Goal: Task Accomplishment & Management: Use online tool/utility

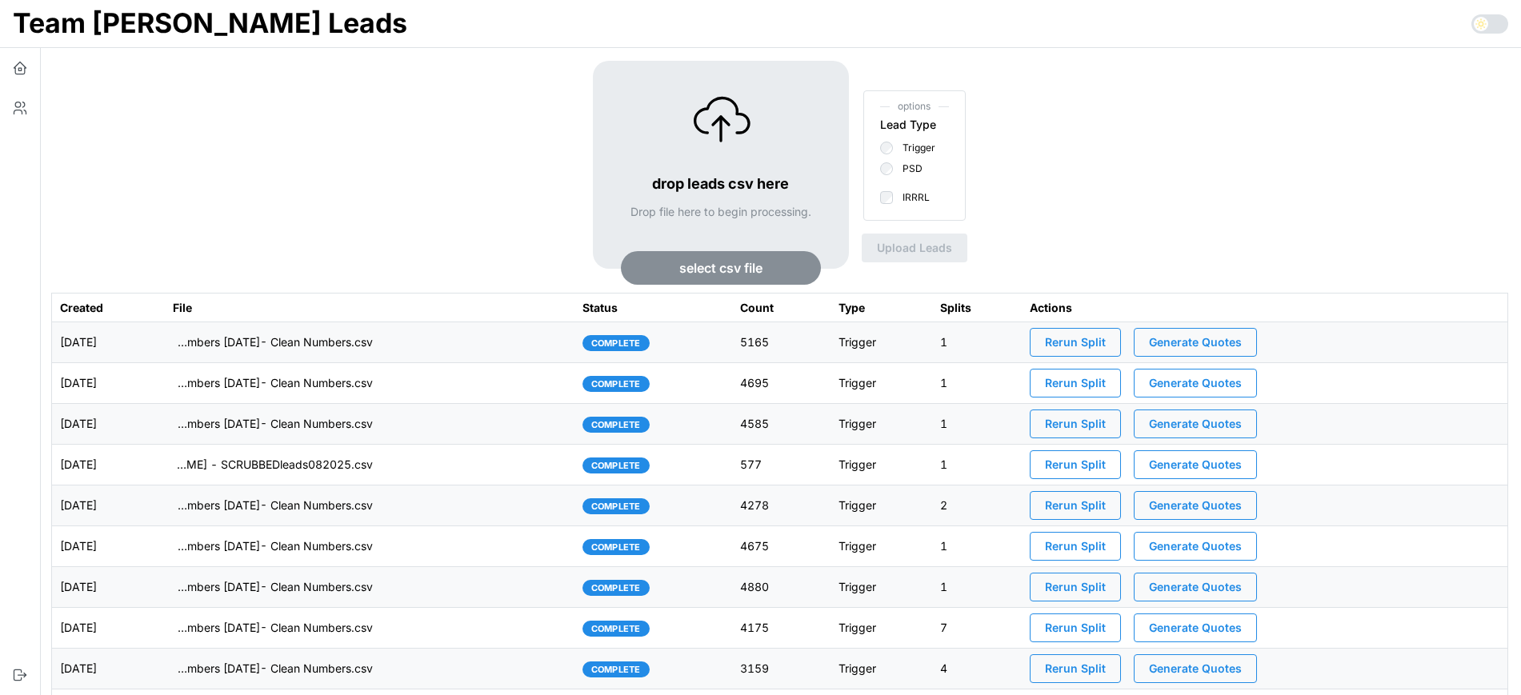
click at [775, 265] on span "select csv file" at bounding box center [720, 268] width 163 height 32
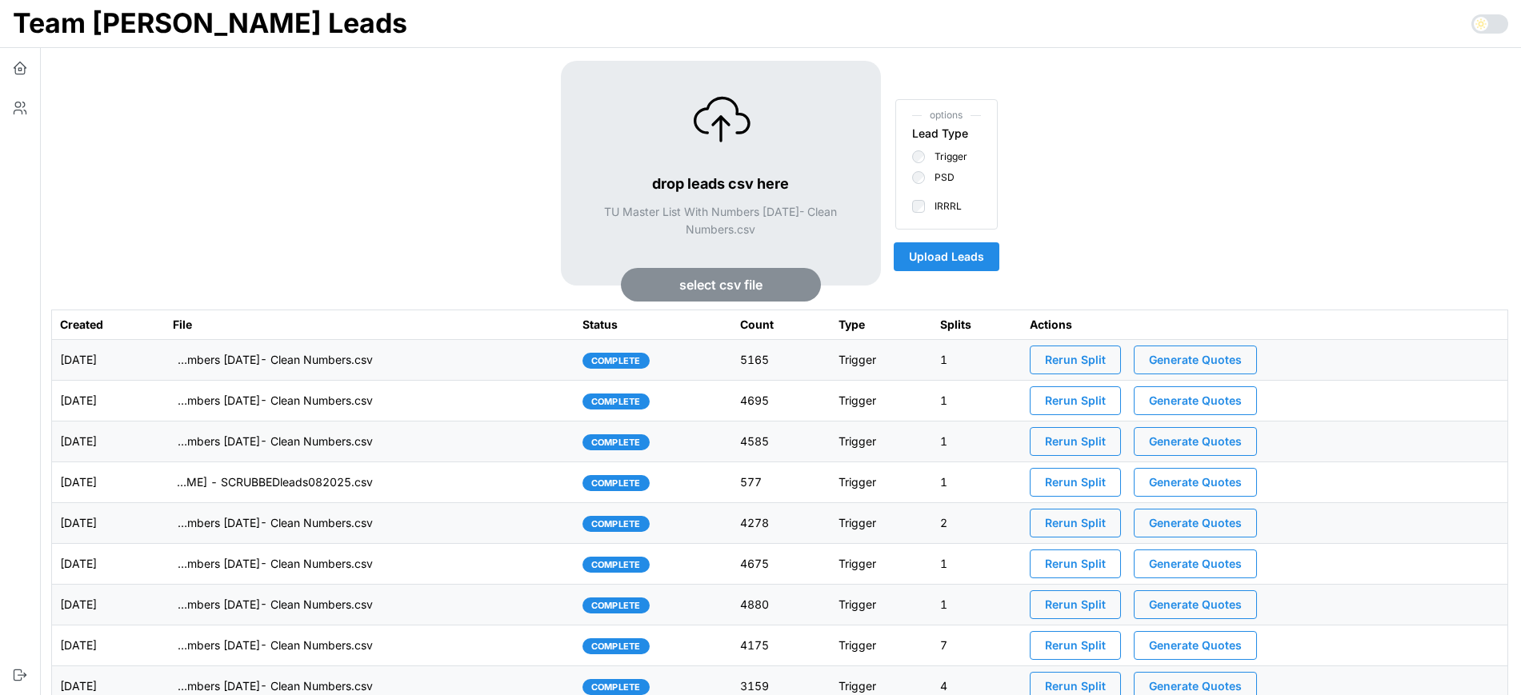
click at [971, 258] on span "Upload Leads" at bounding box center [946, 256] width 75 height 27
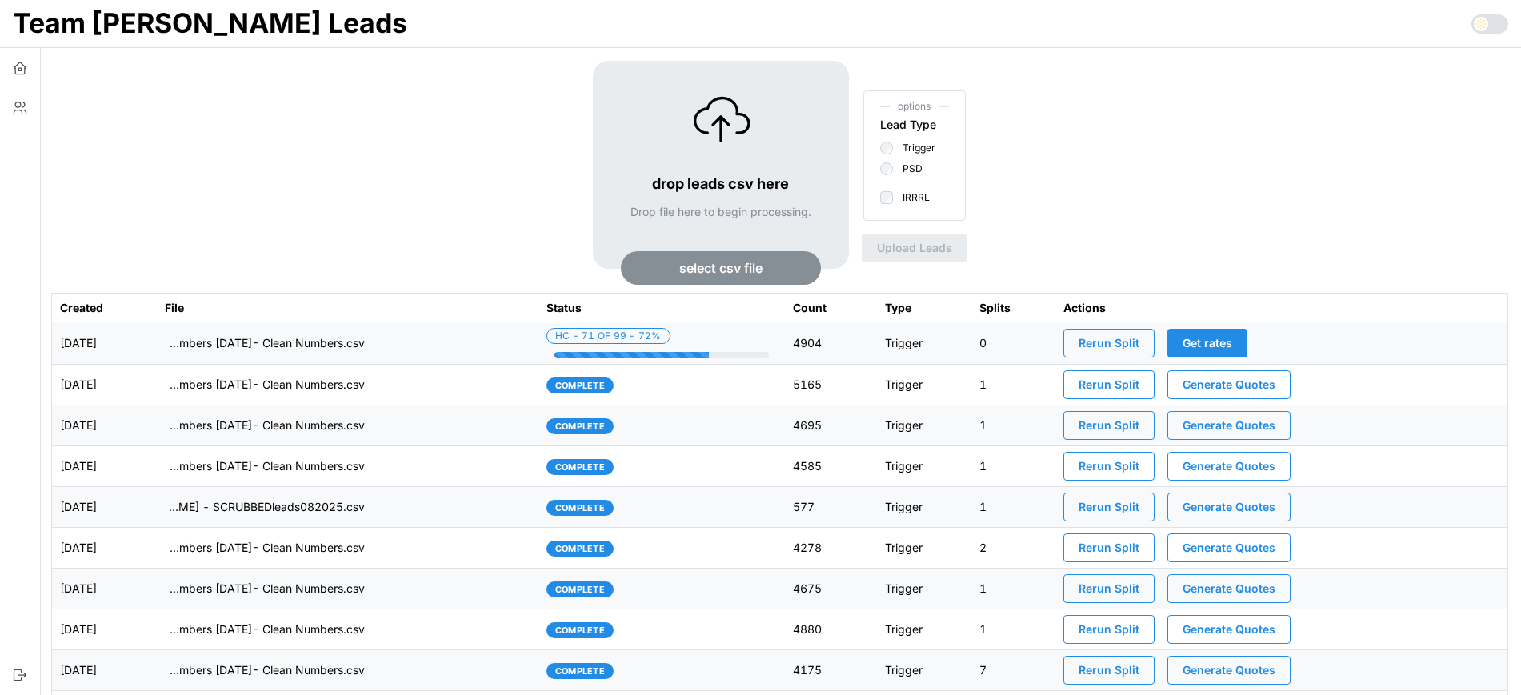
click at [502, 347] on td "imports/[PERSON_NAME]/1759846466550-TU Master List With Numbers [DATE]- Clean N…" at bounding box center [348, 344] width 382 height 42
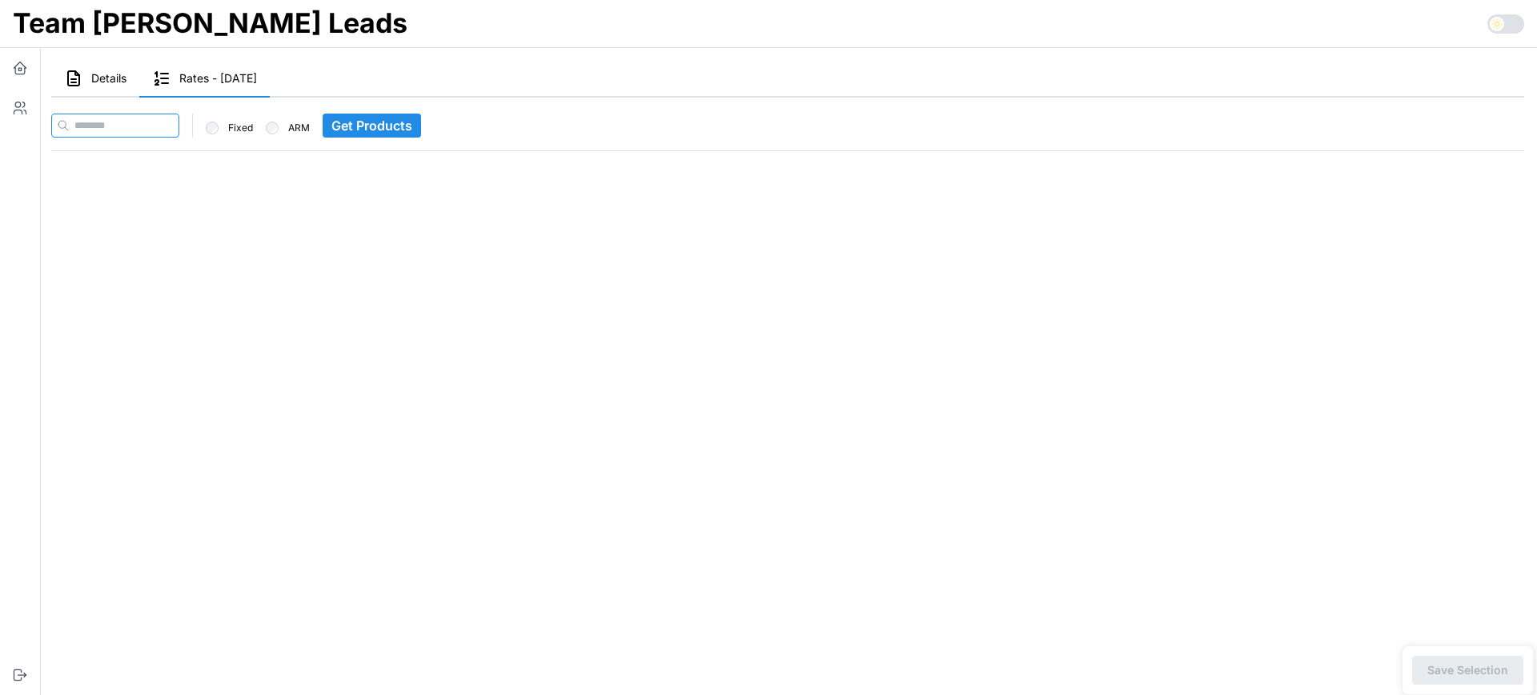
click at [179, 127] on input at bounding box center [115, 126] width 128 height 24
click at [153, 126] on input at bounding box center [115, 126] width 128 height 24
paste input "**********"
type input "**********"
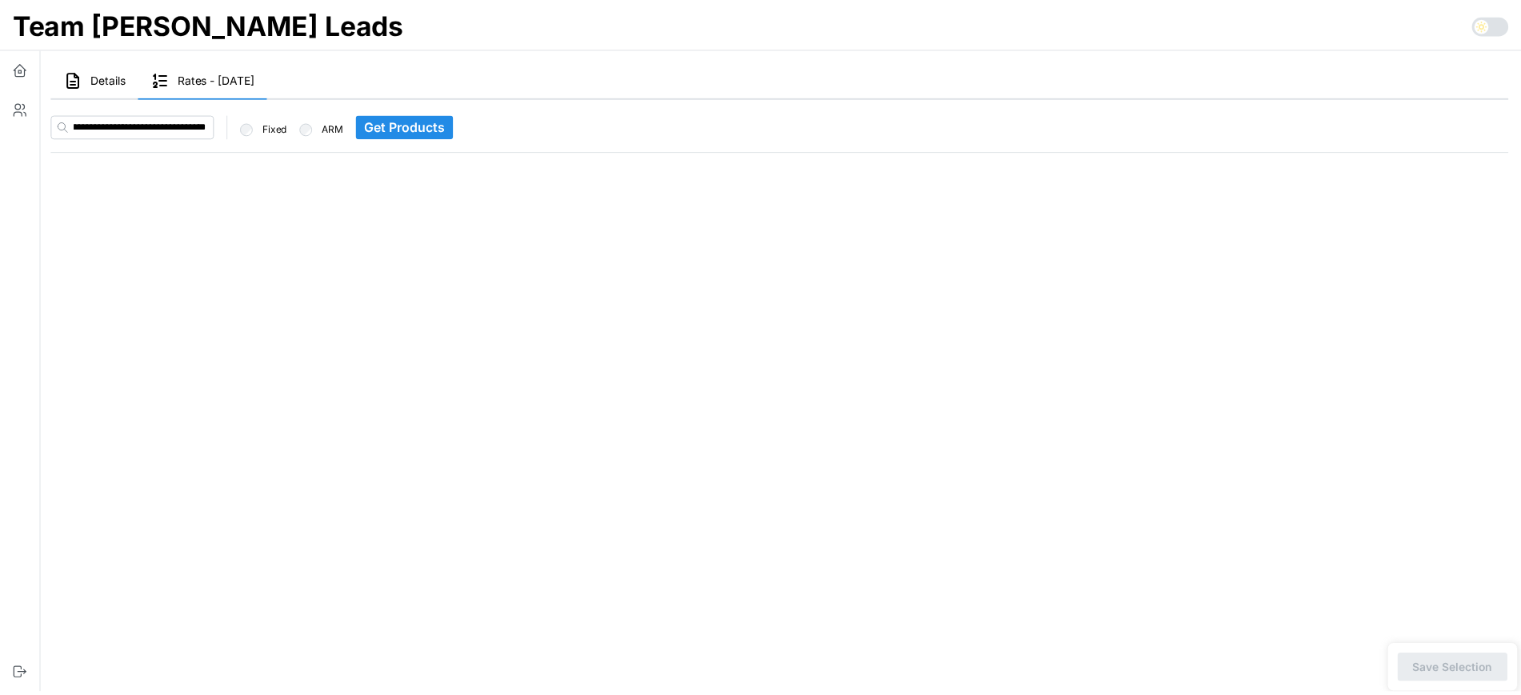
scroll to position [0, 0]
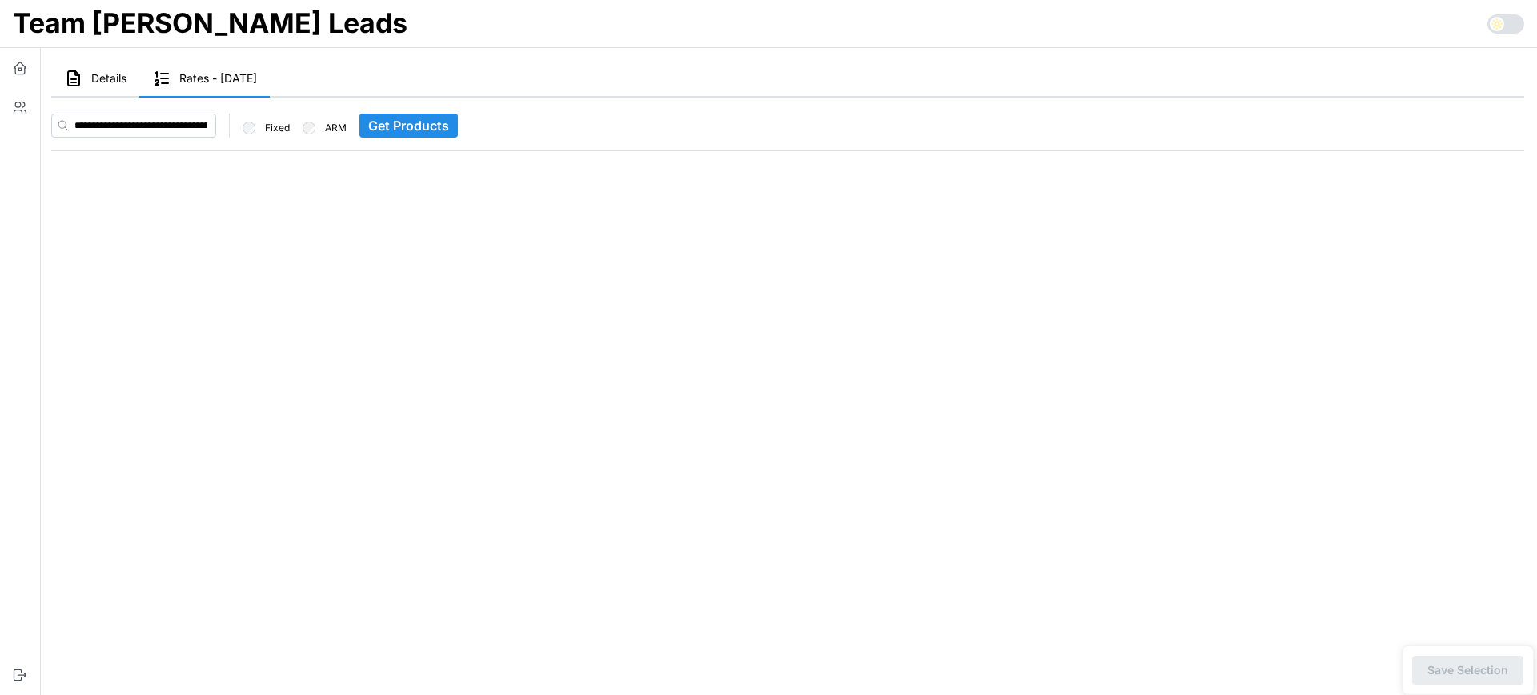
click at [434, 133] on span "Get Products" at bounding box center [408, 125] width 81 height 22
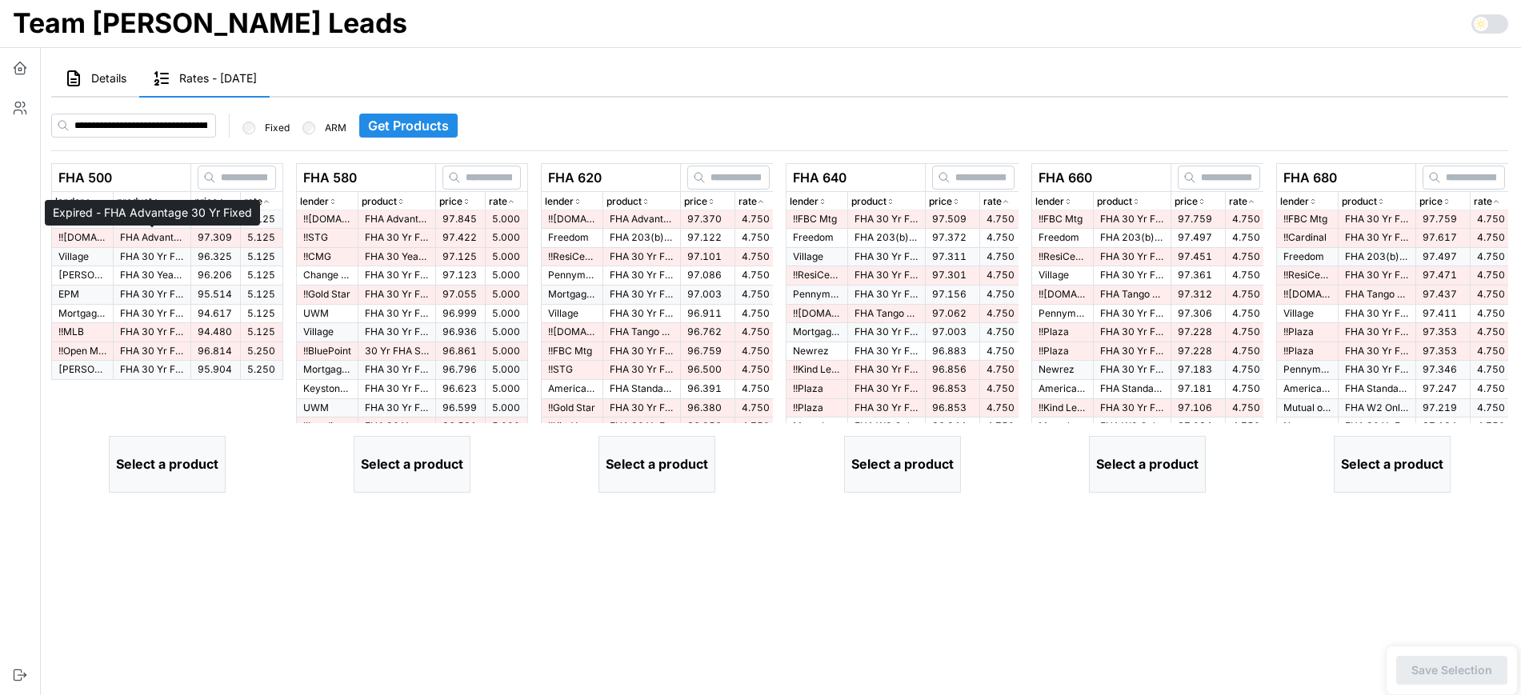
click at [138, 242] on p "FHA Advantage 30 Yr Fixed" at bounding box center [152, 238] width 64 height 14
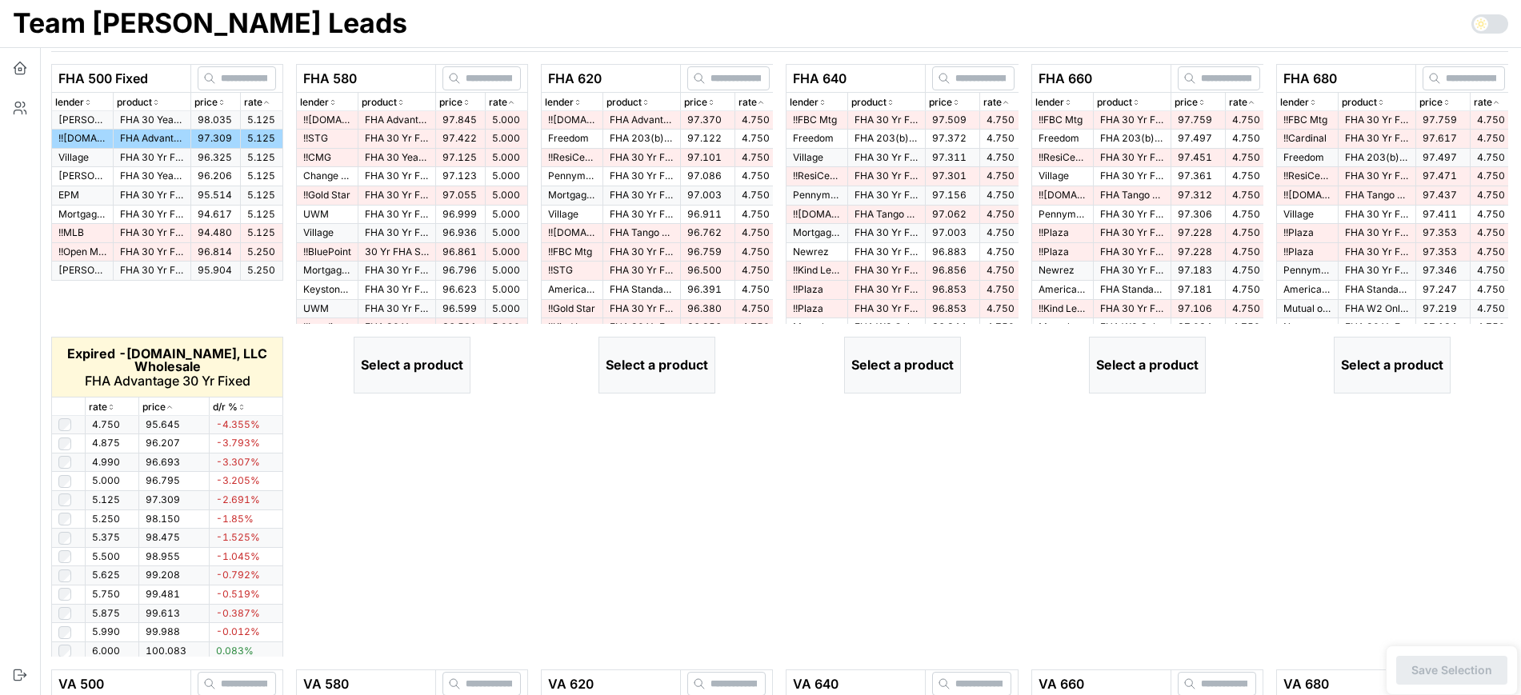
scroll to position [100, 0]
click at [110, 405] on icon "button" at bounding box center [111, 407] width 8 height 10
click at [111, 404] on icon "button" at bounding box center [111, 407] width 8 height 10
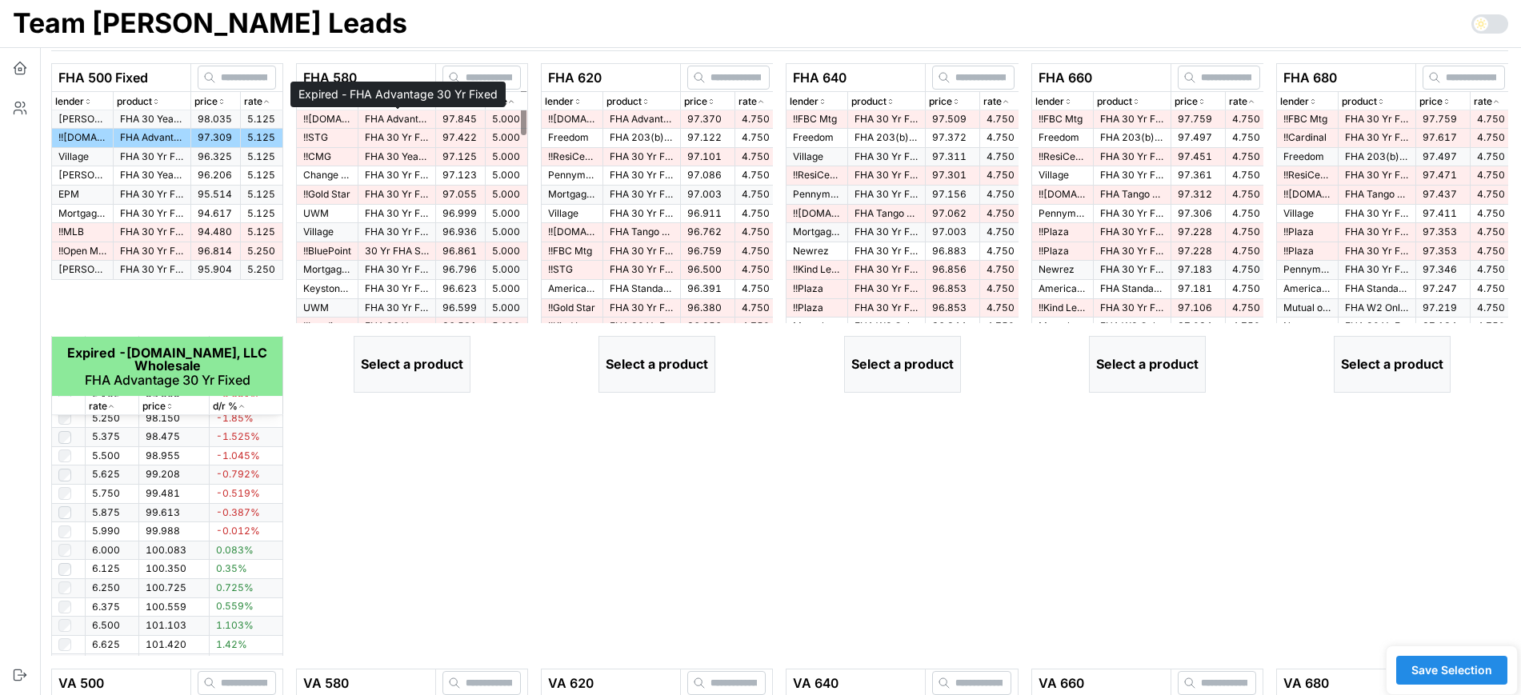
click at [418, 118] on p "FHA Advantage 30 Yr Fixed" at bounding box center [397, 120] width 64 height 14
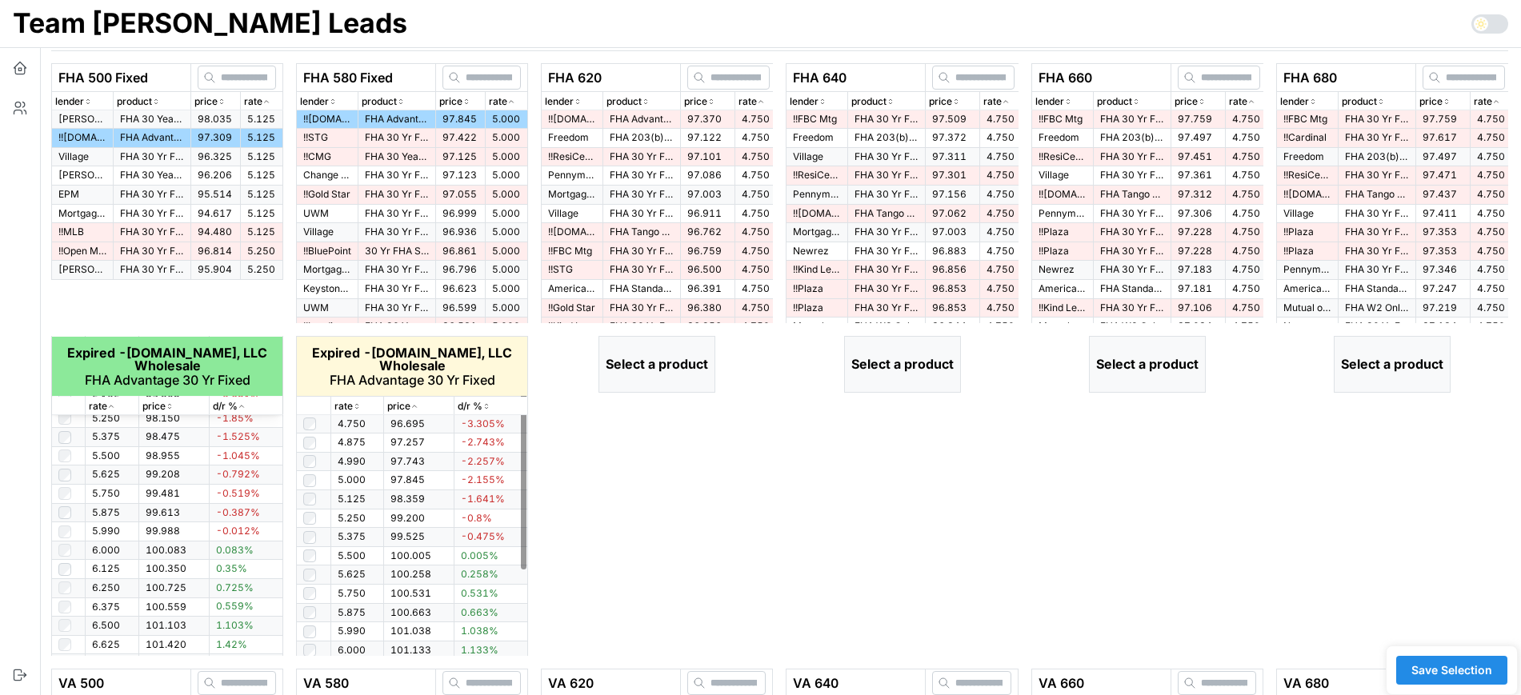
click at [359, 402] on icon "button" at bounding box center [357, 407] width 8 height 10
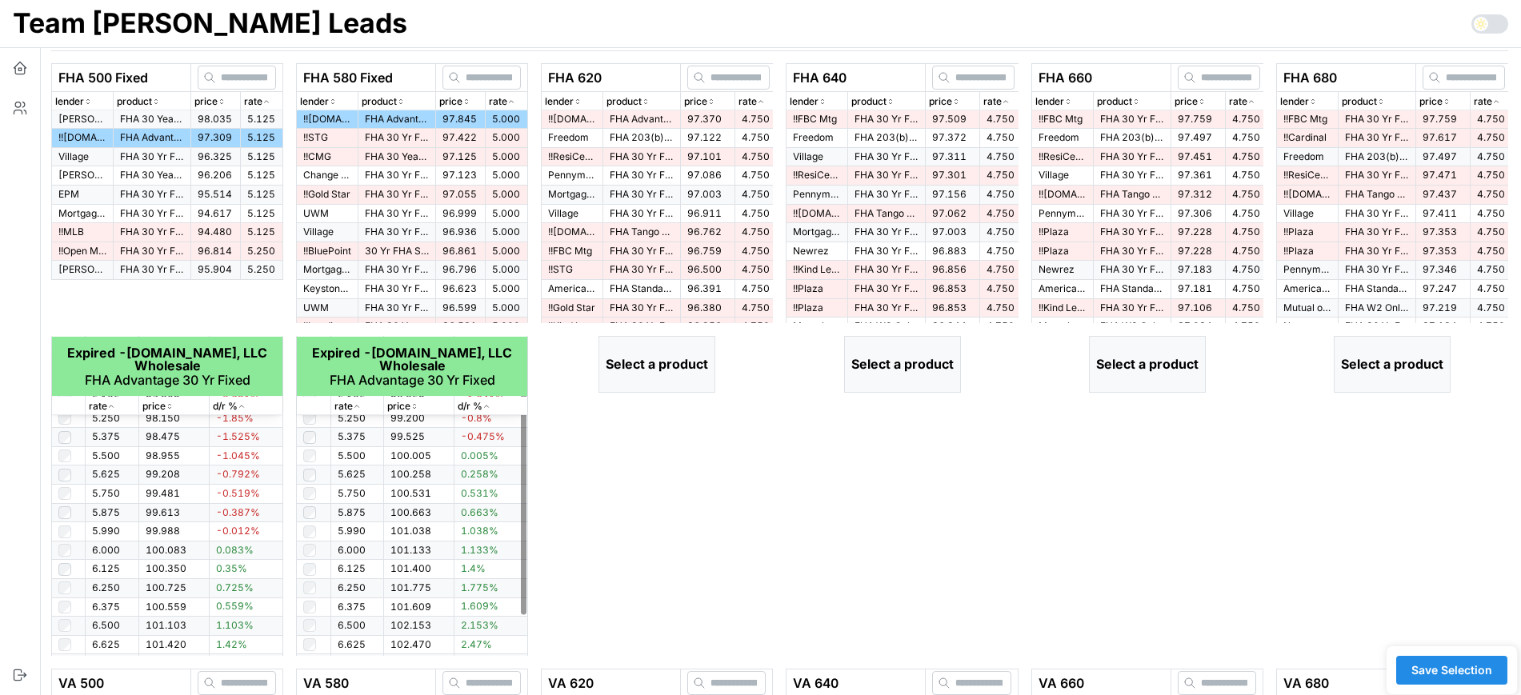
scroll to position [0, 0]
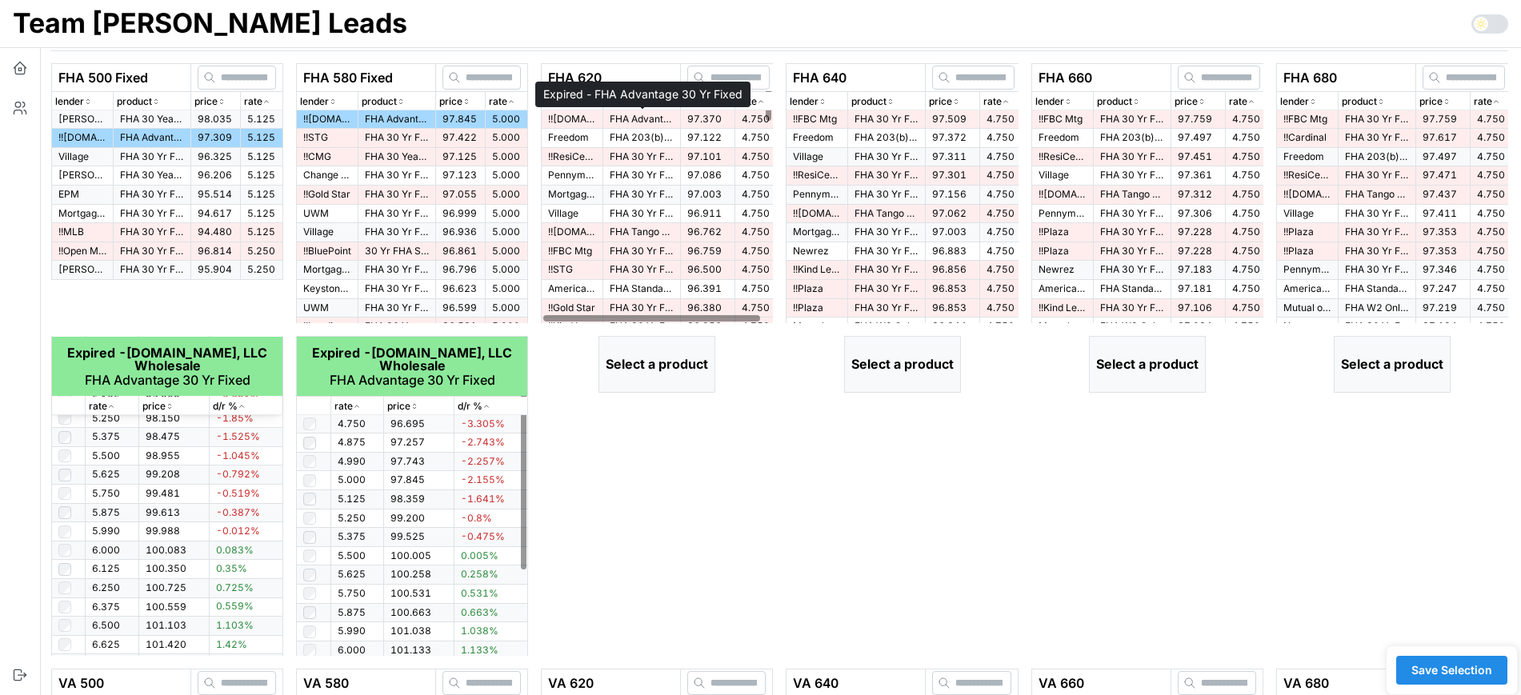
click at [655, 116] on p "FHA Advantage 30 Yr Fixed" at bounding box center [642, 120] width 64 height 14
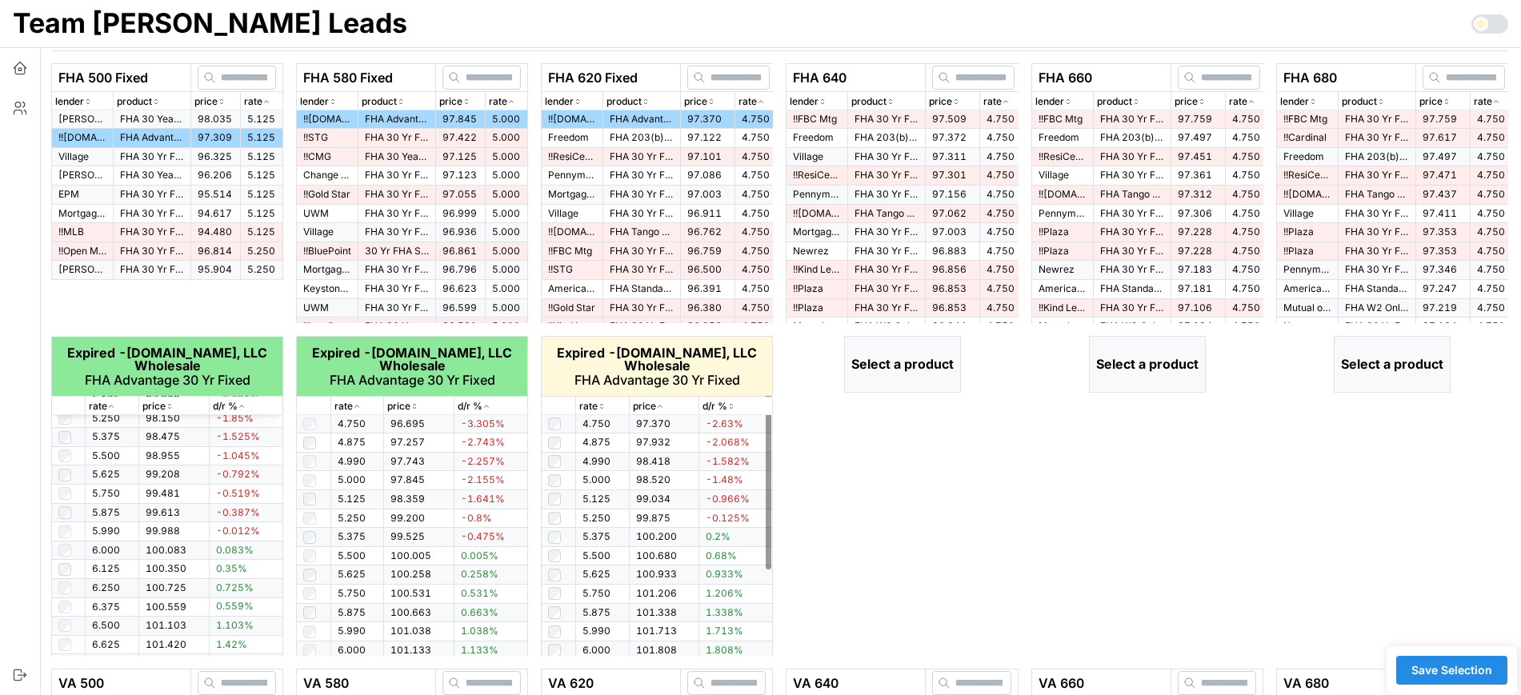
click at [595, 407] on p "rate" at bounding box center [588, 406] width 18 height 15
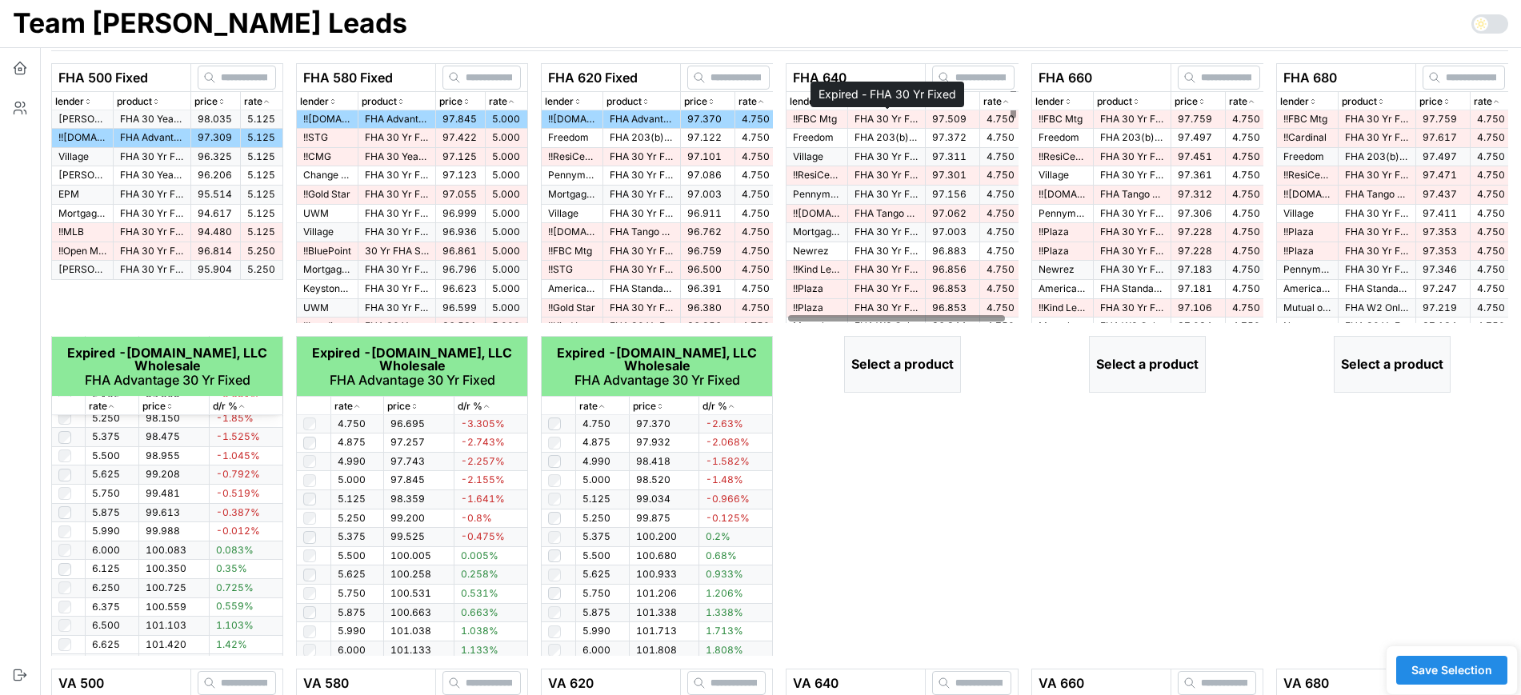
click at [891, 120] on p "FHA 30 Yr Fixed" at bounding box center [887, 120] width 64 height 14
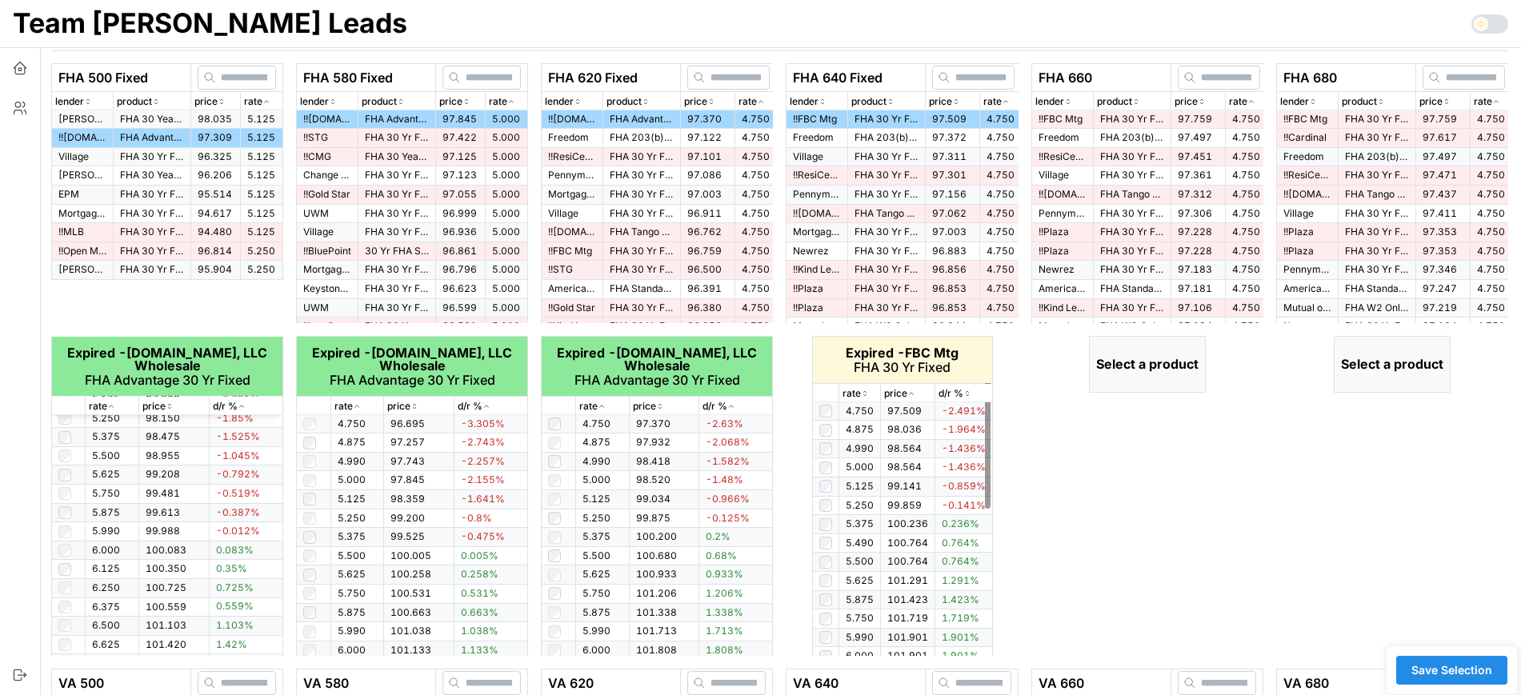
click at [863, 393] on icon "button" at bounding box center [865, 394] width 8 height 10
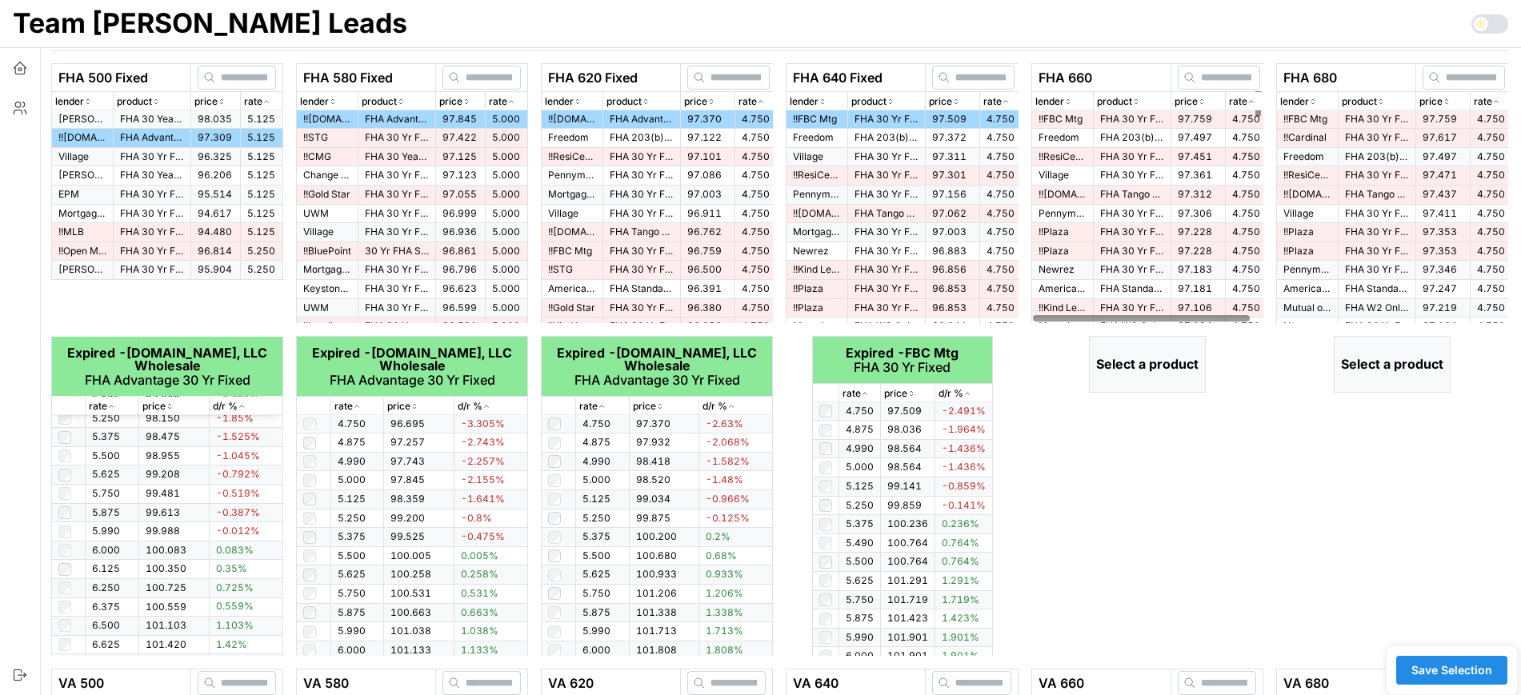
click at [1205, 122] on span "97.759" at bounding box center [1195, 119] width 34 height 12
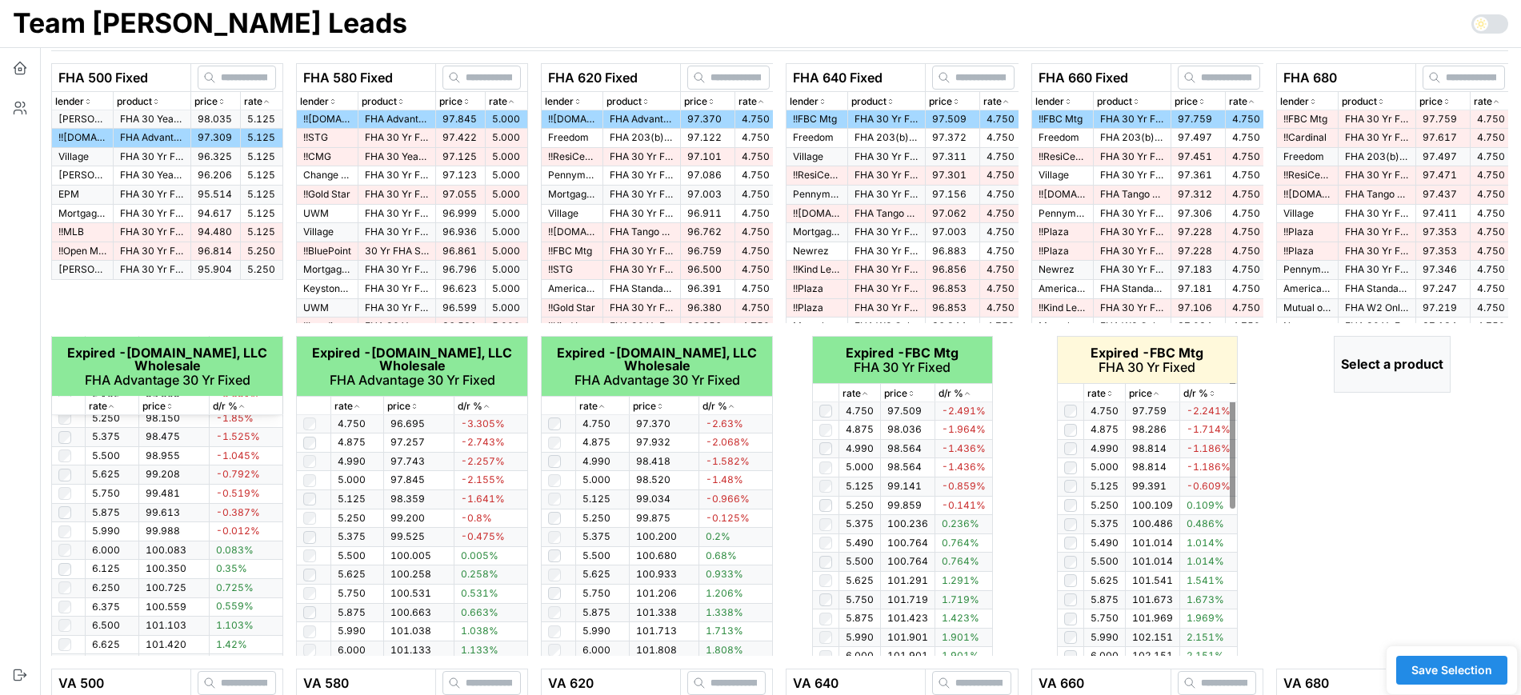
click at [1104, 401] on thead "Expired - FBC Mtg FHA 30 Yr Fixed rate price d/r %" at bounding box center [1147, 370] width 180 height 66
click at [1111, 395] on icon "button" at bounding box center [1109, 396] width 2 height 2
click at [1111, 395] on icon "button" at bounding box center [1110, 394] width 8 height 10
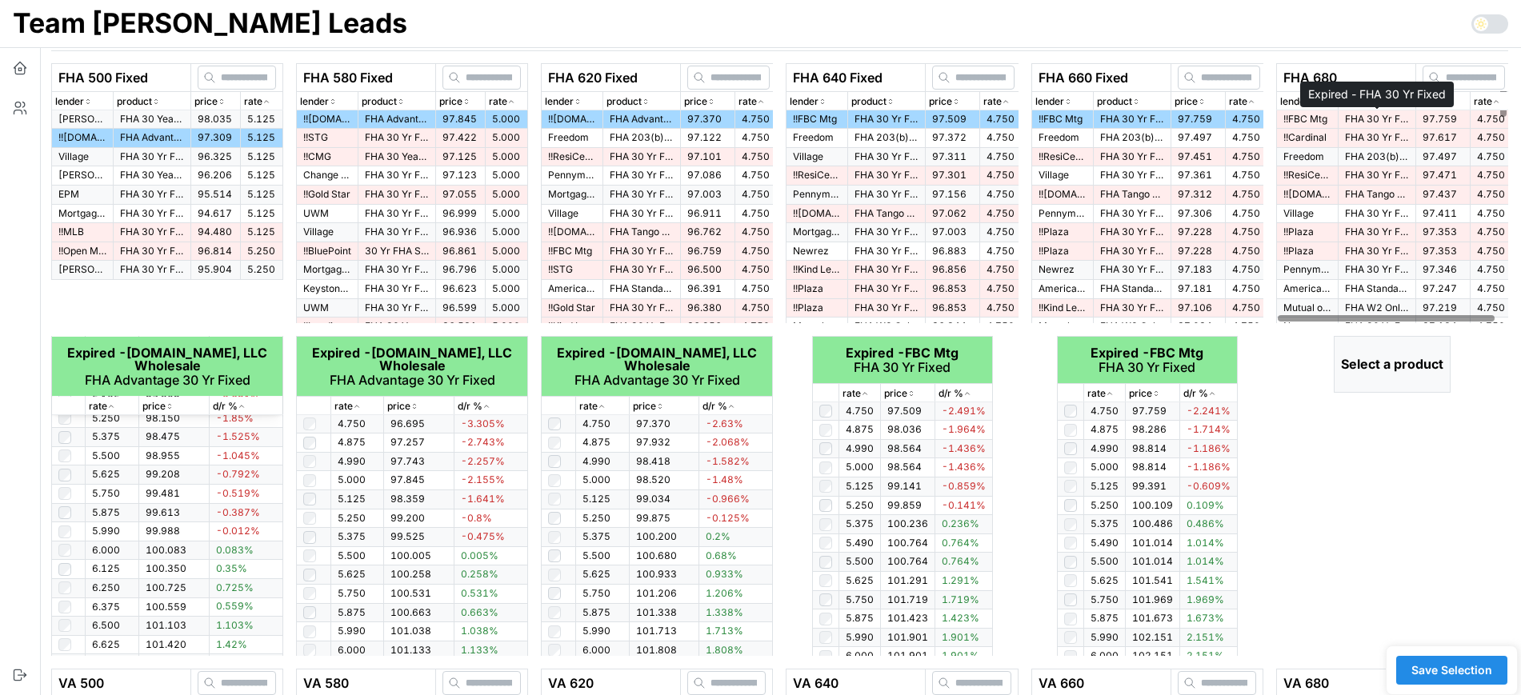
click at [1378, 119] on p "FHA 30 Yr Fixed" at bounding box center [1377, 120] width 64 height 14
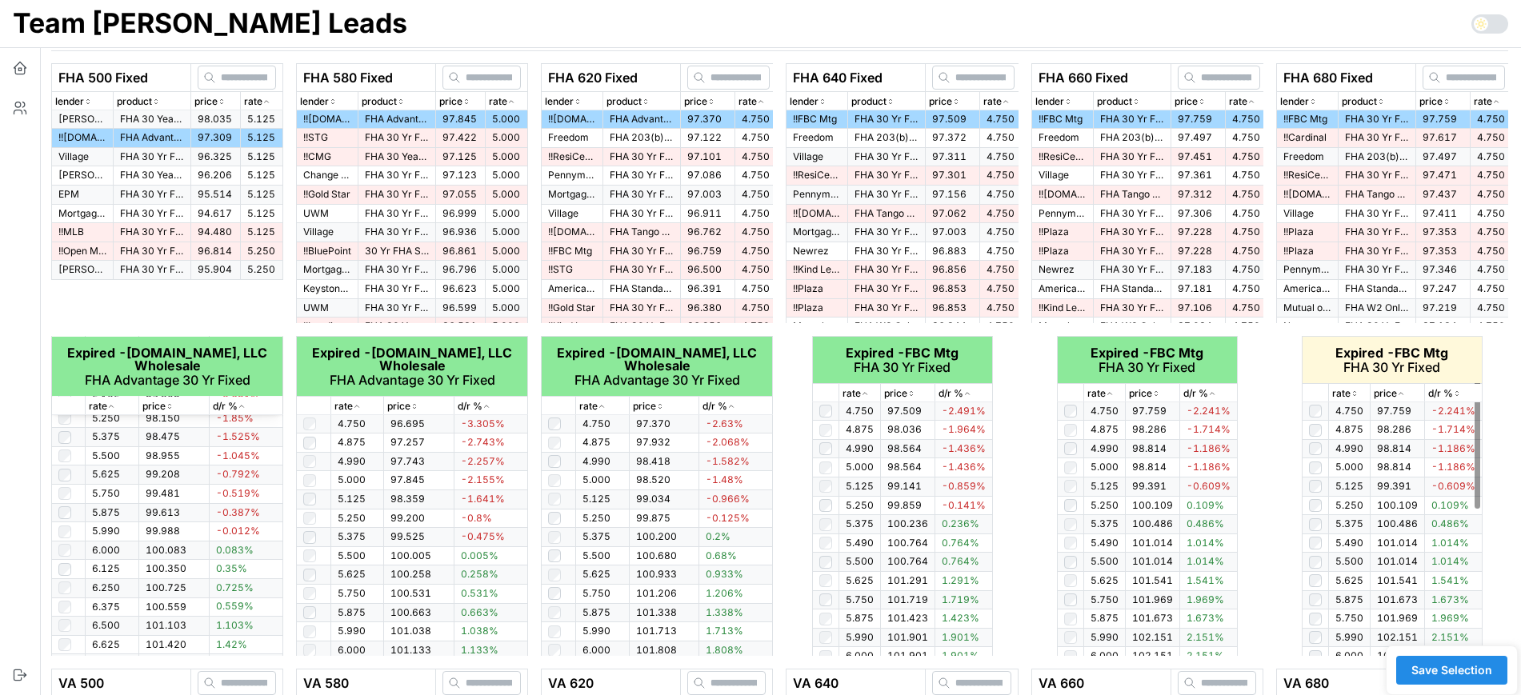
click at [1361, 392] on div "rate" at bounding box center [1349, 394] width 34 height 15
click at [1360, 392] on div "rate" at bounding box center [1349, 394] width 34 height 15
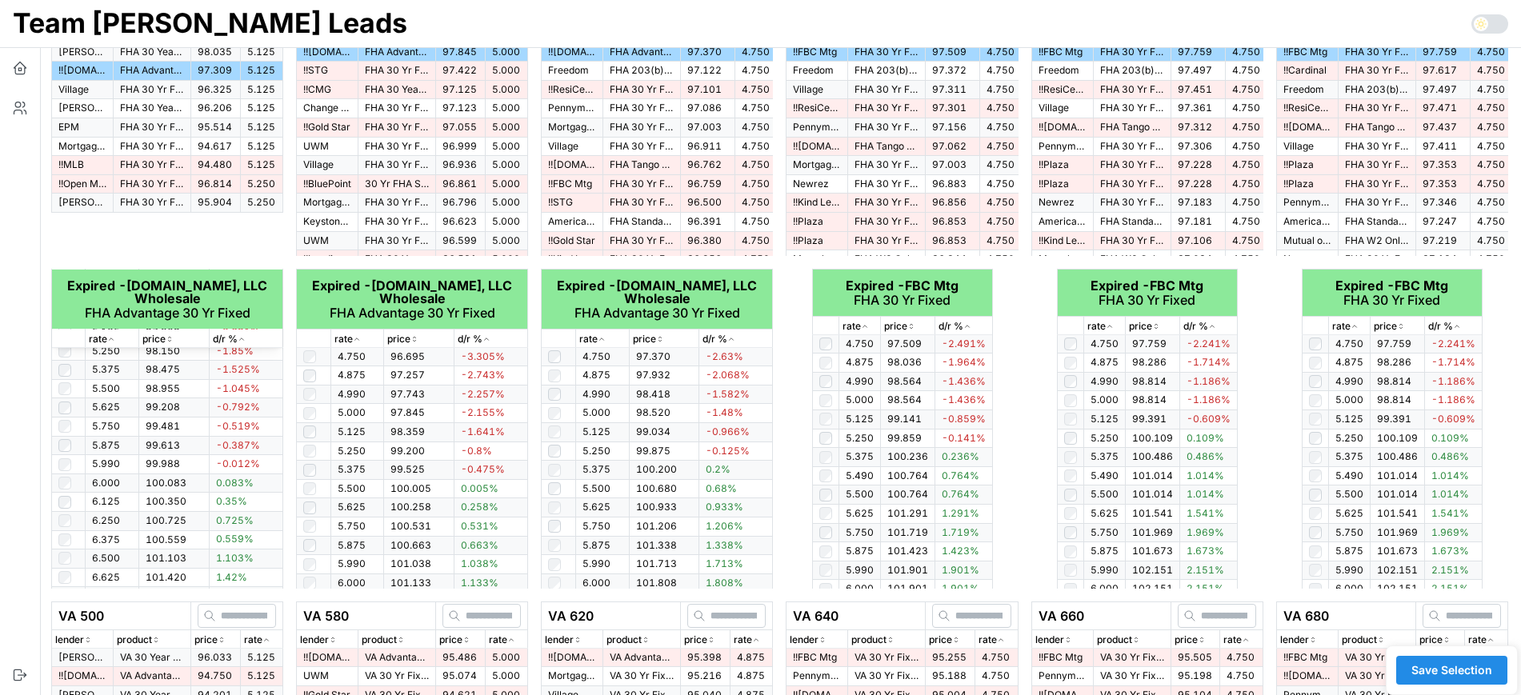
scroll to position [300, 0]
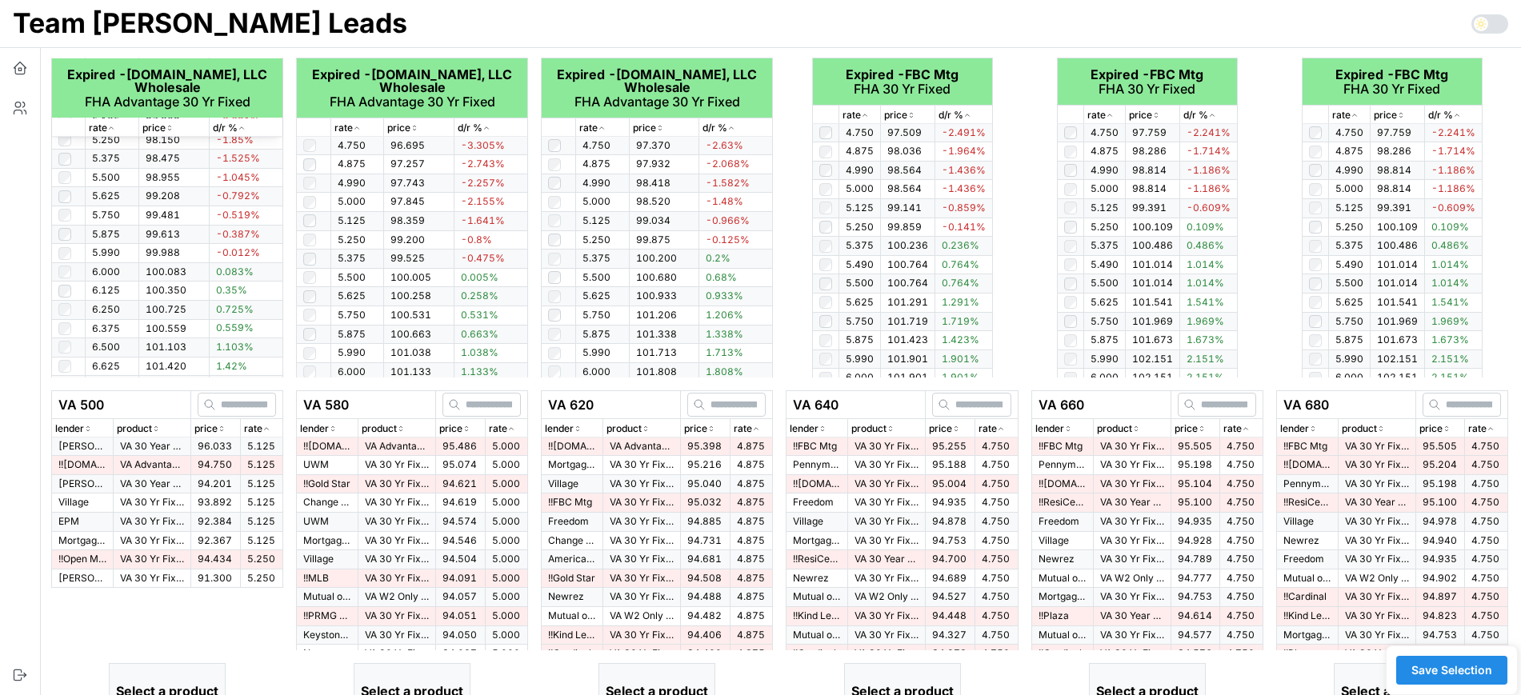
scroll to position [500, 0]
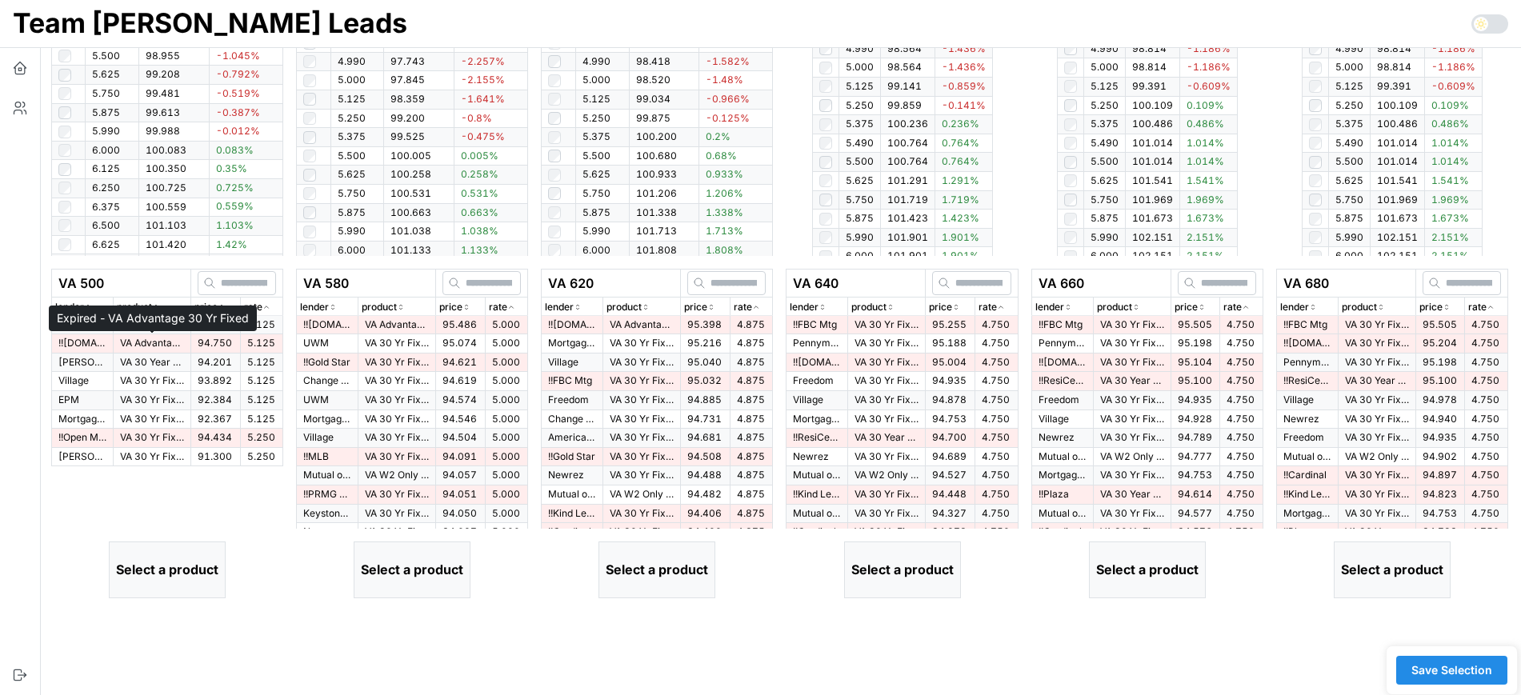
click at [160, 340] on p "VA Advantage 30 Yr Fixed" at bounding box center [152, 344] width 64 height 14
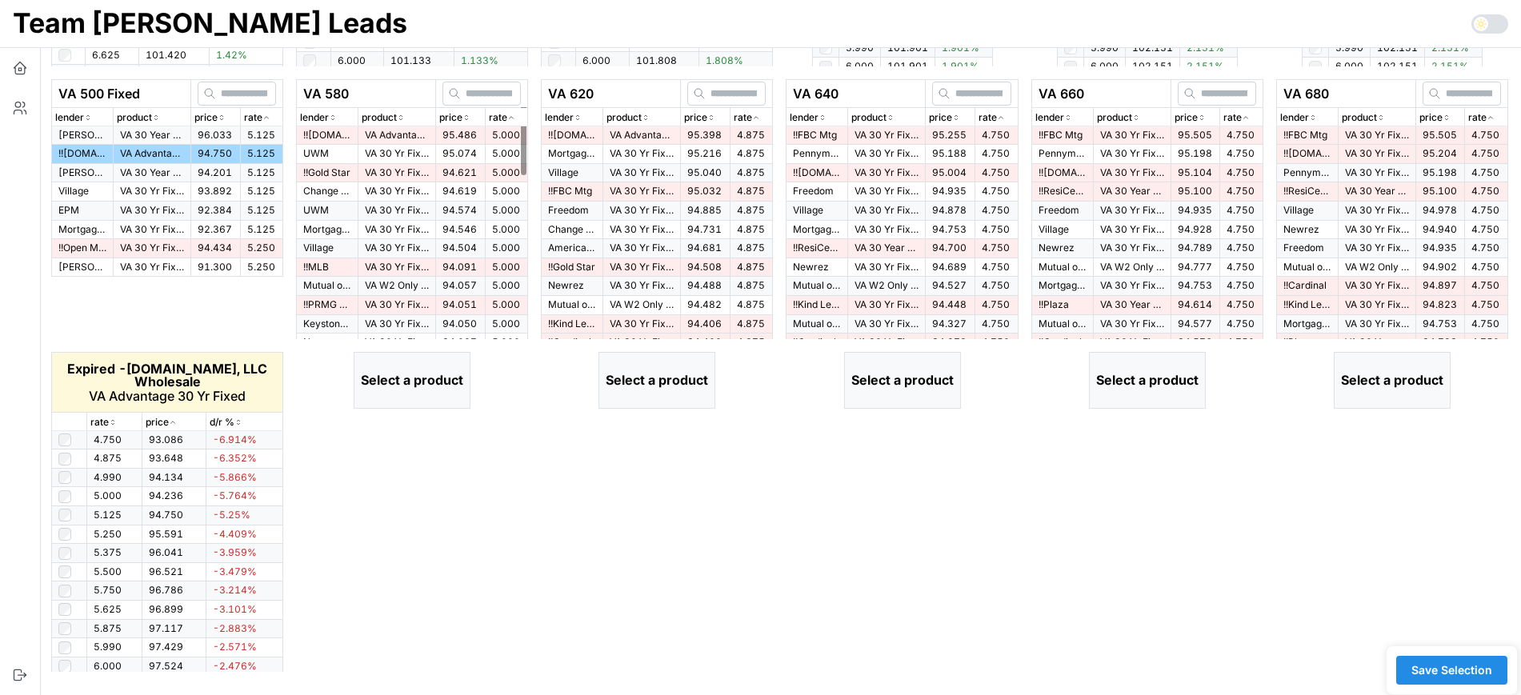
scroll to position [692, 0]
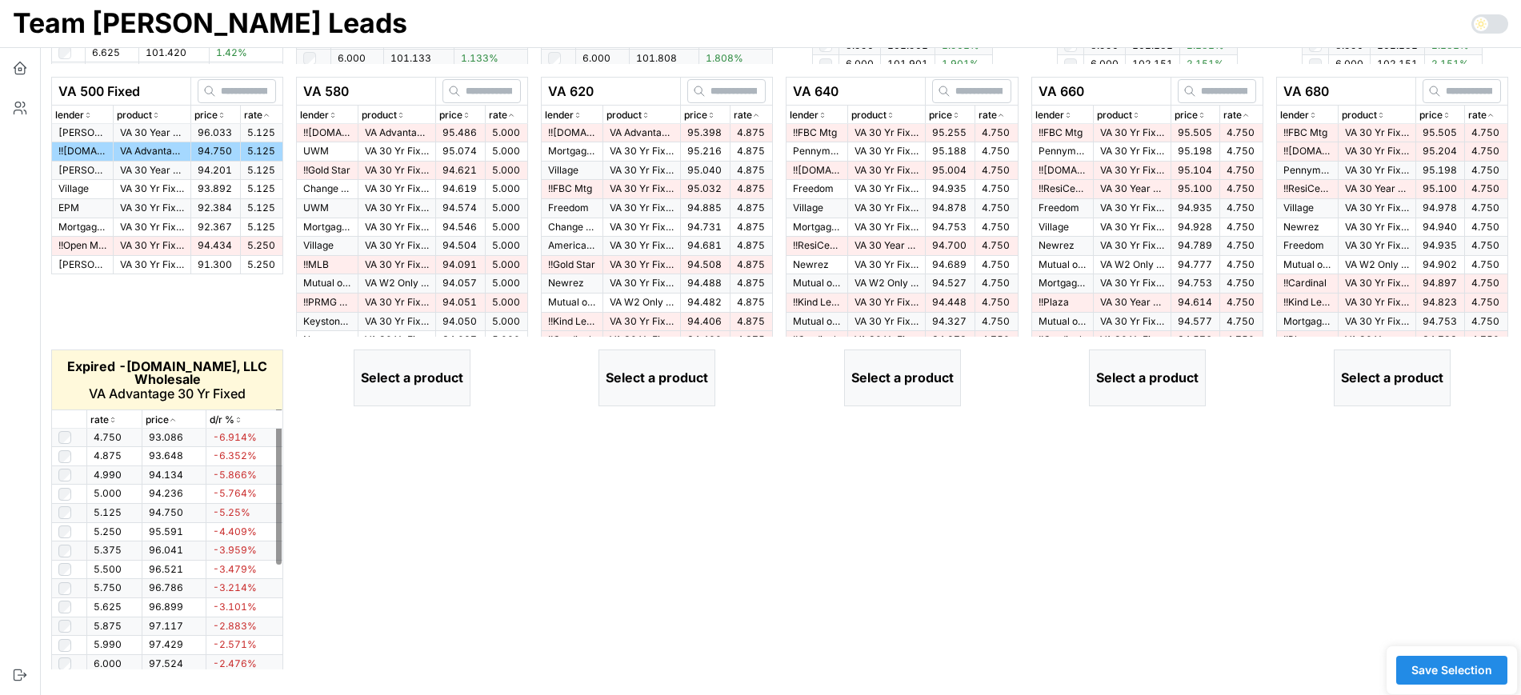
click at [110, 419] on icon "button" at bounding box center [113, 420] width 8 height 10
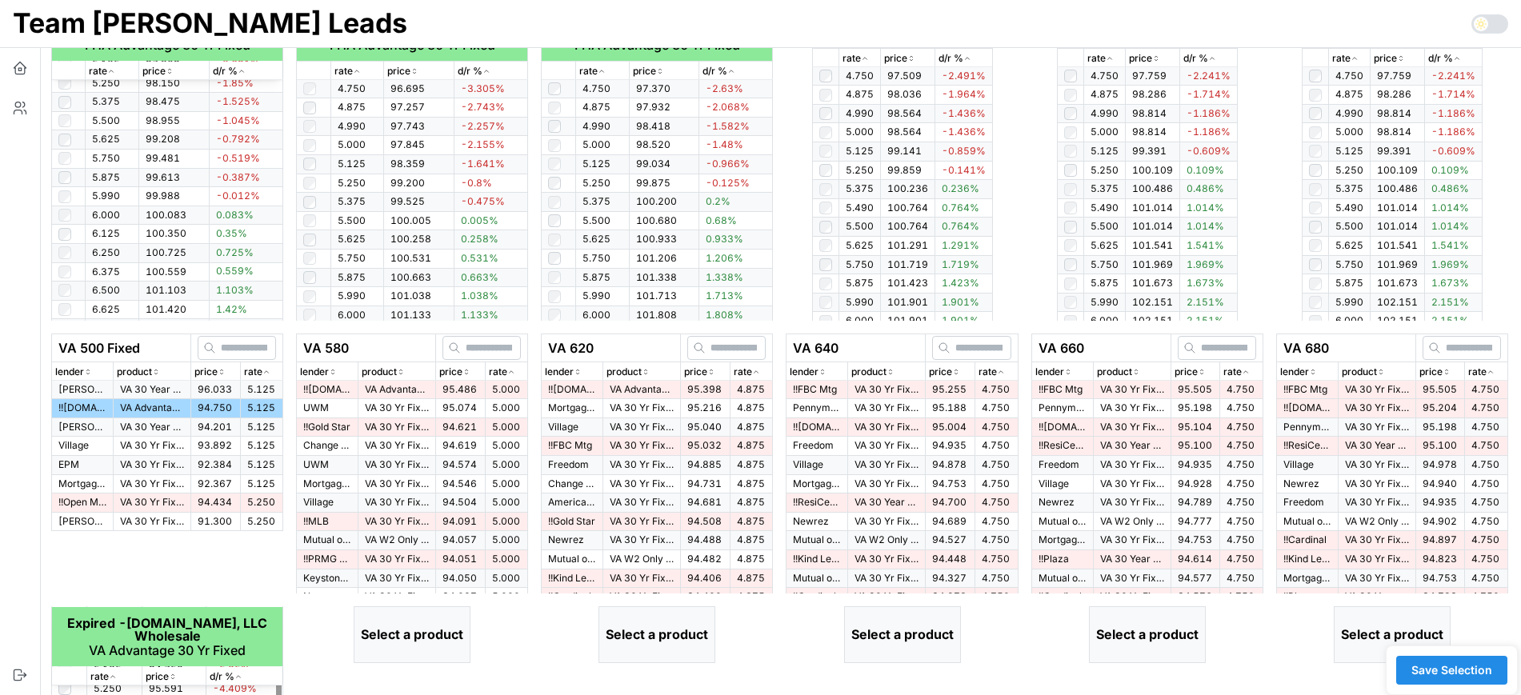
scroll to position [392, 0]
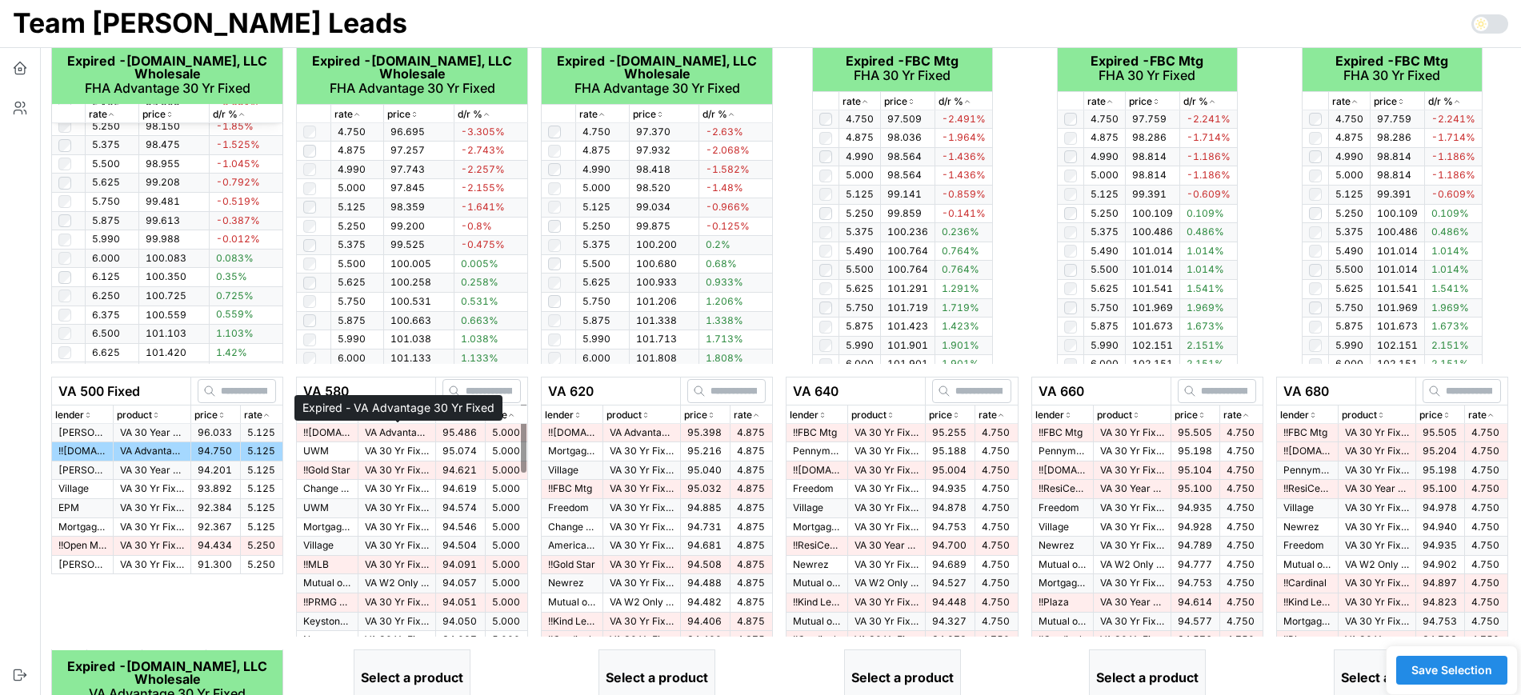
click at [413, 434] on p "VA Advantage 30 Yr Fixed" at bounding box center [397, 434] width 64 height 14
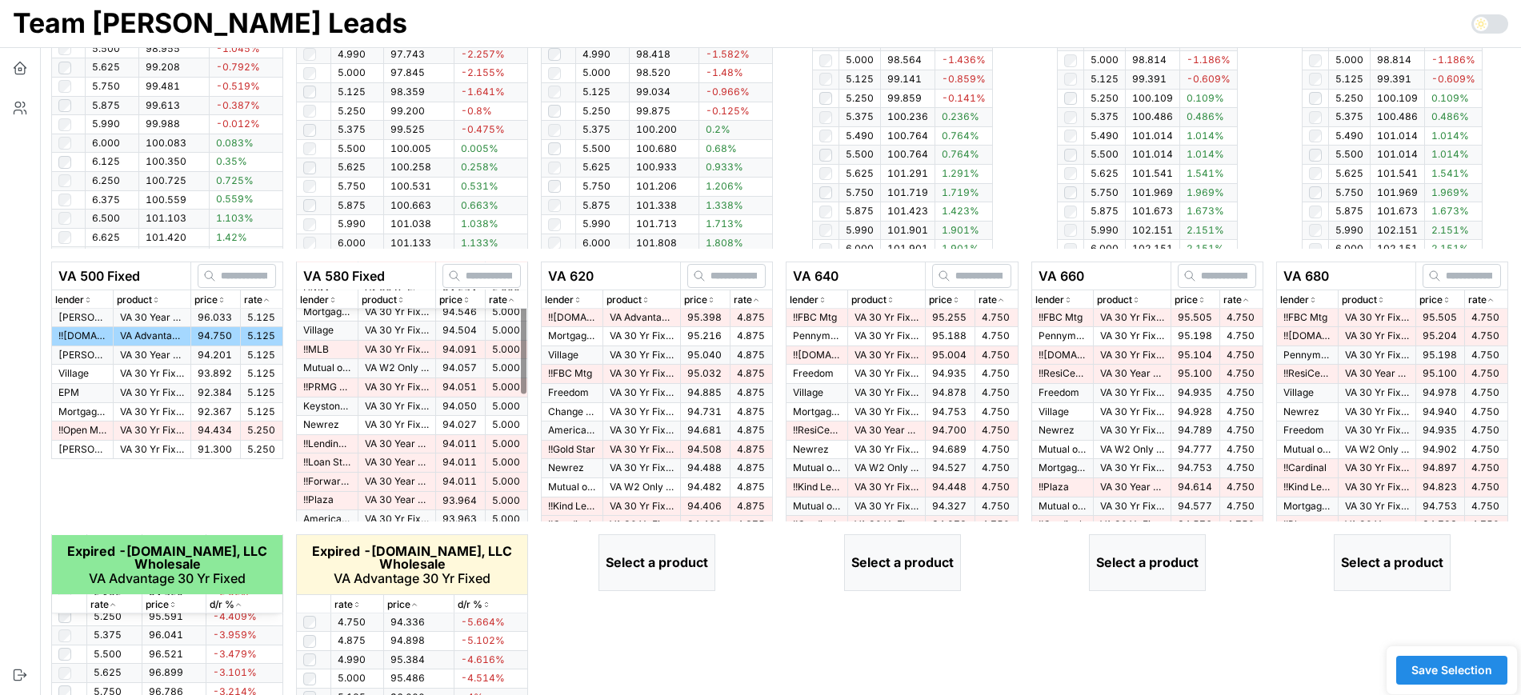
scroll to position [592, 0]
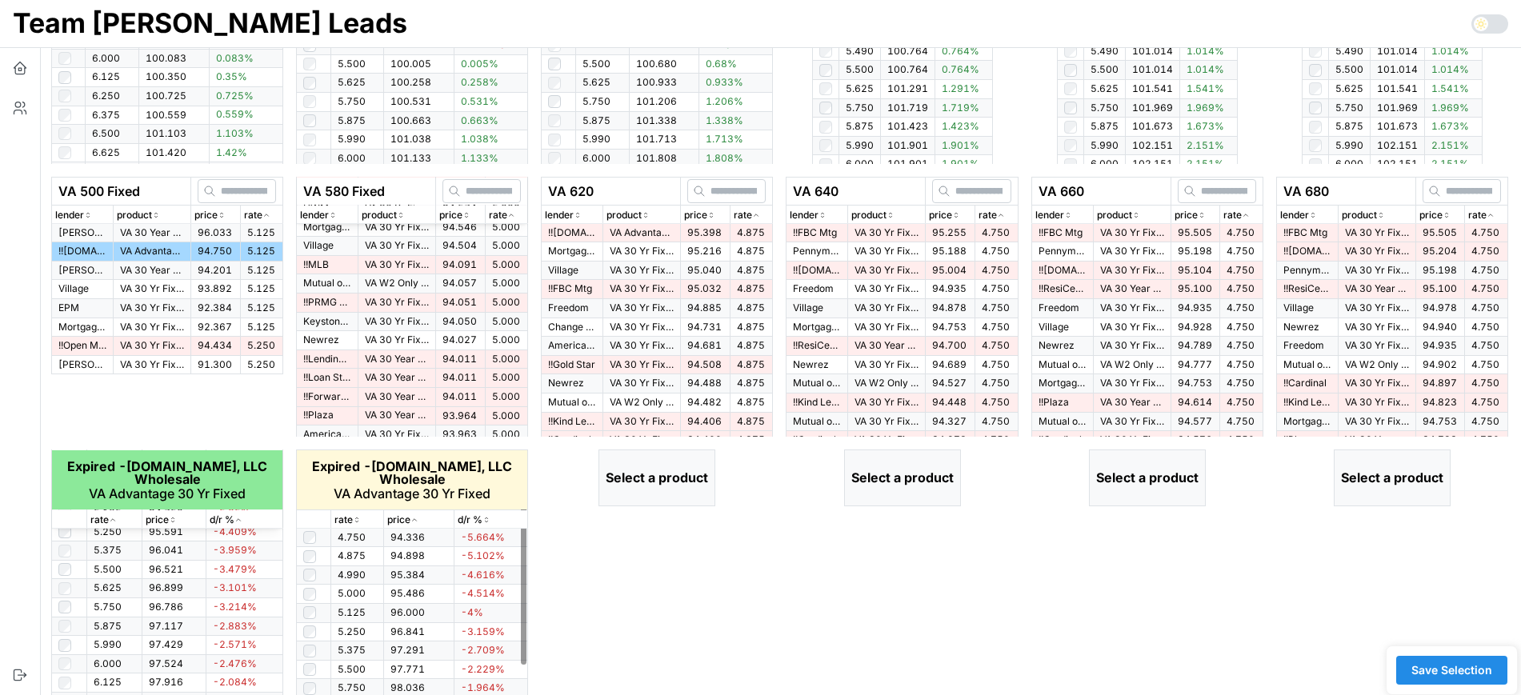
click at [348, 518] on p "rate" at bounding box center [344, 520] width 18 height 15
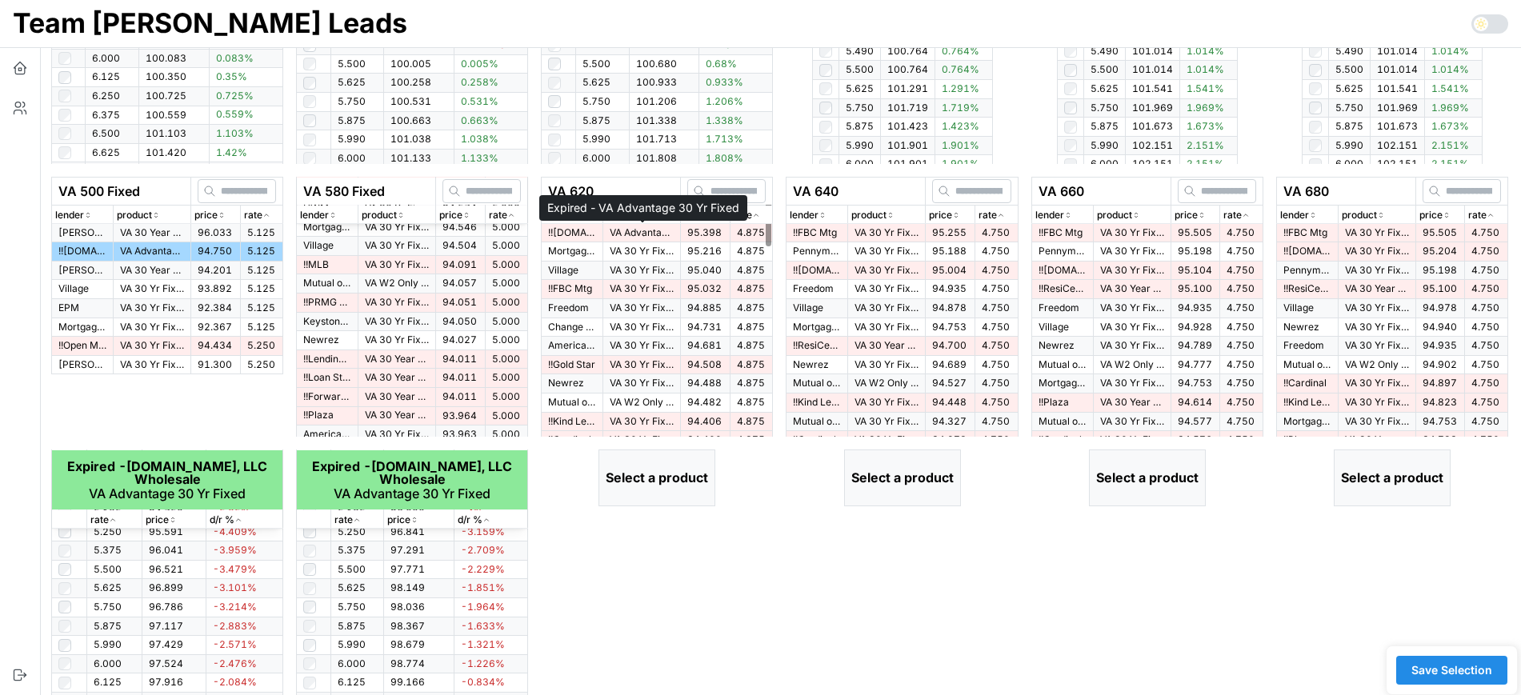
click at [660, 232] on p "VA Advantage 30 Yr Fixed" at bounding box center [642, 233] width 64 height 14
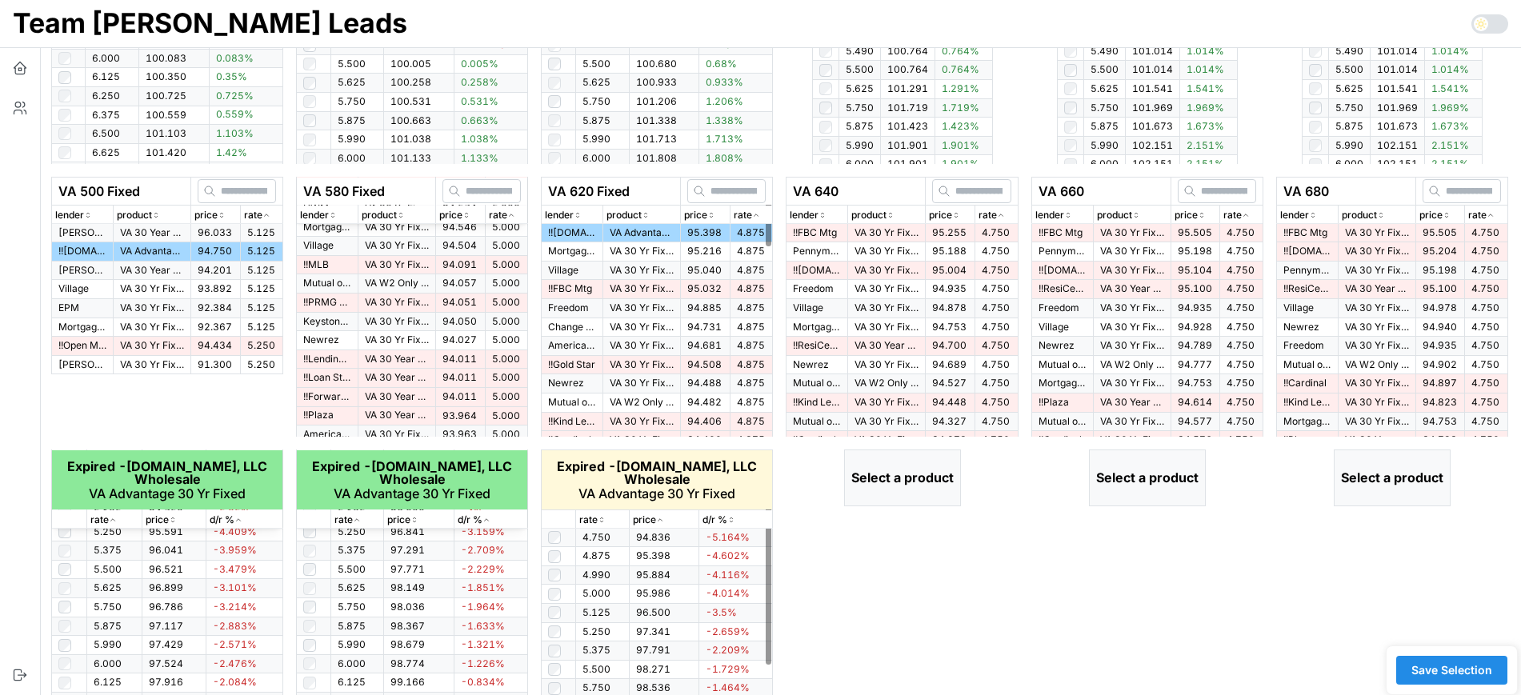
click at [607, 526] on div "rate" at bounding box center [602, 520] width 46 height 15
click at [605, 523] on icon "button" at bounding box center [602, 520] width 8 height 10
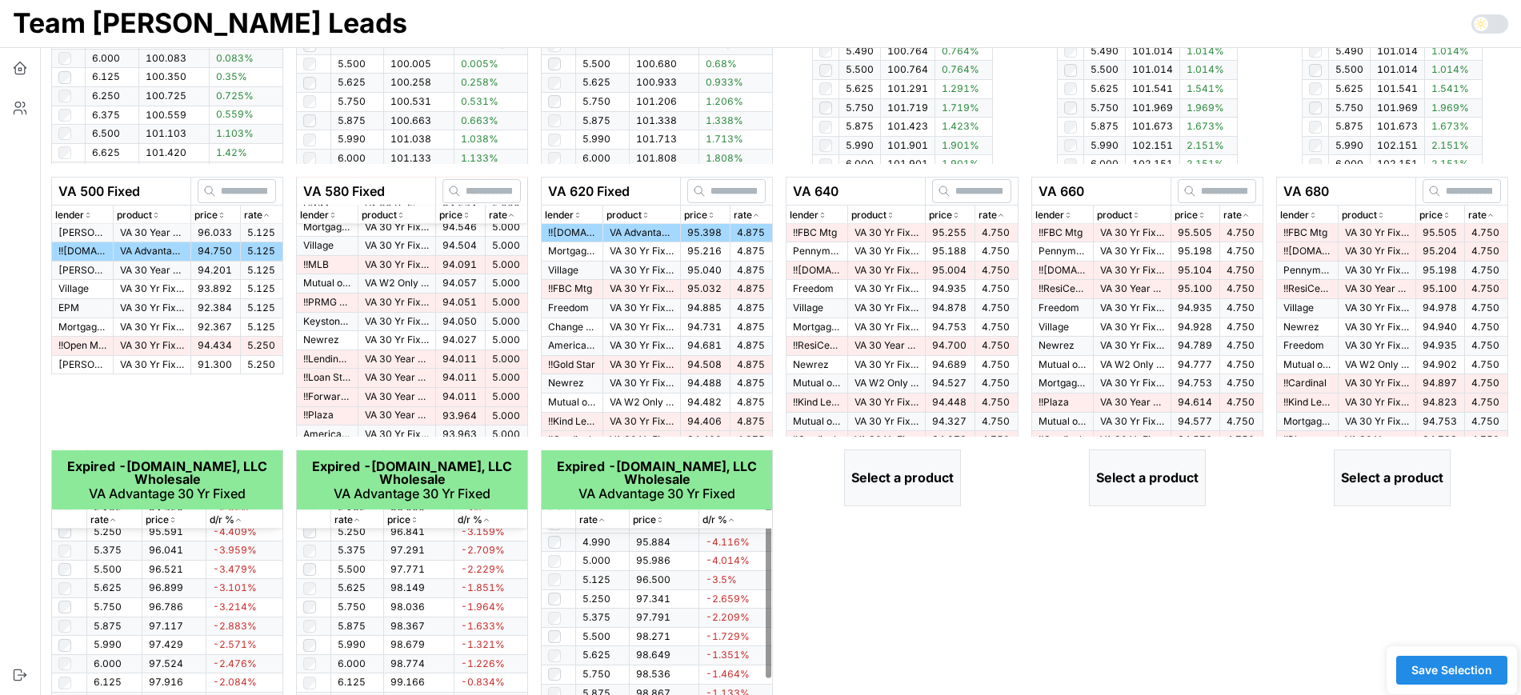
scroll to position [0, 0]
click at [976, 234] on td "4.750" at bounding box center [997, 233] width 42 height 18
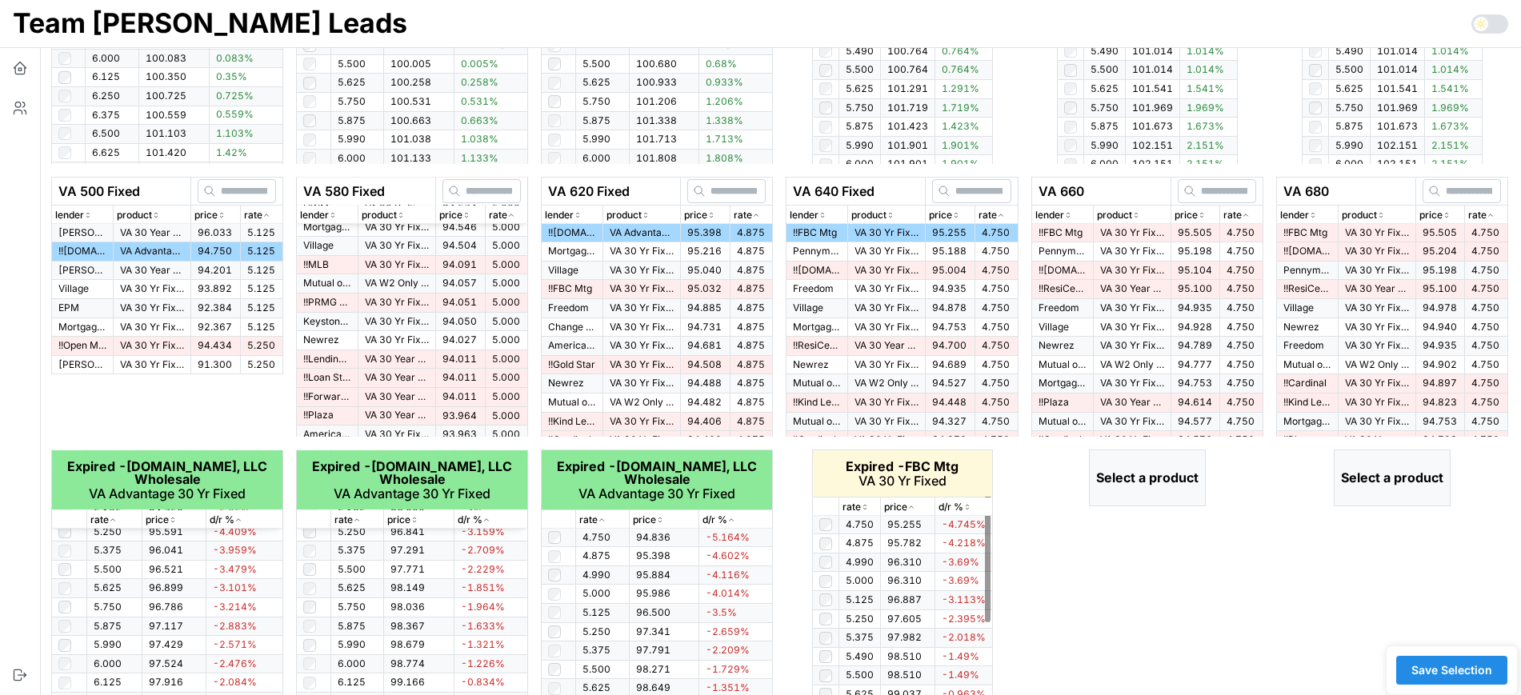
click at [867, 509] on icon "button" at bounding box center [865, 508] width 8 height 10
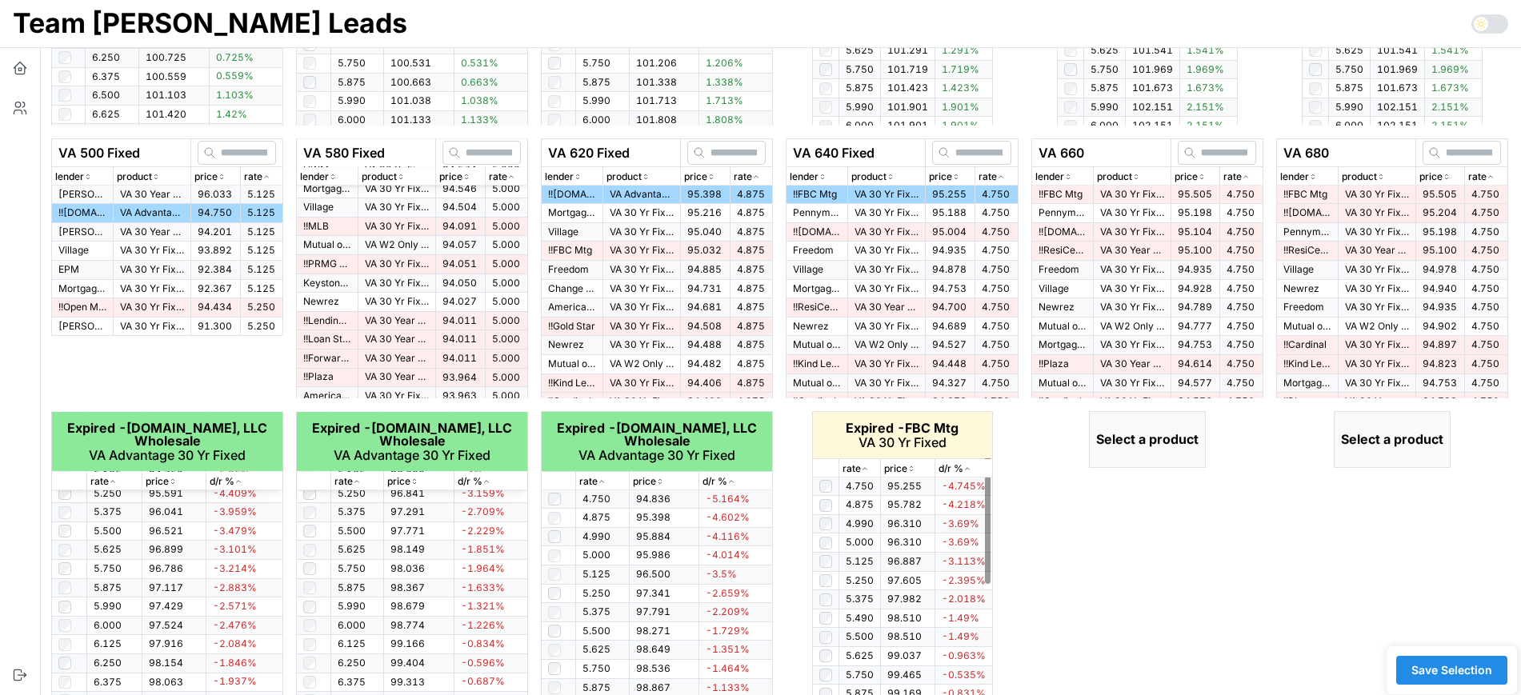
scroll to position [692, 0]
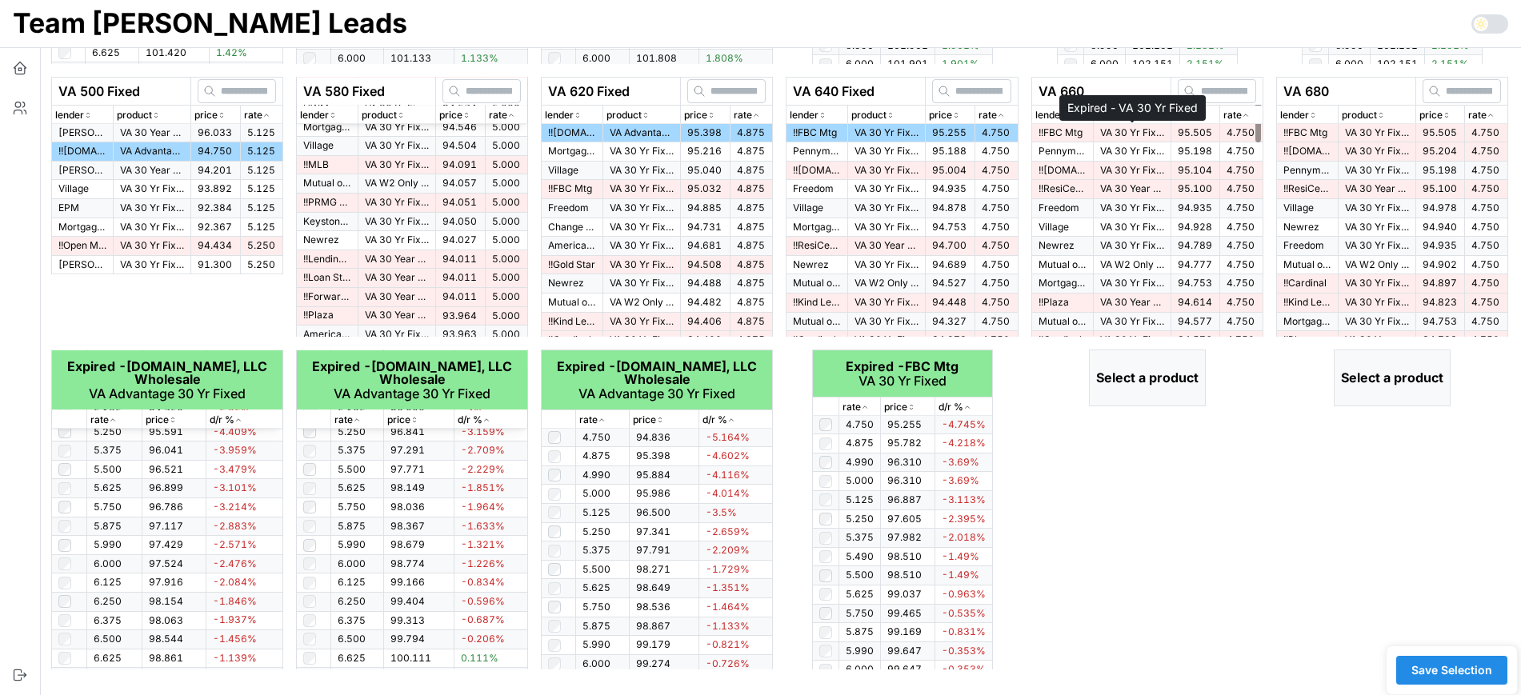
click at [1144, 130] on p "VA 30 Yr Fixed" at bounding box center [1132, 133] width 64 height 14
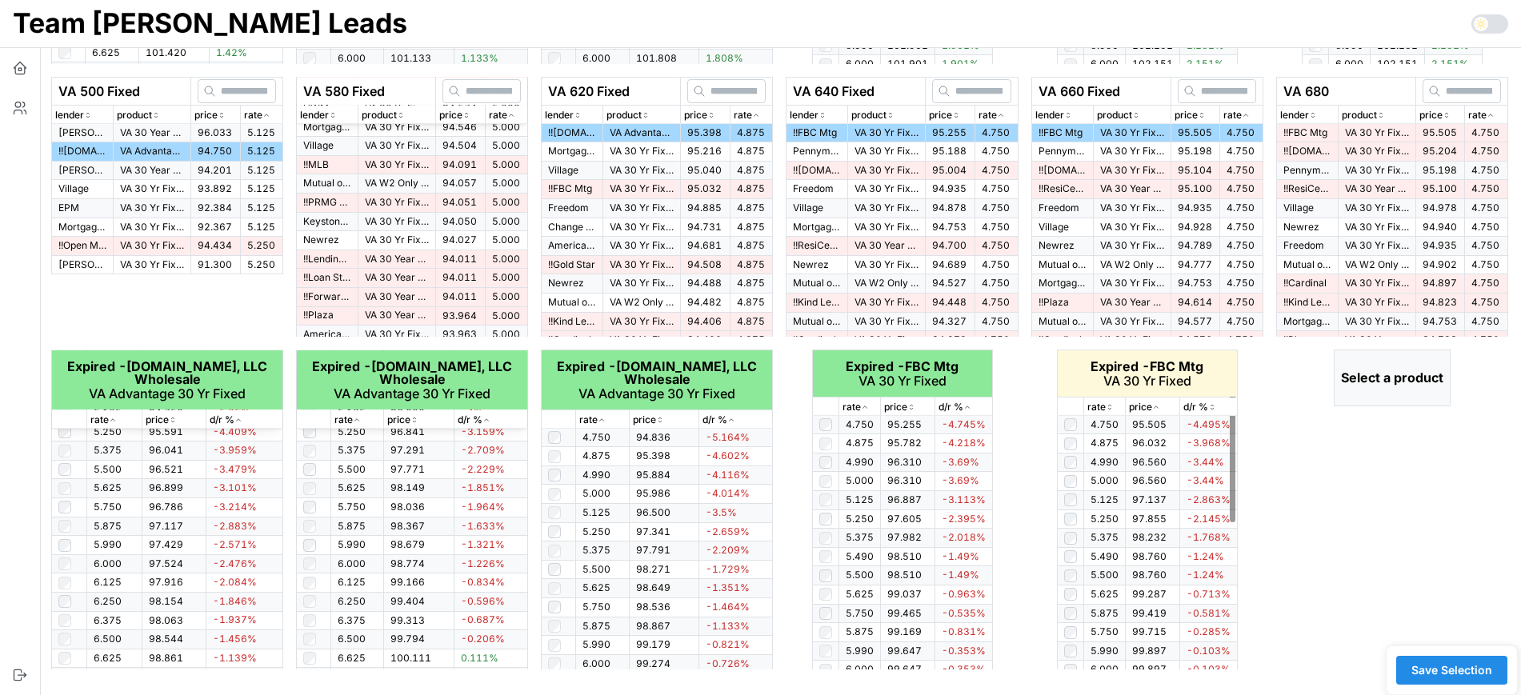
click at [1108, 410] on icon "button" at bounding box center [1110, 408] width 8 height 10
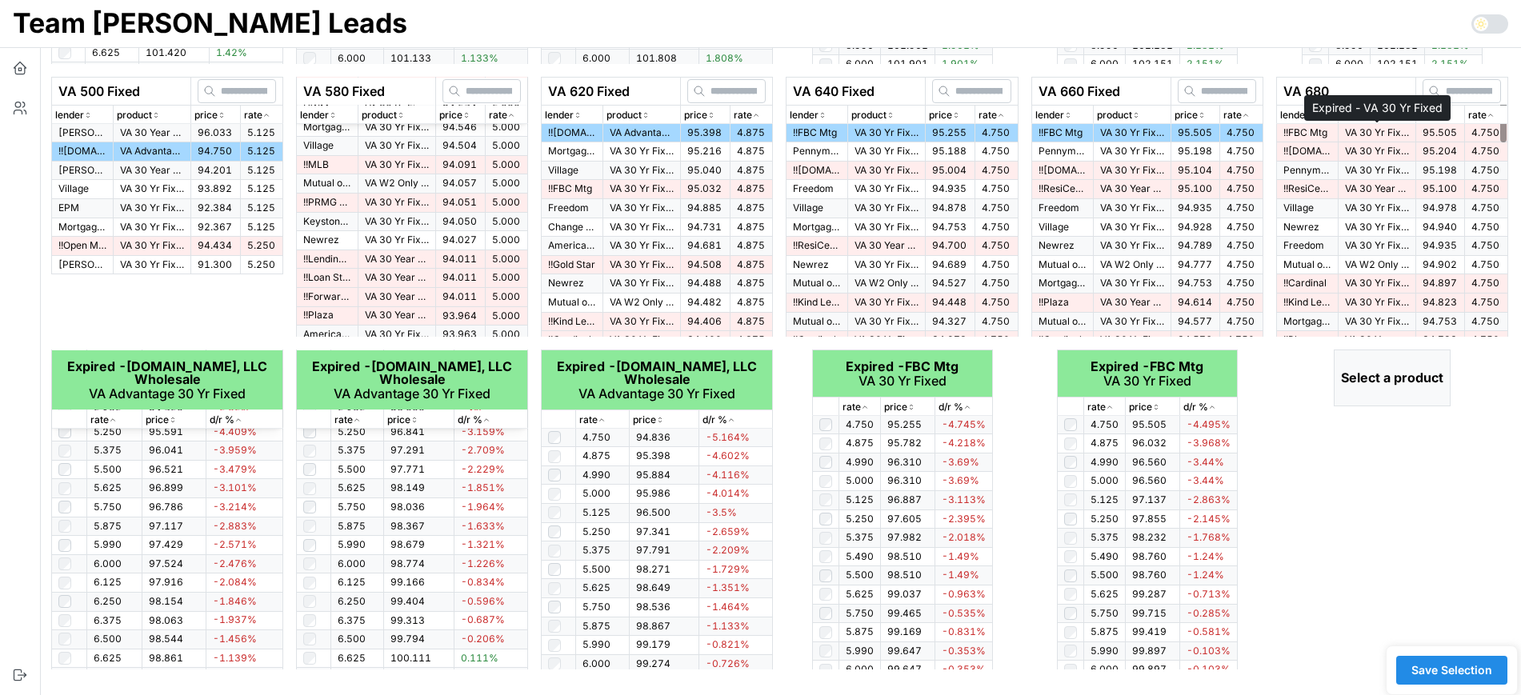
click at [1409, 132] on td "VA 30 Yr Fixed" at bounding box center [1377, 133] width 78 height 18
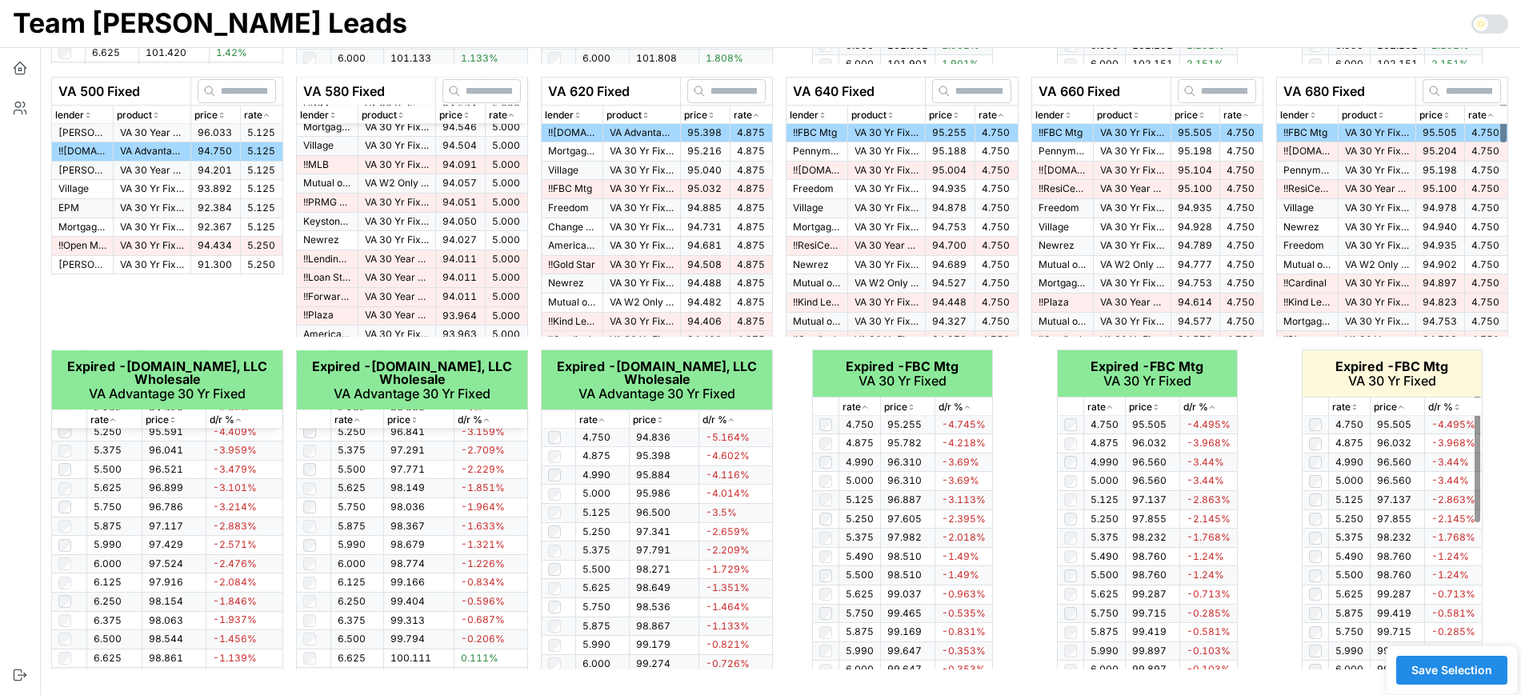
click at [1353, 408] on icon "button" at bounding box center [1355, 408] width 8 height 10
click at [1358, 404] on icon "button" at bounding box center [1355, 408] width 8 height 10
click at [1451, 671] on span "Save Selection" at bounding box center [1452, 670] width 81 height 27
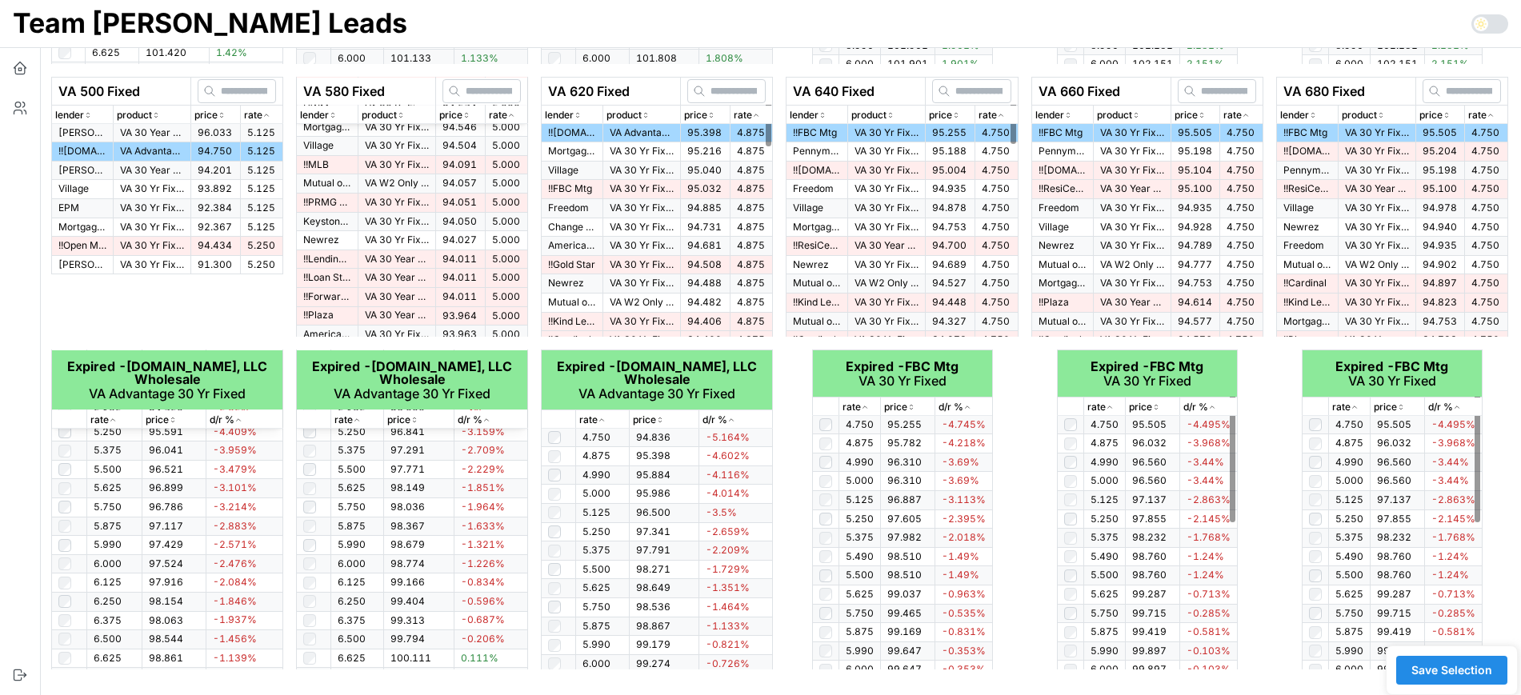
click at [1443, 677] on span "Save Selection" at bounding box center [1452, 670] width 81 height 27
click at [1282, 550] on div "VA 680 Fixed lender product price rate !! FBC Mtg VA 30 Yr Fixed 95.505 4.750 !…" at bounding box center [1392, 373] width 232 height 593
click at [1474, 671] on span "Save Selection" at bounding box center [1452, 670] width 81 height 27
click at [17, 66] on icon "button" at bounding box center [20, 68] width 16 height 16
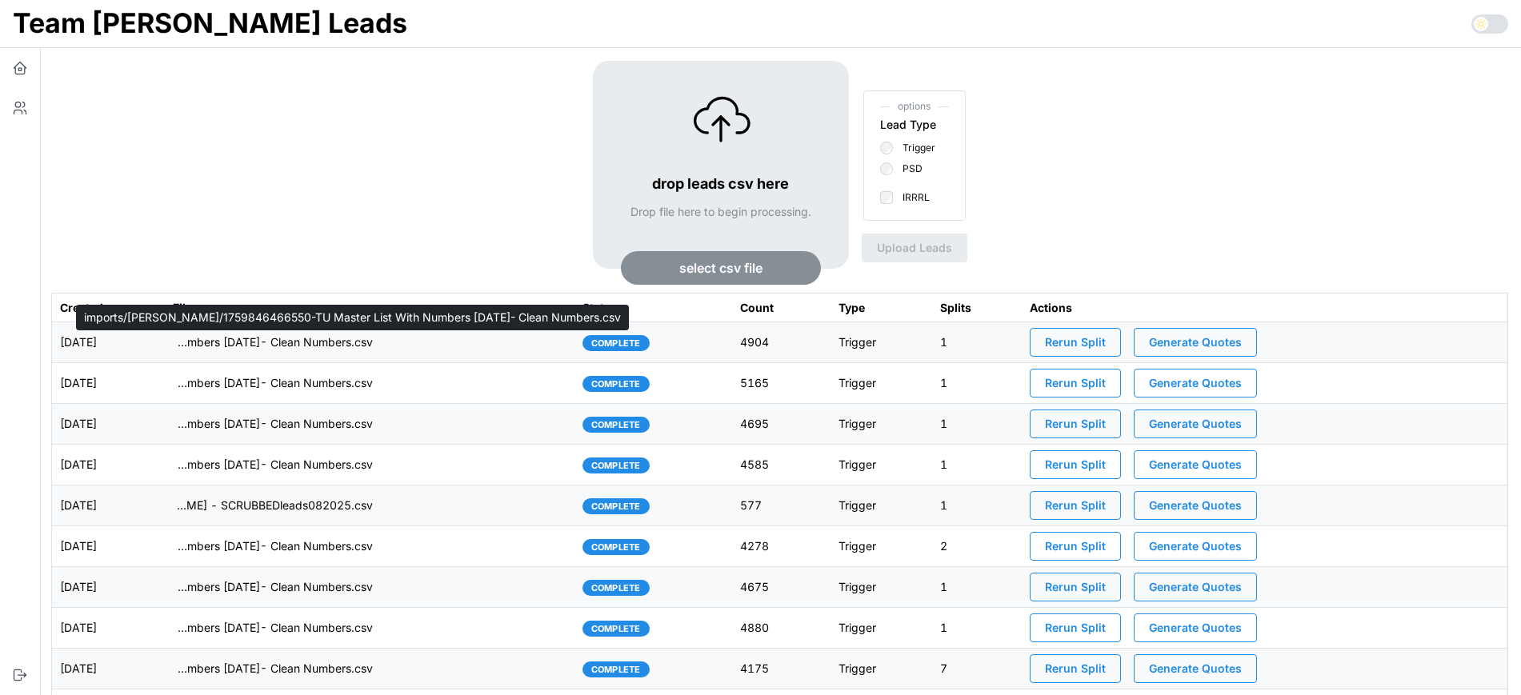
click at [373, 343] on p "imports/[PERSON_NAME]/1759846466550-TU Master List With Numbers [DATE]- Clean N…" at bounding box center [273, 343] width 200 height 16
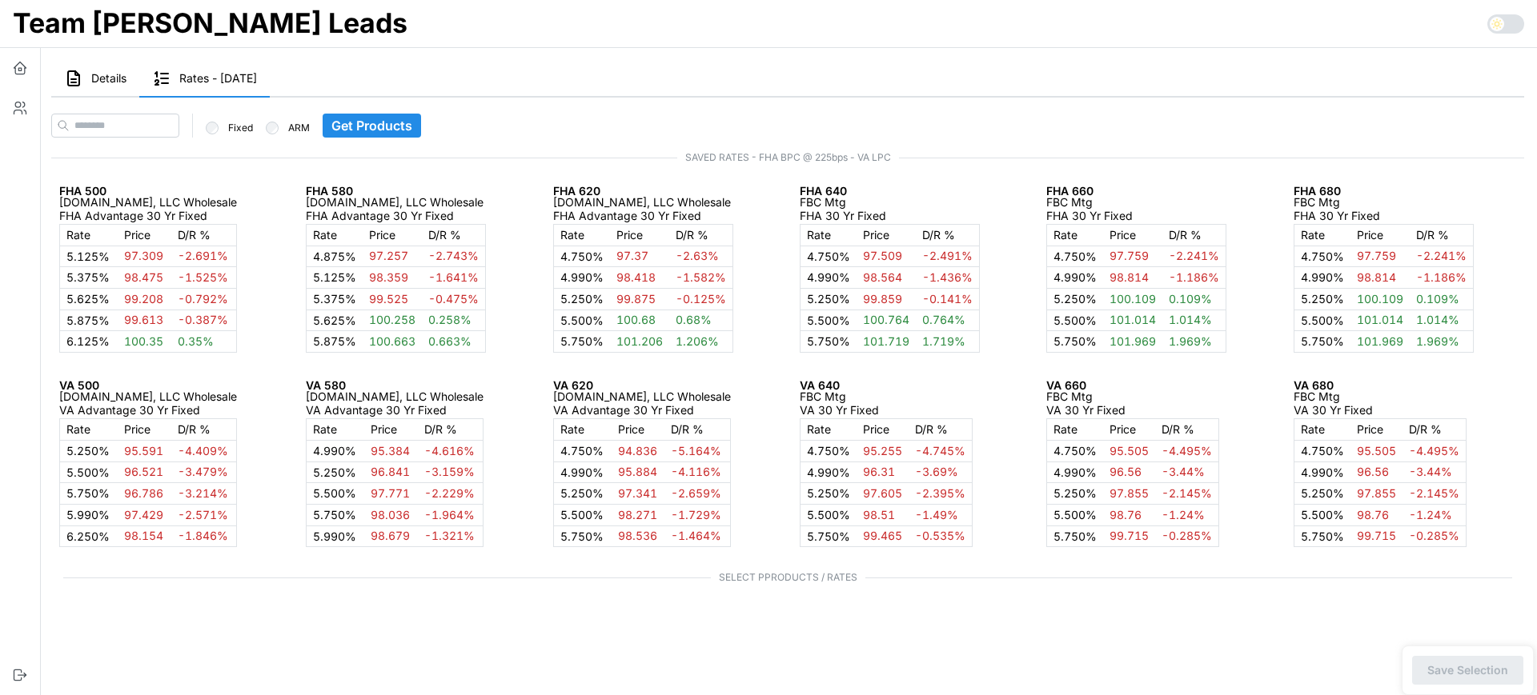
click at [113, 83] on span "Details" at bounding box center [108, 78] width 35 height 11
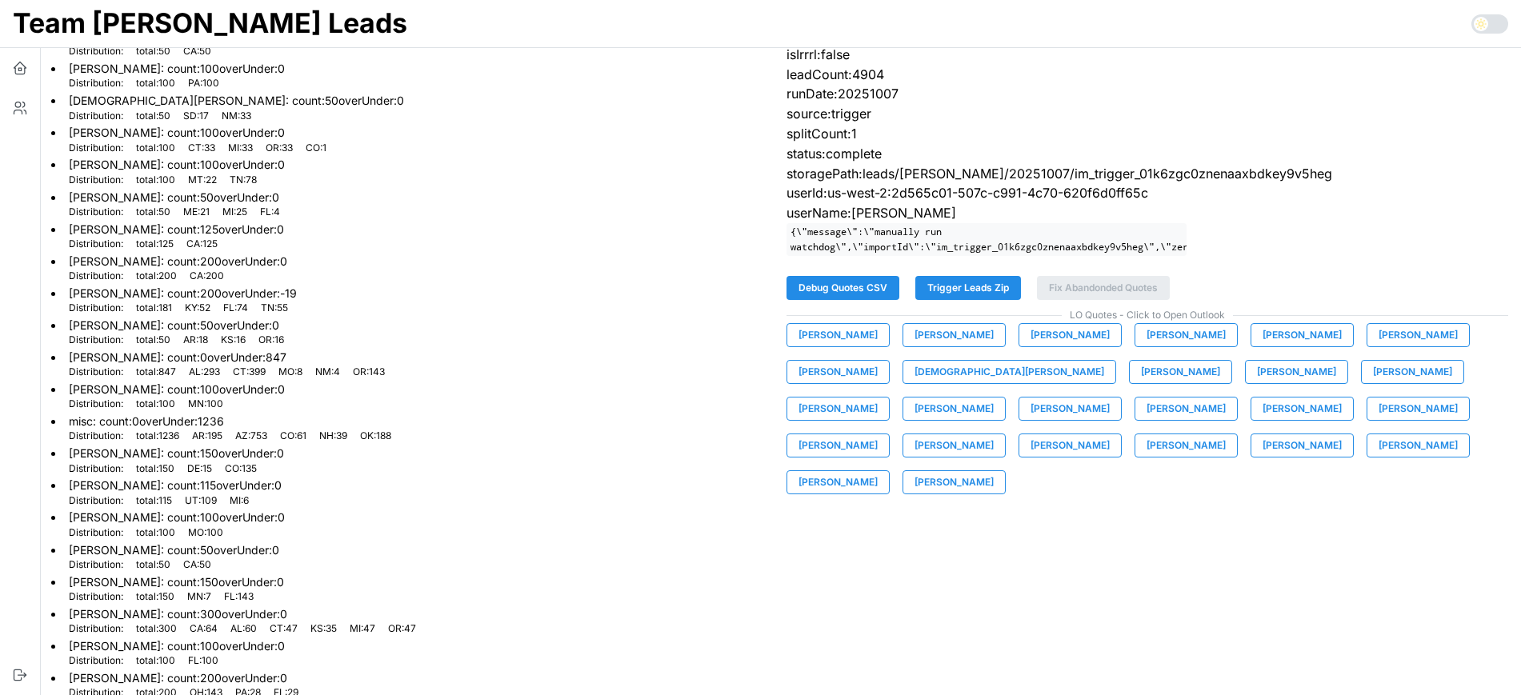
scroll to position [264, 0]
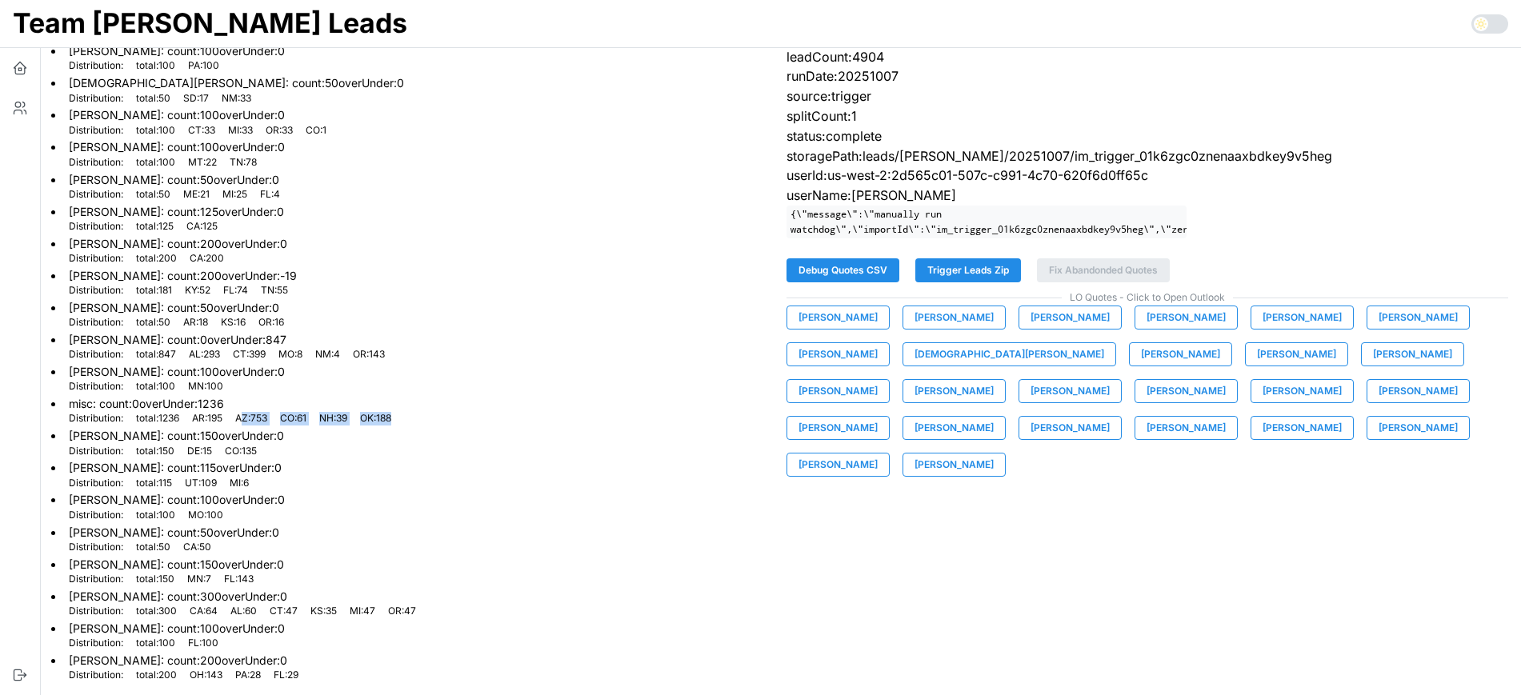
drag, startPoint x: 251, startPoint y: 419, endPoint x: 425, endPoint y: 420, distance: 173.7
click at [425, 420] on li "misc : count: 0 overUnder: 1236 Distribution: total : 1236 AR : 195 AZ : 753 CO…" at bounding box center [412, 410] width 723 height 32
click at [462, 461] on li "Nick Thomas : count: 115 overUnder: 0 Distribution: total : 115 UT : 109 MI : 6" at bounding box center [412, 474] width 723 height 32
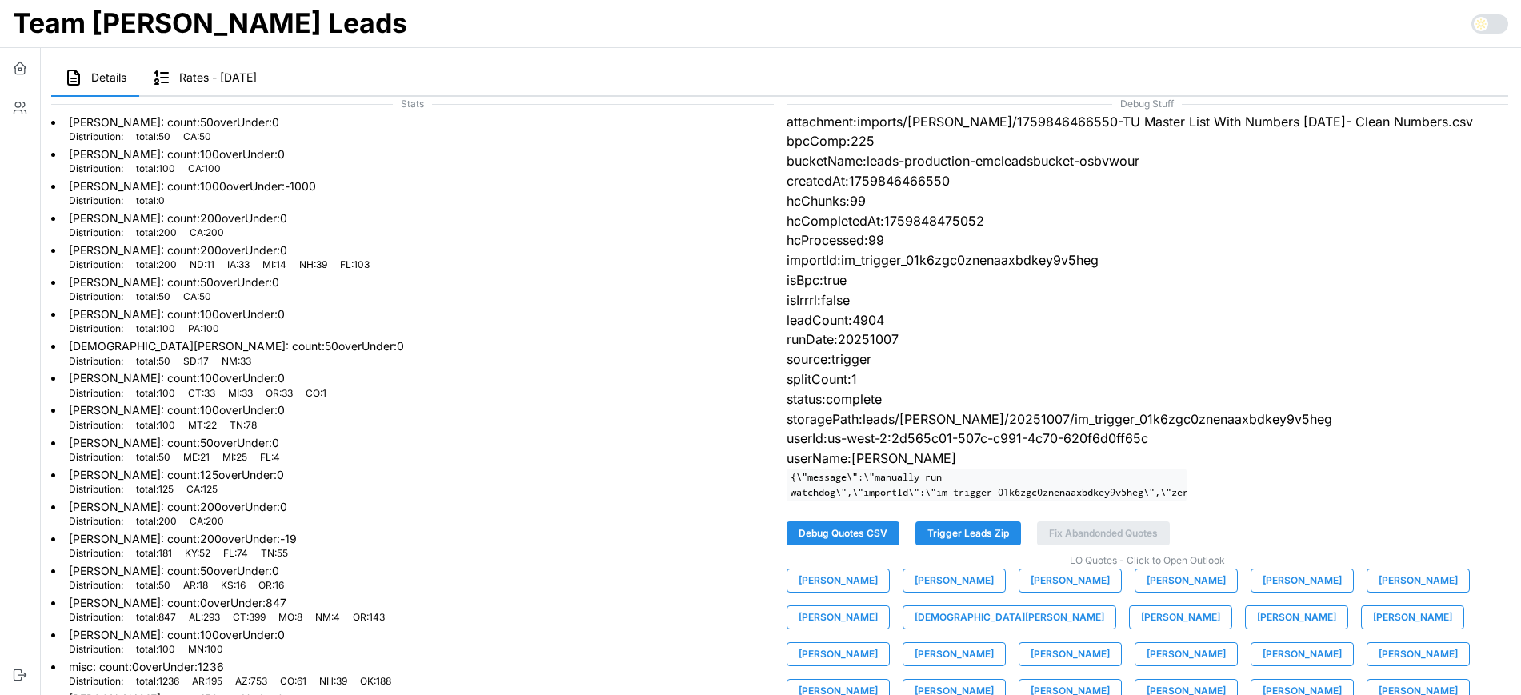
scroll to position [0, 0]
click at [14, 108] on icon "button" at bounding box center [20, 108] width 16 height 16
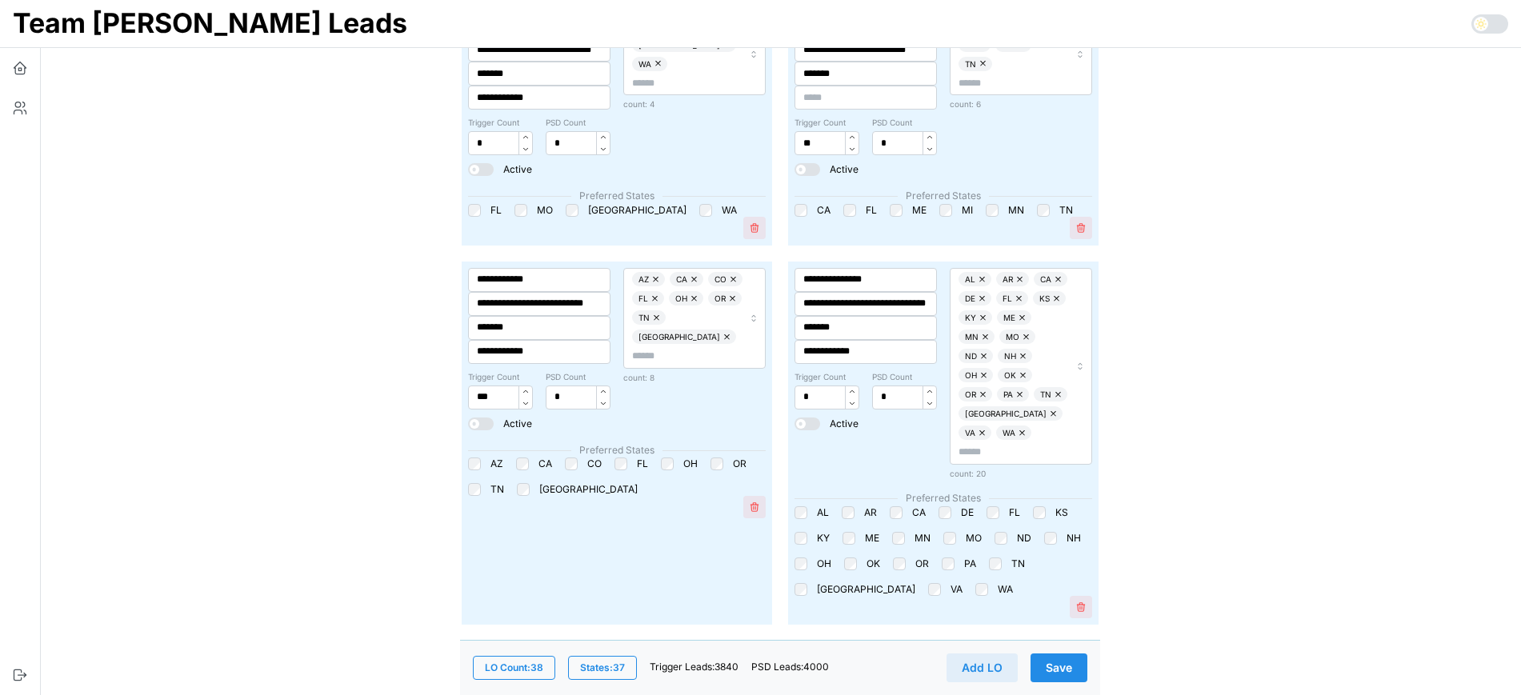
scroll to position [2001, 0]
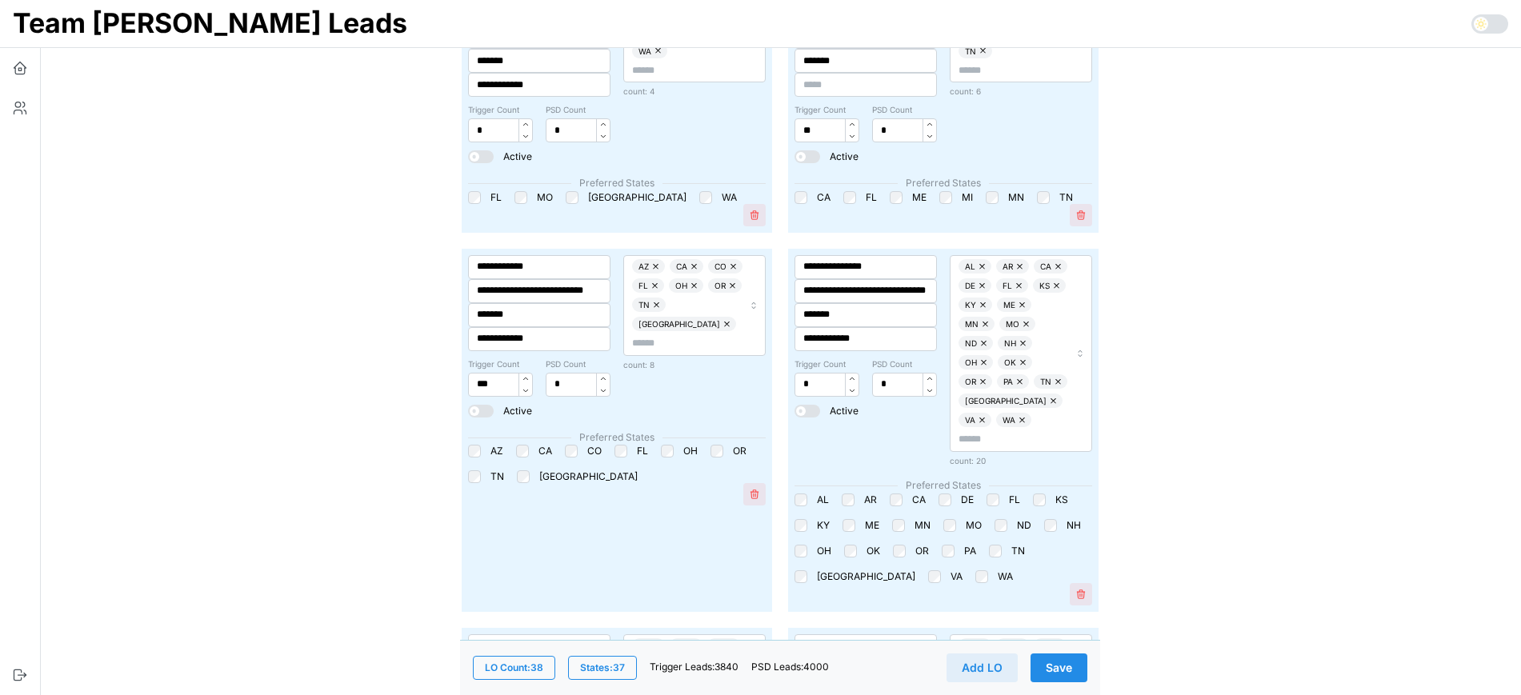
click at [1067, 670] on span "Save" at bounding box center [1059, 668] width 26 height 27
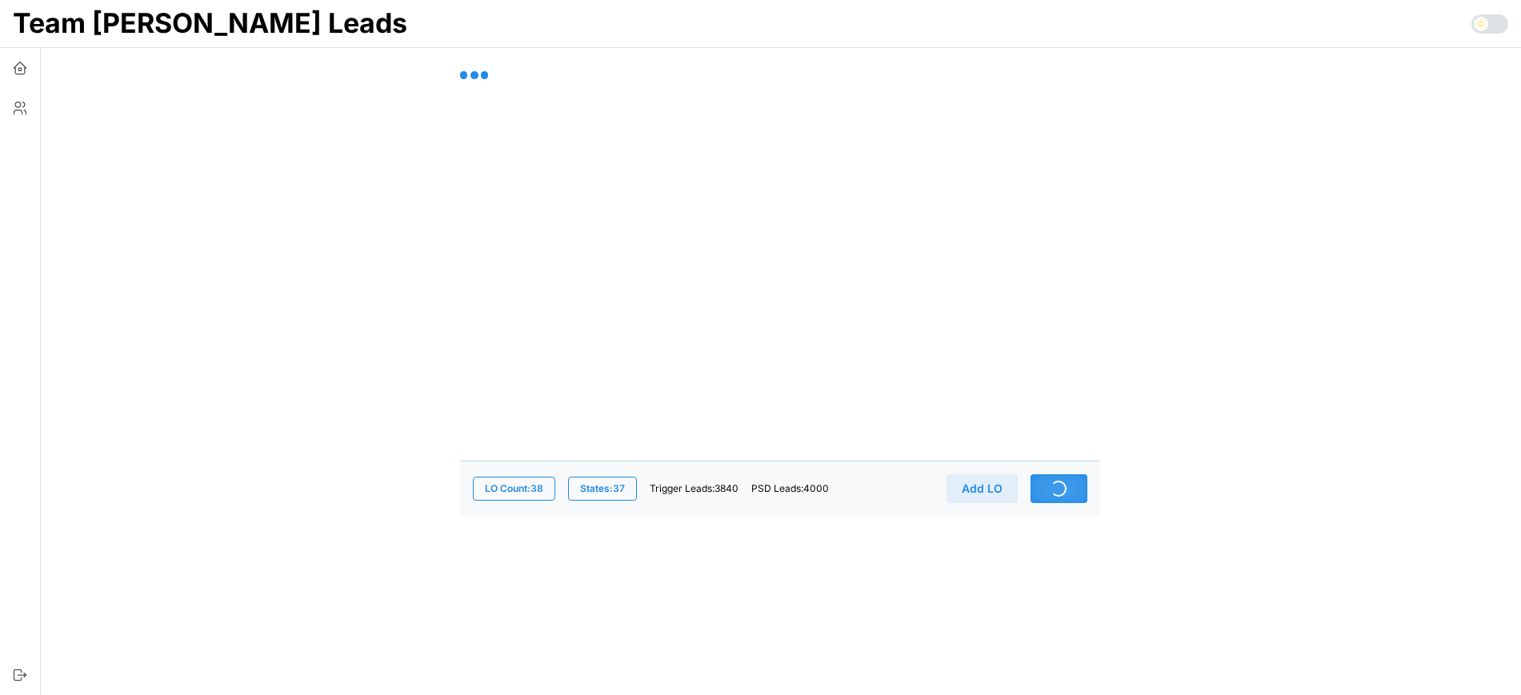
scroll to position [0, 0]
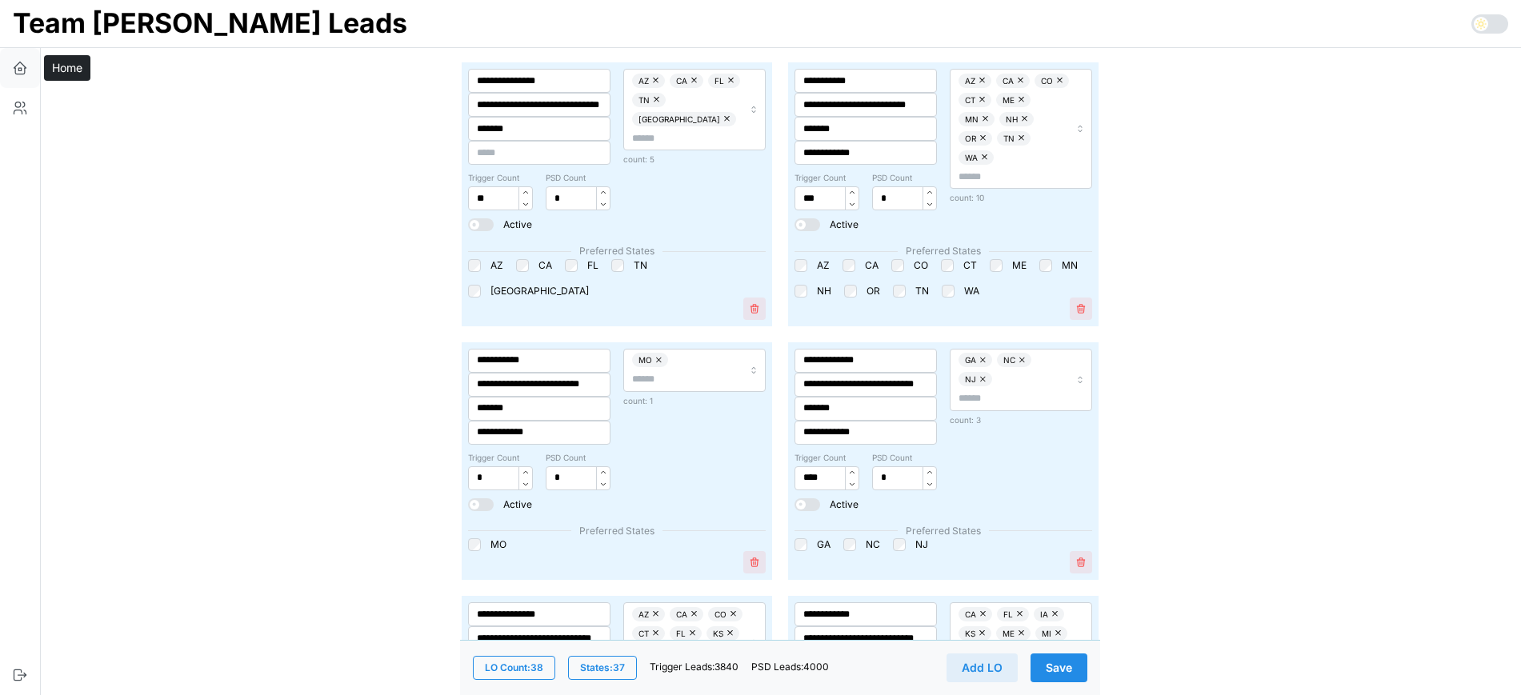
click at [22, 76] on button "button" at bounding box center [20, 68] width 40 height 40
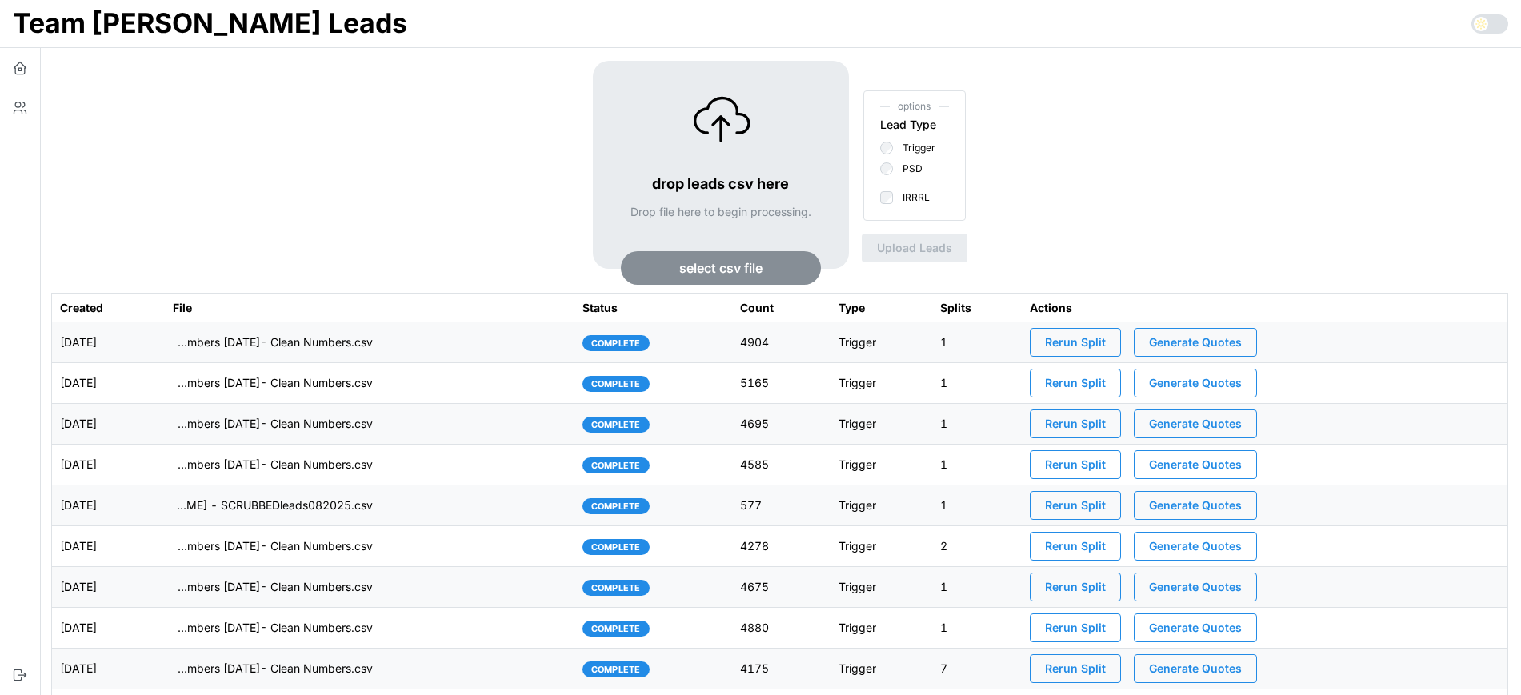
click at [1100, 347] on span "Rerun Split" at bounding box center [1075, 342] width 61 height 27
click at [532, 347] on td "imports/[PERSON_NAME]/1759846466550-TU Master List With Numbers [DATE]- Clean N…" at bounding box center [370, 343] width 410 height 41
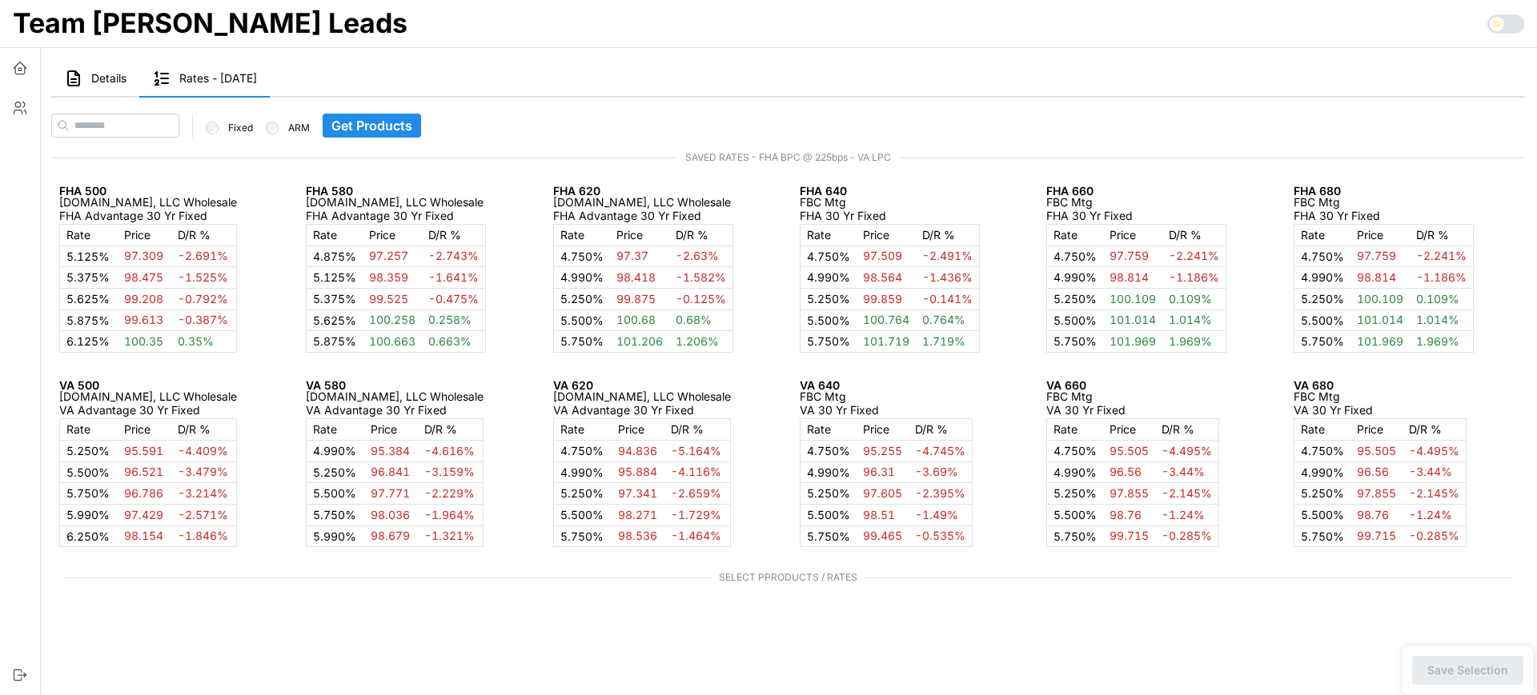
click at [107, 85] on button "Details" at bounding box center [95, 79] width 88 height 37
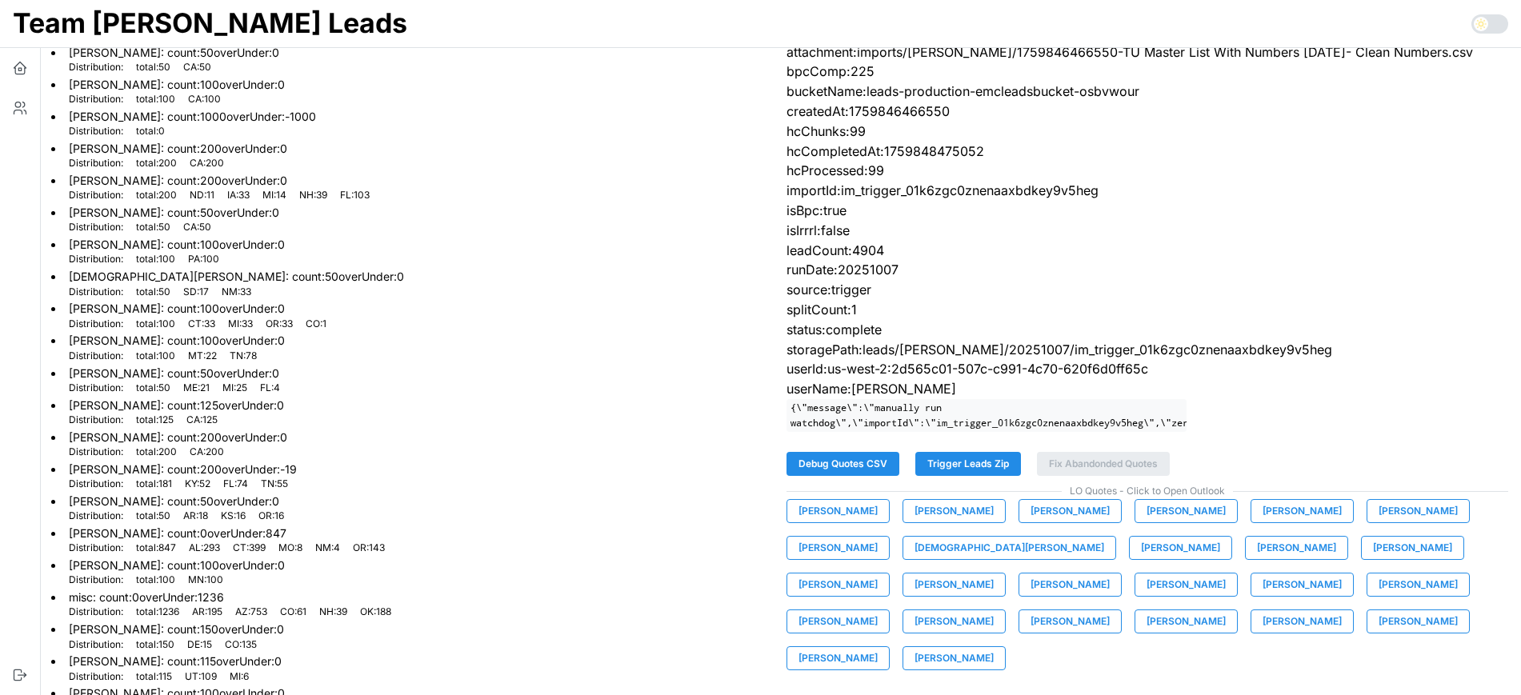
scroll to position [100, 0]
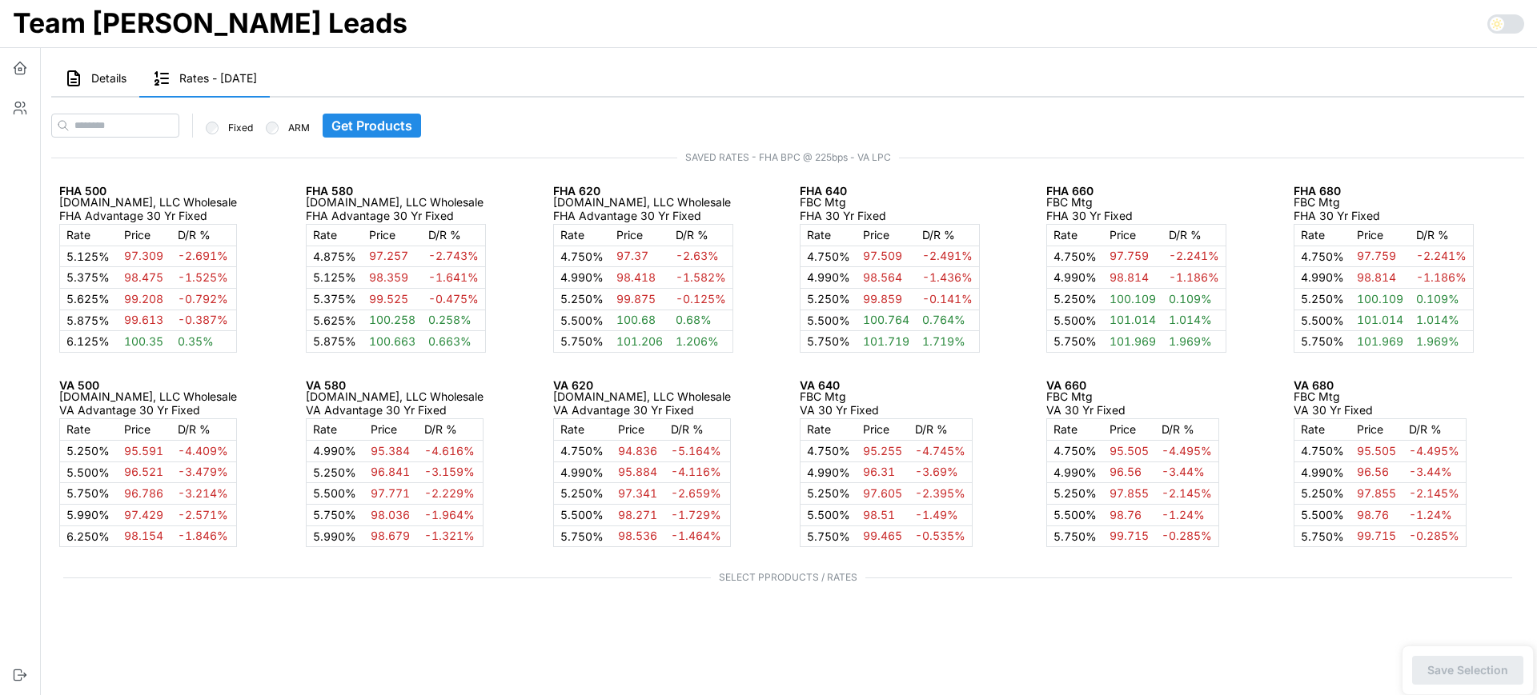
click at [94, 86] on button "Details" at bounding box center [95, 79] width 88 height 37
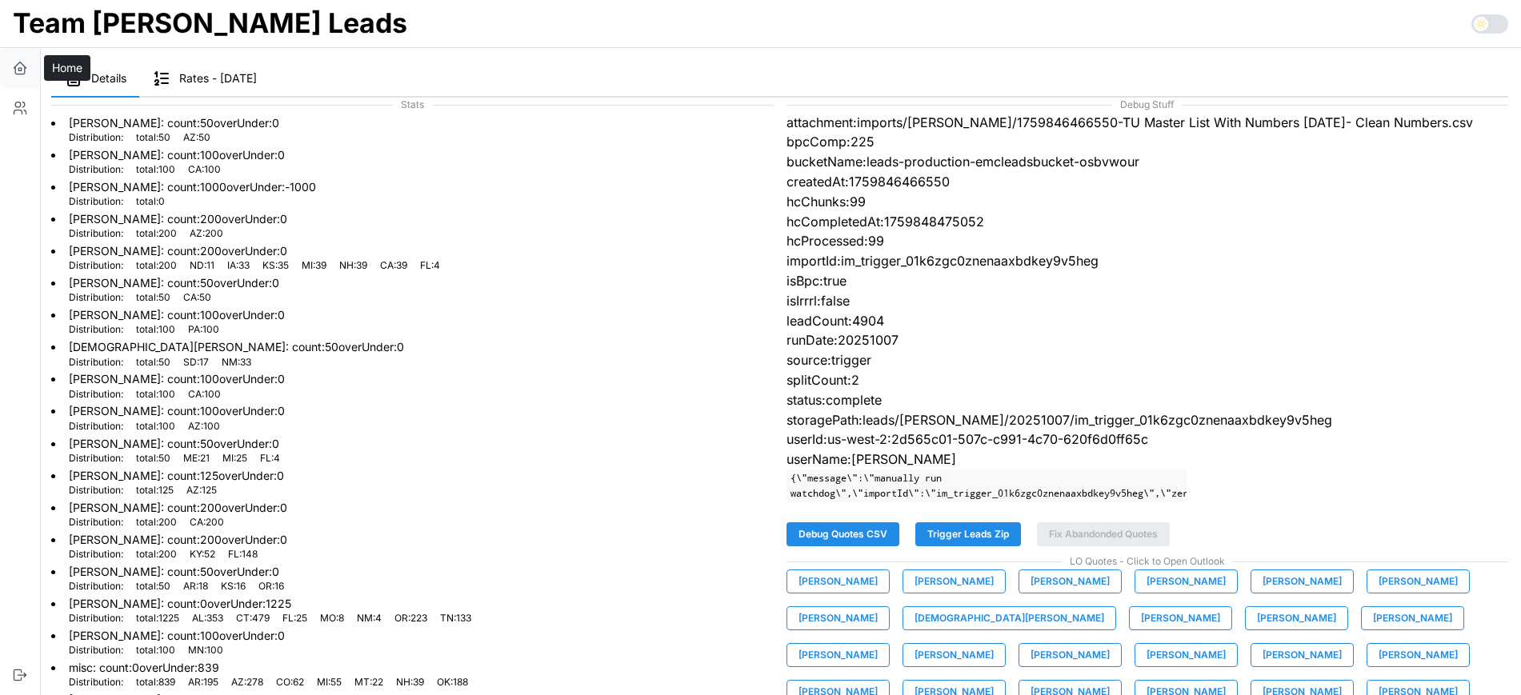
click at [22, 68] on icon "button" at bounding box center [20, 68] width 16 height 16
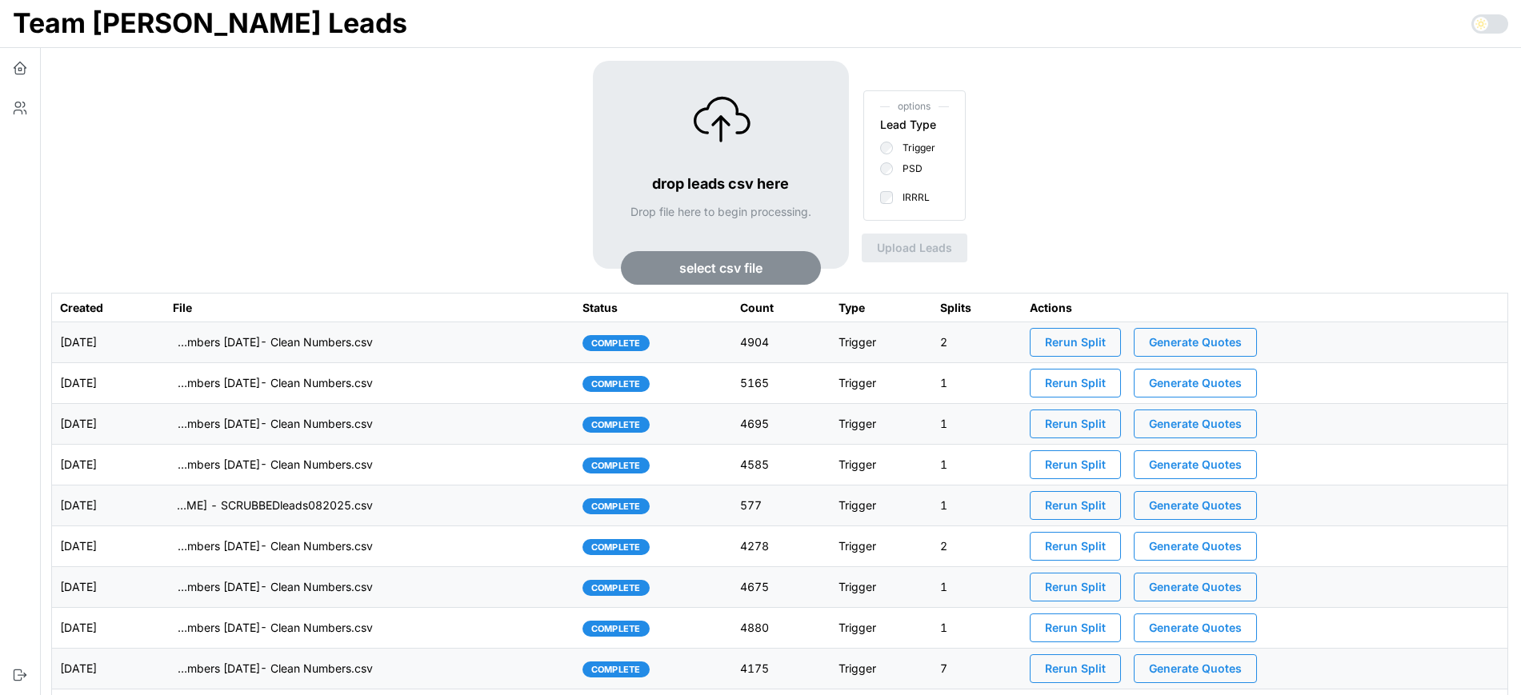
click at [456, 341] on td "imports/[PERSON_NAME]/1759846466550-TU Master List With Numbers [DATE]- Clean N…" at bounding box center [370, 343] width 410 height 41
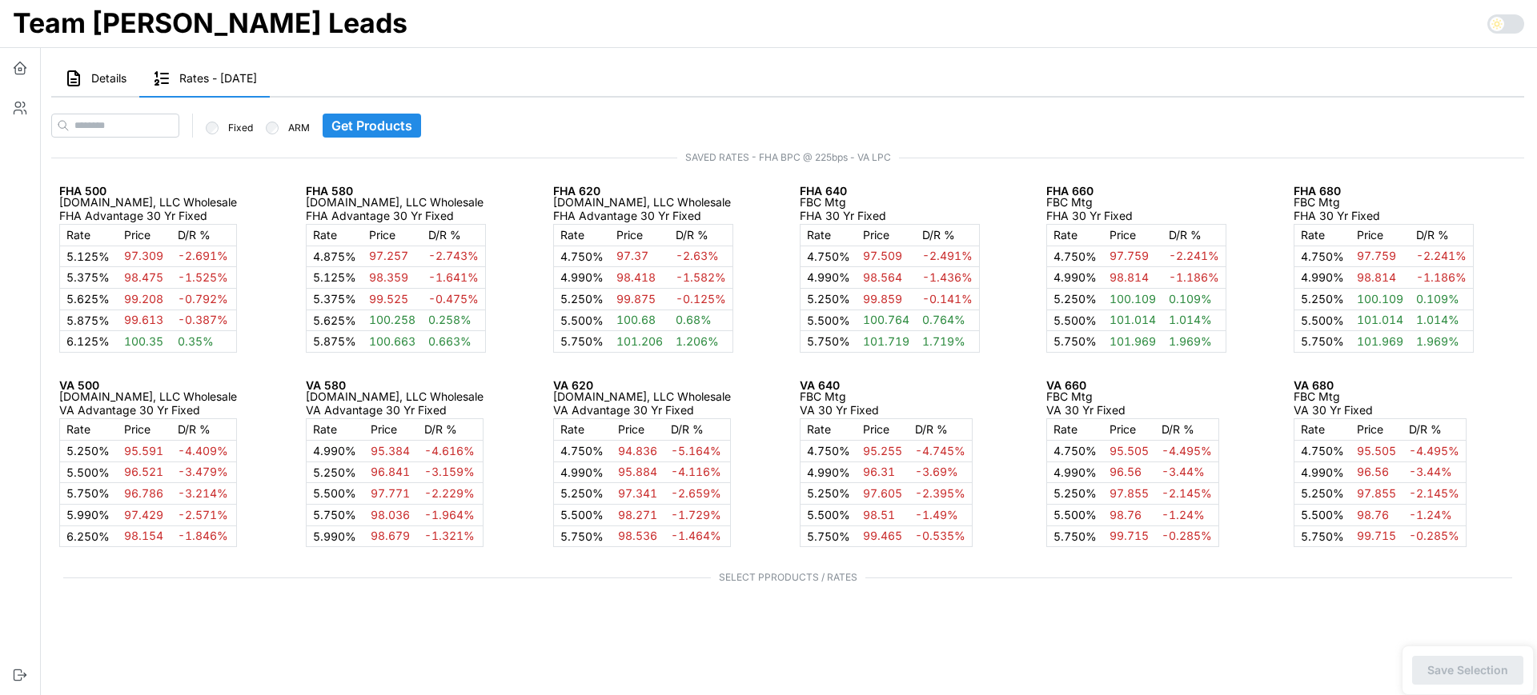
click at [101, 73] on span "Details" at bounding box center [108, 78] width 35 height 11
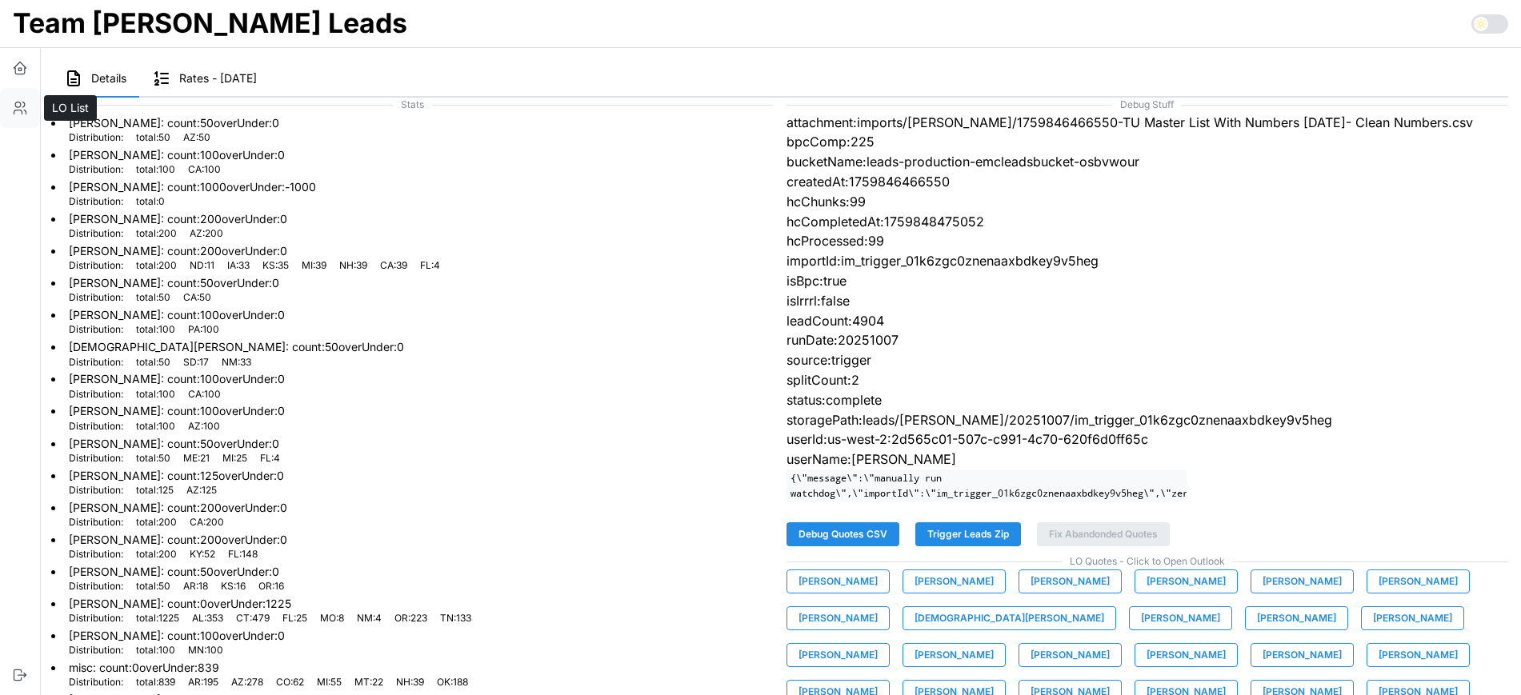
click at [20, 109] on icon "button" at bounding box center [20, 108] width 16 height 16
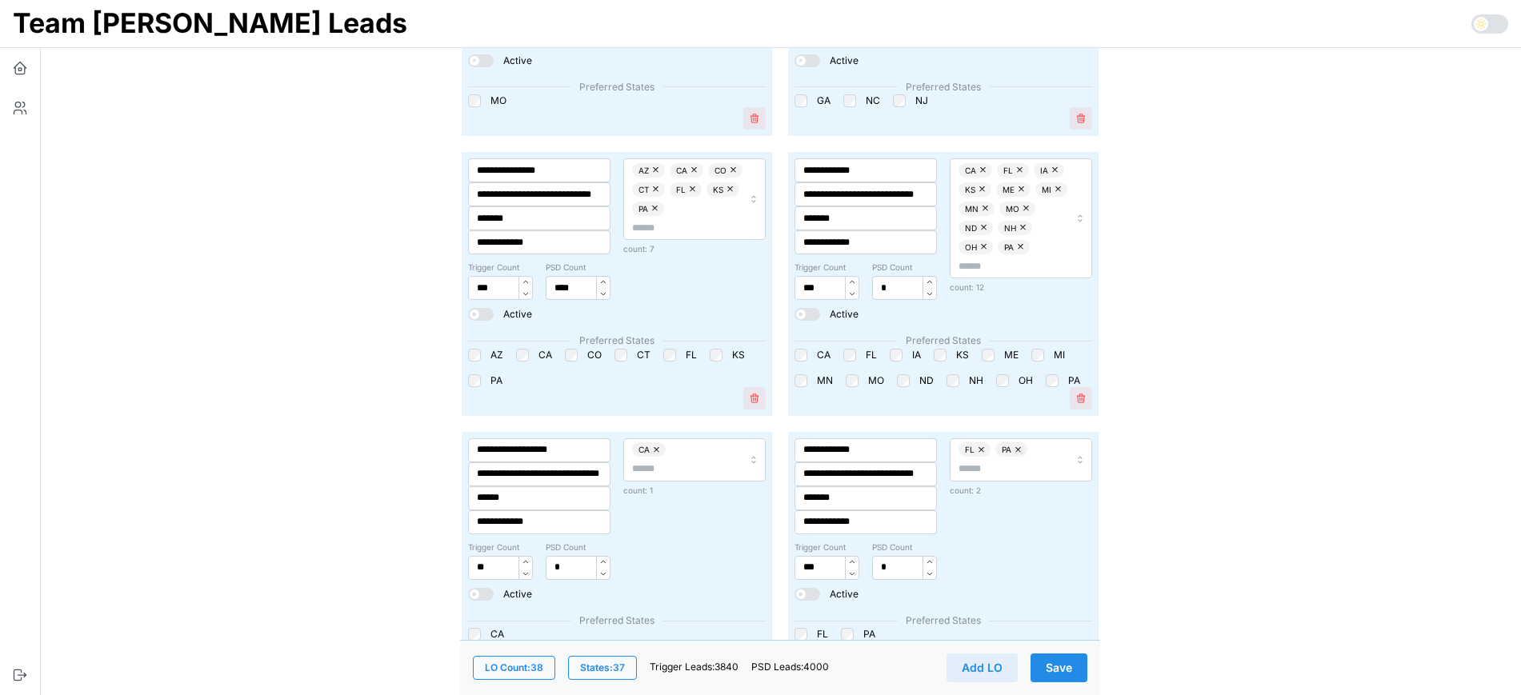
scroll to position [500, 0]
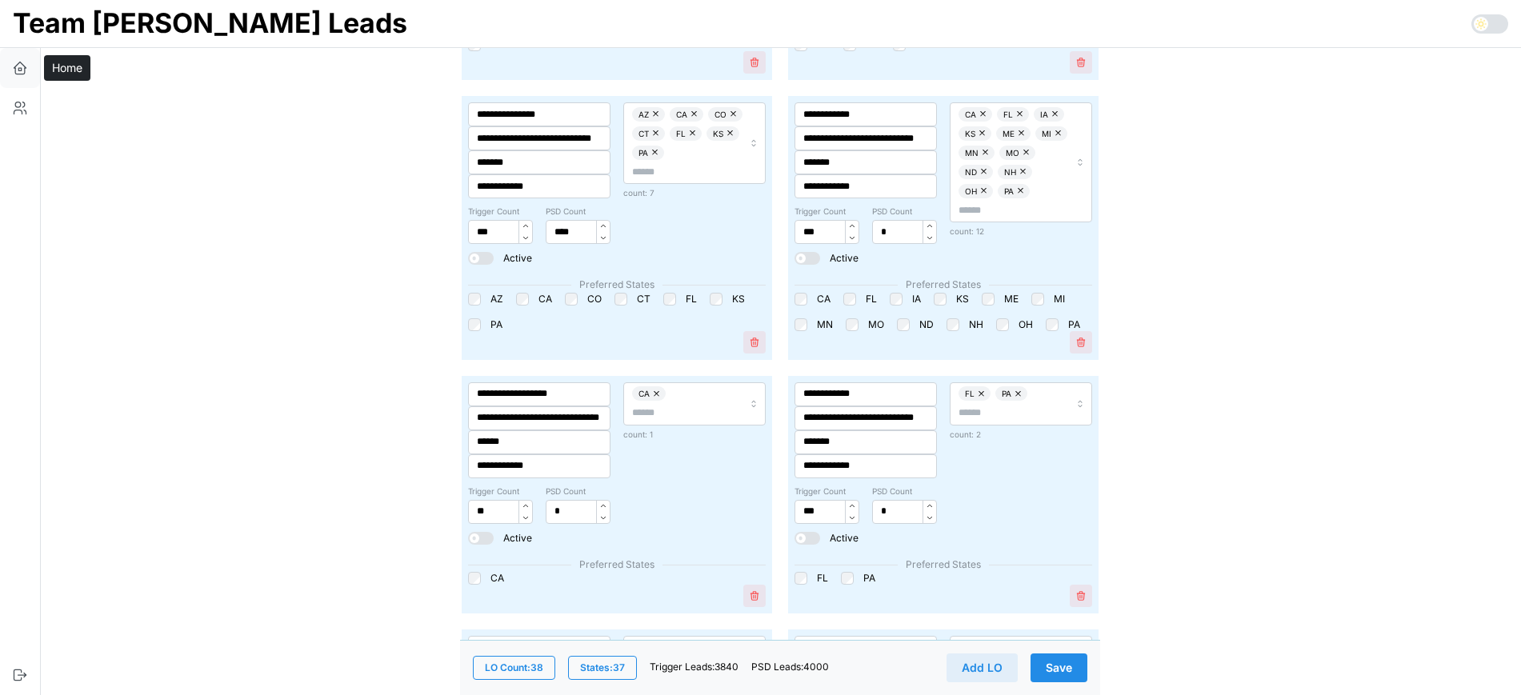
click at [21, 70] on icon "button" at bounding box center [19, 69] width 2 height 2
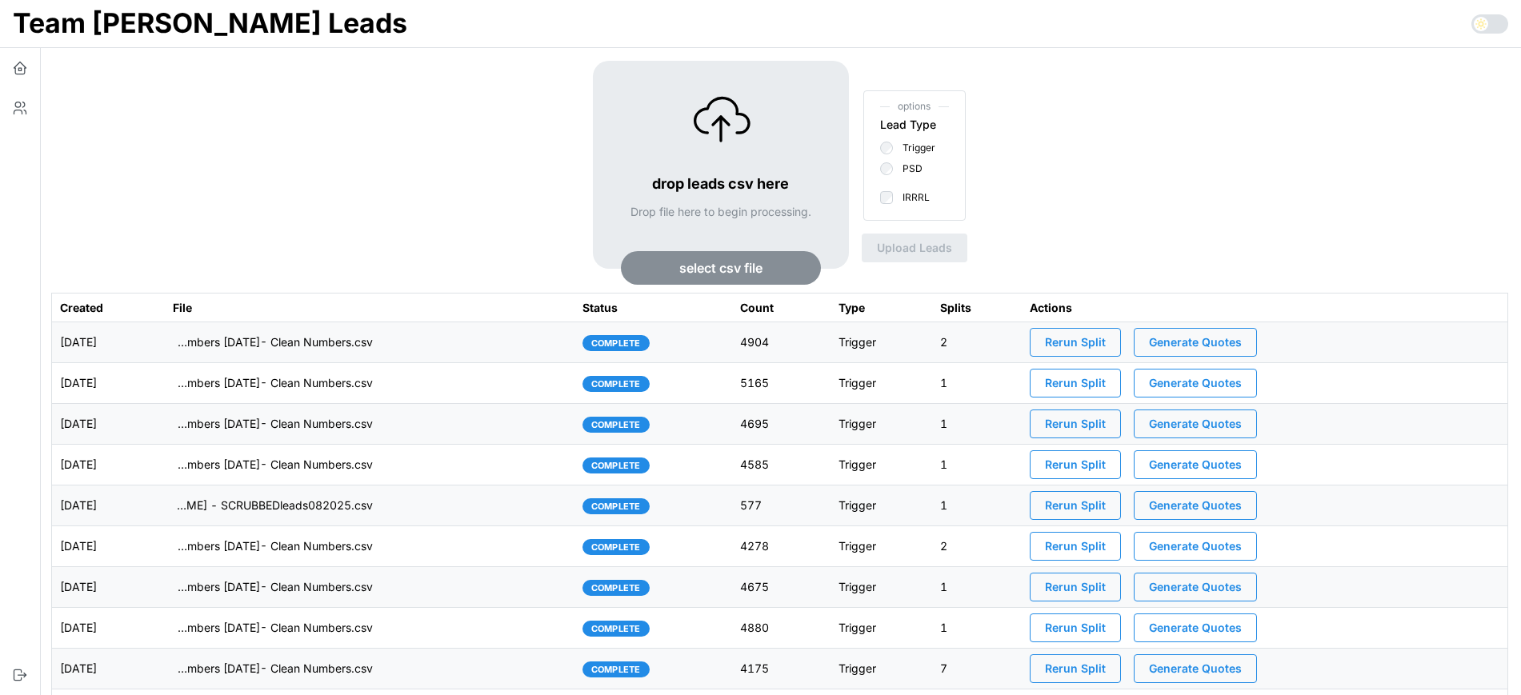
click at [1220, 346] on span "Generate Quotes" at bounding box center [1195, 342] width 93 height 27
click at [165, 347] on td "[DATE]" at bounding box center [108, 343] width 113 height 41
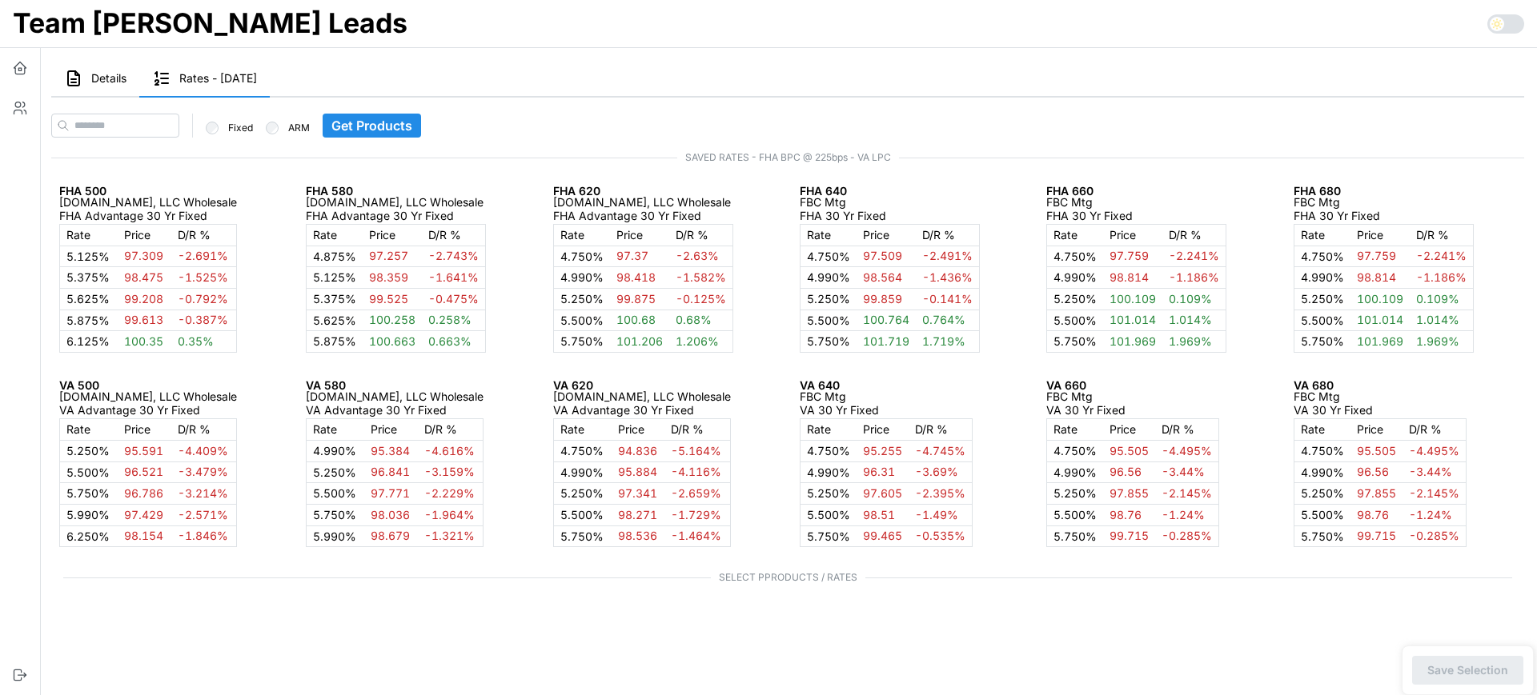
click at [118, 78] on span "Details" at bounding box center [108, 78] width 35 height 11
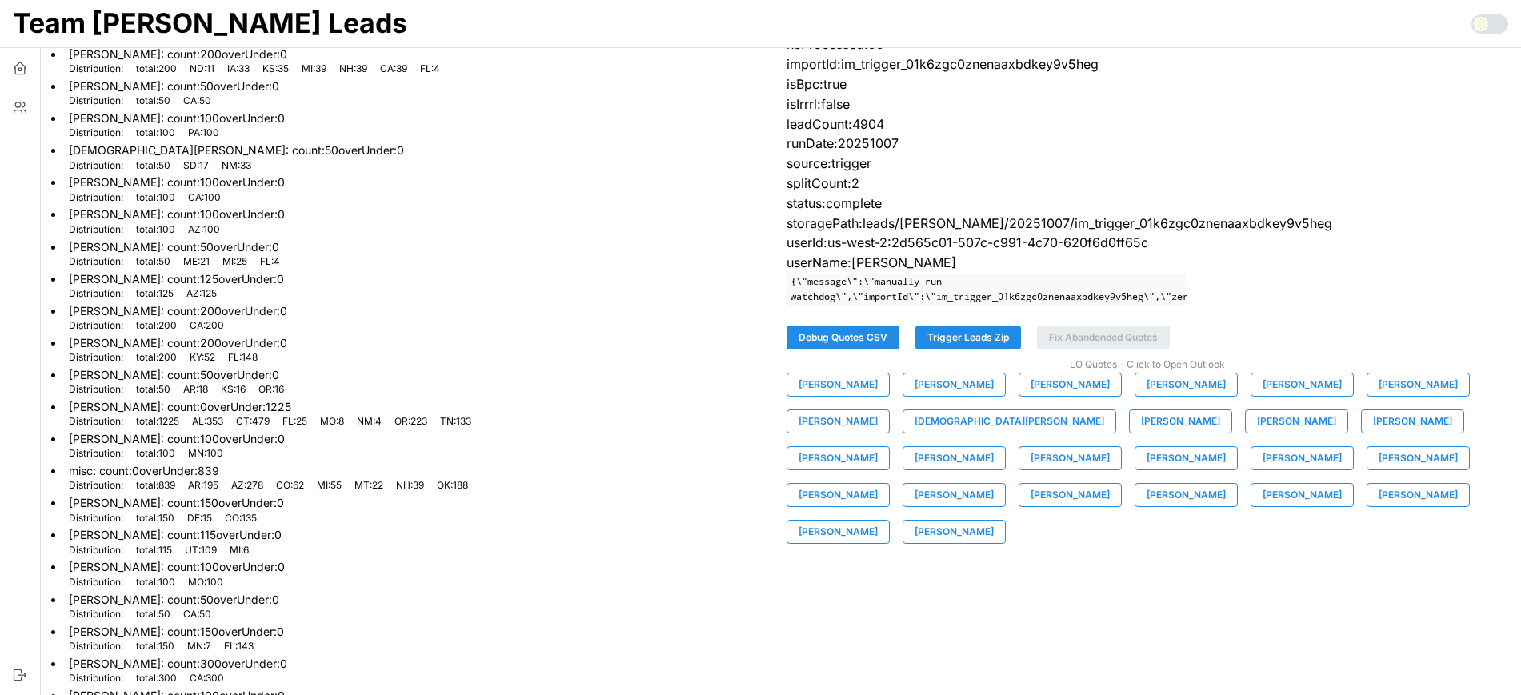
scroll to position [200, 0]
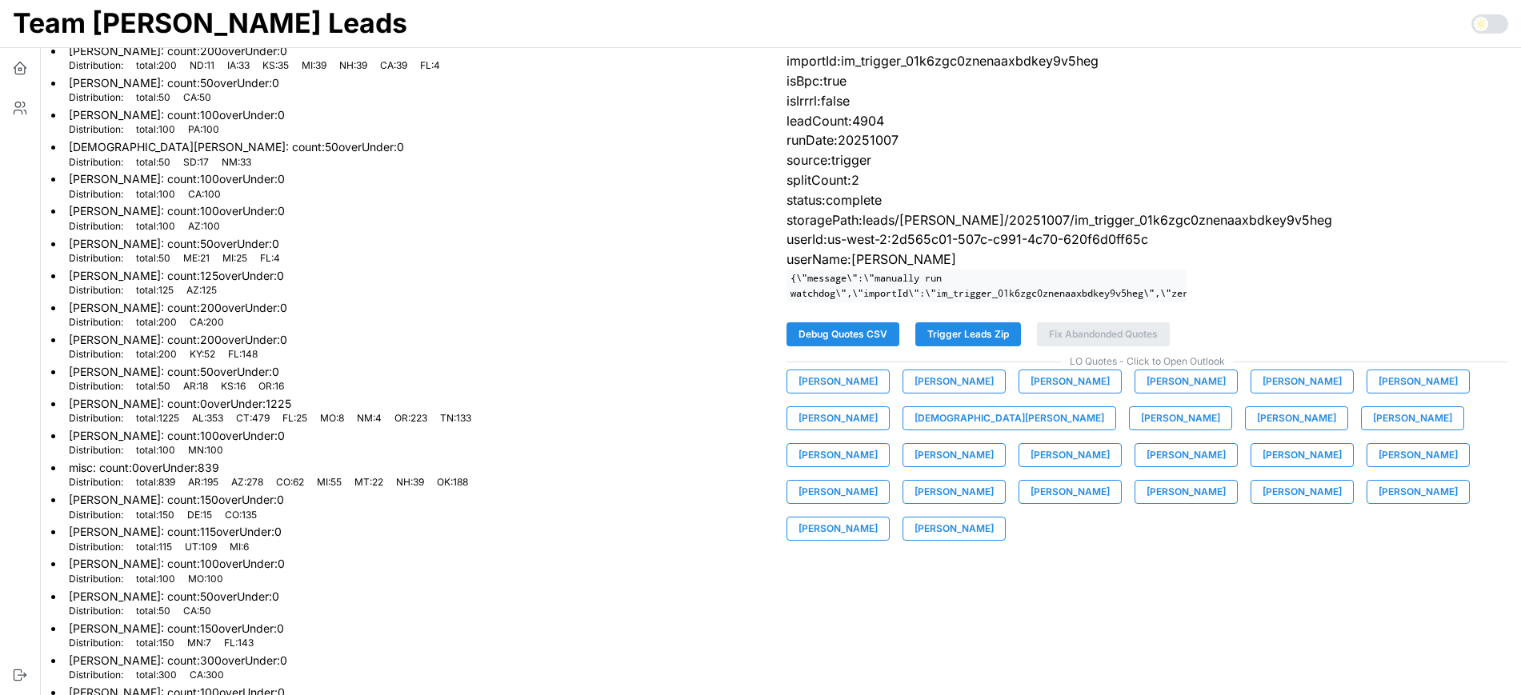
click at [882, 394] on button "[PERSON_NAME]" at bounding box center [838, 382] width 103 height 24
click at [964, 393] on span "[PERSON_NAME]" at bounding box center [954, 382] width 79 height 22
click at [1066, 393] on span "[PERSON_NAME]" at bounding box center [1070, 382] width 79 height 22
click at [1164, 393] on span "[PERSON_NAME]" at bounding box center [1186, 382] width 79 height 22
click at [1272, 393] on span "[PERSON_NAME]" at bounding box center [1302, 382] width 79 height 22
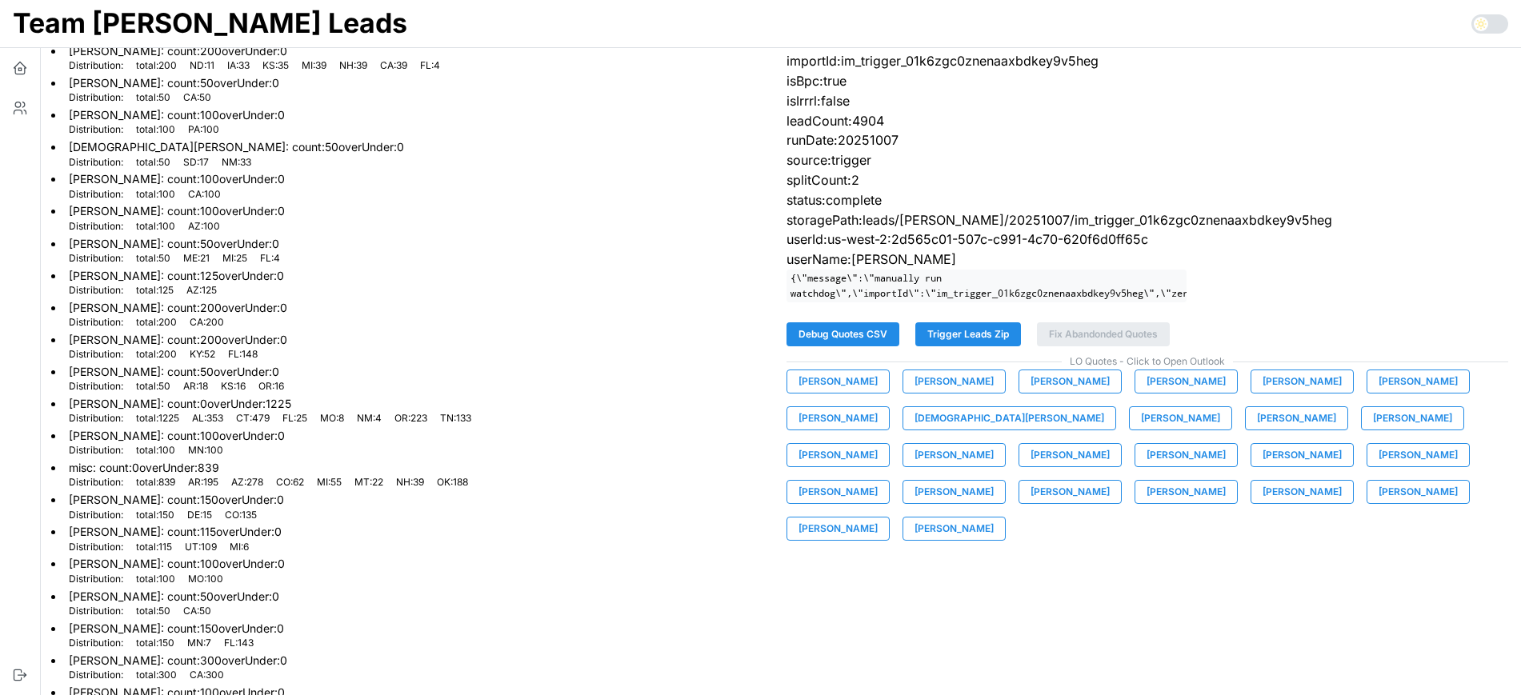
click at [1382, 393] on span "[PERSON_NAME]" at bounding box center [1418, 382] width 79 height 22
click at [825, 430] on span "[PERSON_NAME]" at bounding box center [838, 418] width 79 height 22
click at [926, 429] on span "[DEMOGRAPHIC_DATA][PERSON_NAME]" at bounding box center [1010, 418] width 190 height 22
click at [1141, 430] on span "[PERSON_NAME]" at bounding box center [1180, 418] width 79 height 22
click at [1257, 430] on span "[PERSON_NAME]" at bounding box center [1296, 418] width 79 height 22
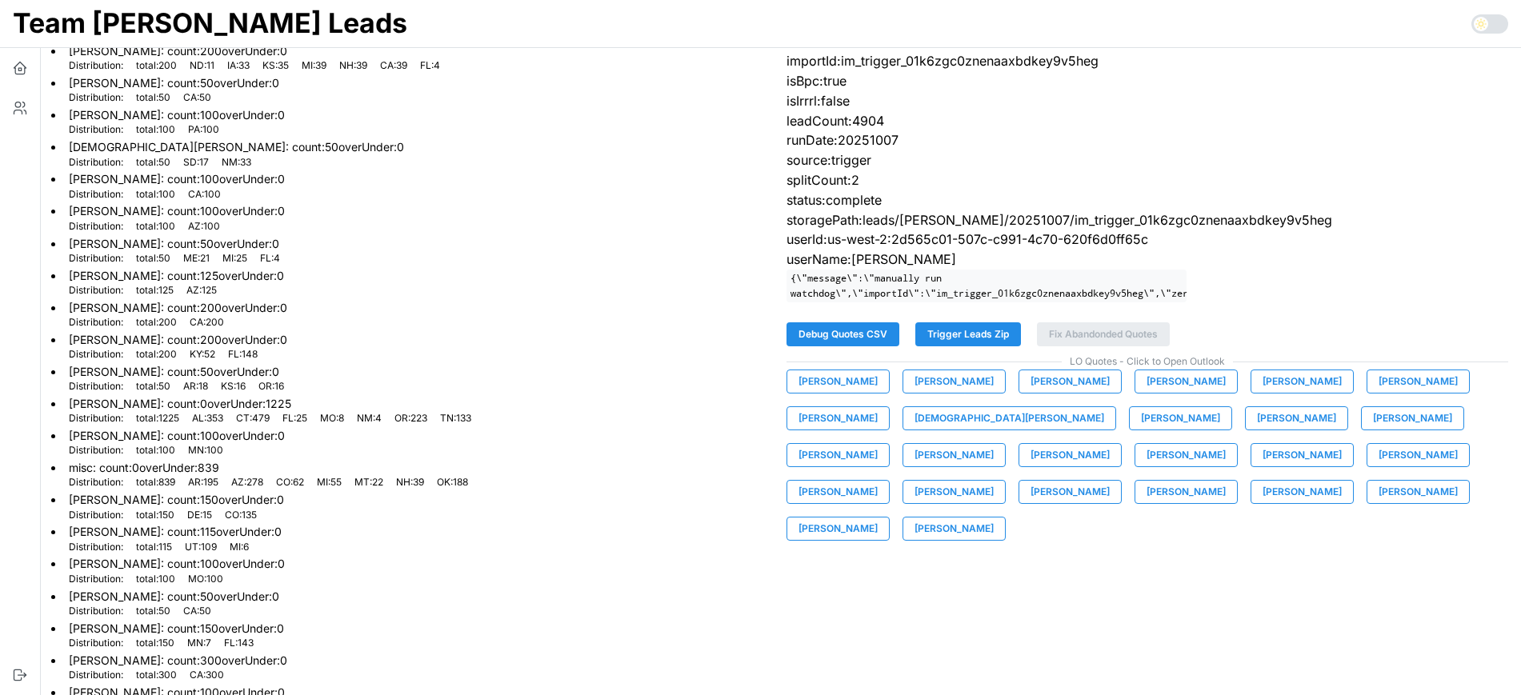
click at [1373, 430] on span "[PERSON_NAME]" at bounding box center [1412, 418] width 79 height 22
click at [878, 444] on span "[PERSON_NAME]" at bounding box center [838, 455] width 79 height 22
click at [994, 444] on span "[PERSON_NAME]" at bounding box center [954, 455] width 79 height 22
click at [1031, 467] on span "[PERSON_NAME]" at bounding box center [1070, 455] width 79 height 22
click at [1147, 467] on span "[PERSON_NAME]" at bounding box center [1186, 455] width 79 height 22
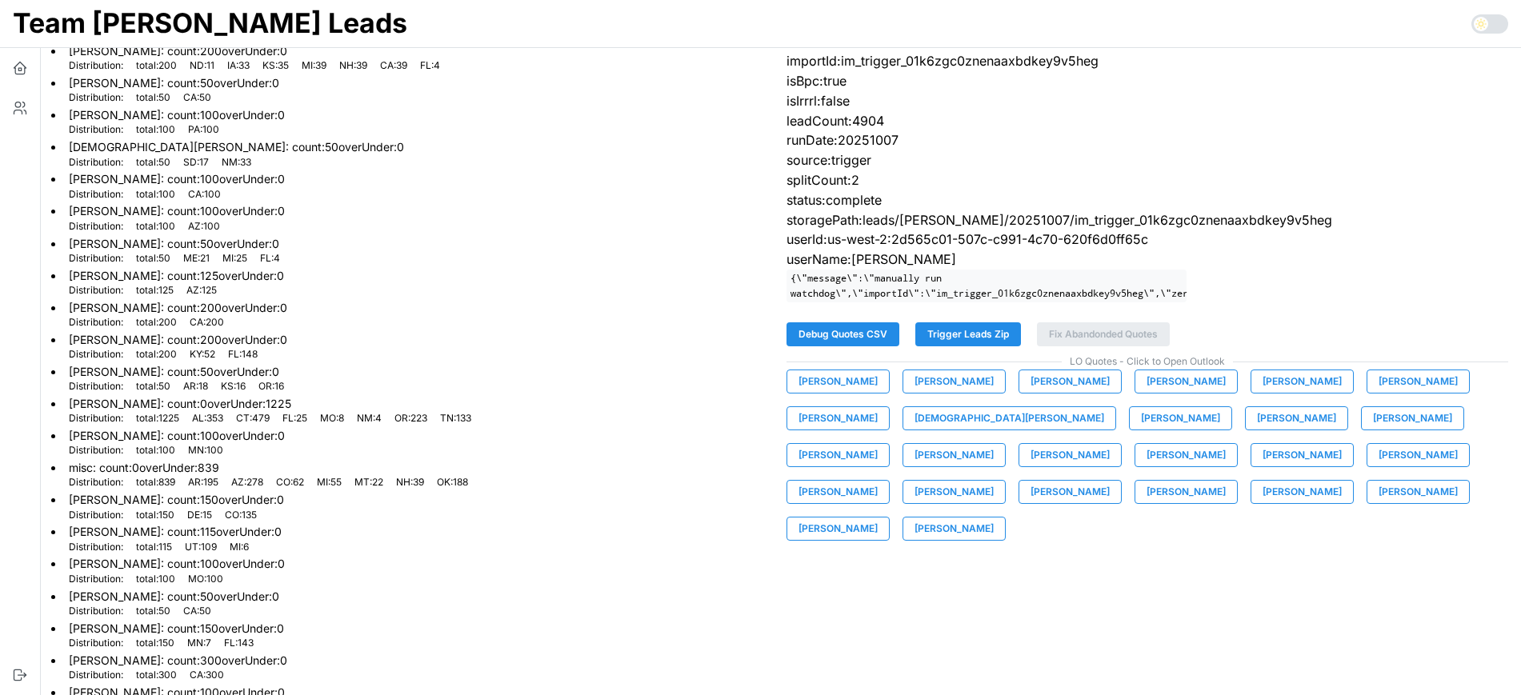
click at [1379, 467] on span "[PERSON_NAME]" at bounding box center [1418, 455] width 79 height 22
click at [1241, 456] on div "[PERSON_NAME] [PERSON_NAME] [PERSON_NAME] [PERSON_NAME] [PERSON_NAME] [PERSON_N…" at bounding box center [1148, 455] width 723 height 171
click at [878, 481] on span "[PERSON_NAME]" at bounding box center [838, 492] width 79 height 22
click at [994, 481] on span "[PERSON_NAME]" at bounding box center [954, 492] width 79 height 22
click at [1110, 481] on span "[PERSON_NAME]" at bounding box center [1070, 492] width 79 height 22
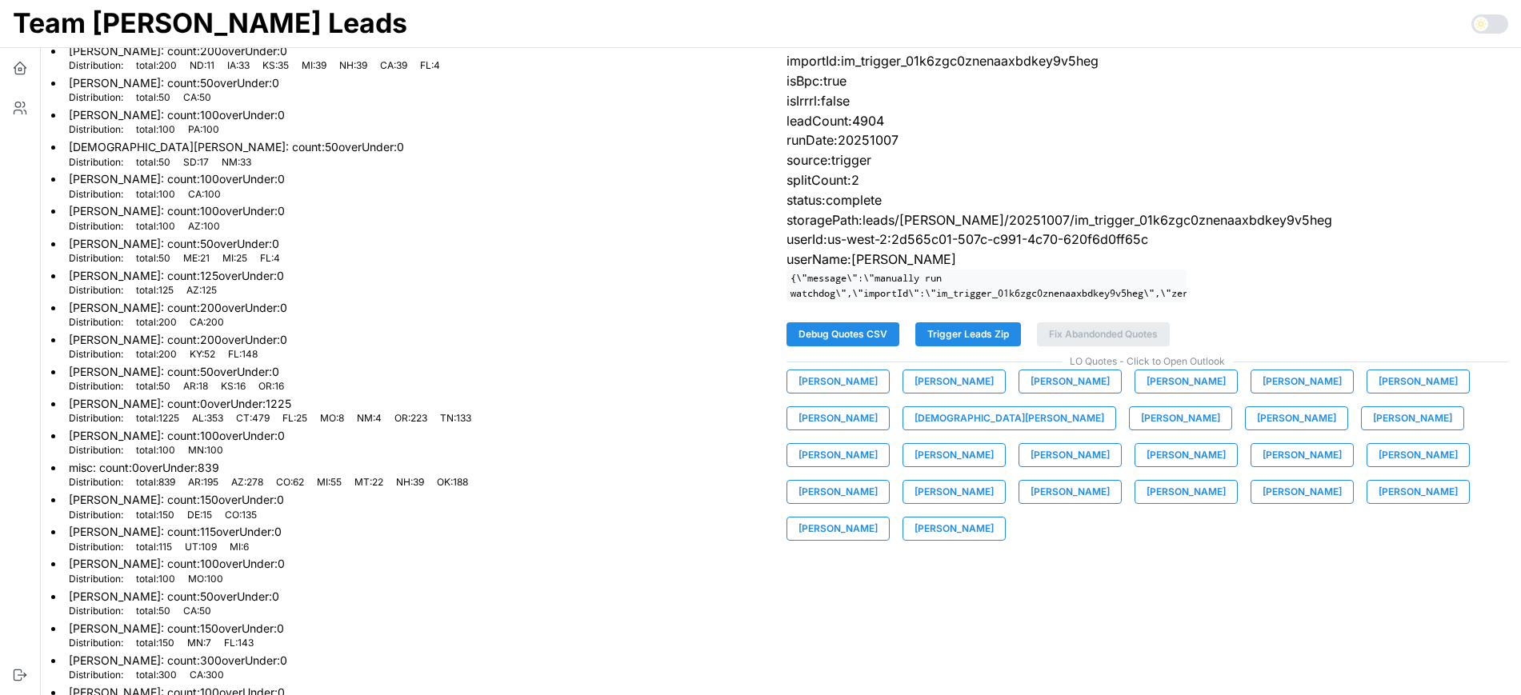
click at [1147, 503] on span "[PERSON_NAME]" at bounding box center [1186, 492] width 79 height 22
click at [1263, 503] on span "[PERSON_NAME]" at bounding box center [1302, 492] width 79 height 22
click at [1379, 503] on span "[PERSON_NAME]" at bounding box center [1418, 492] width 79 height 22
click at [878, 518] on span "[PERSON_NAME]" at bounding box center [838, 529] width 79 height 22
click at [1006, 517] on button "[PERSON_NAME]" at bounding box center [954, 529] width 103 height 24
